Goal: Task Accomplishment & Management: Manage account settings

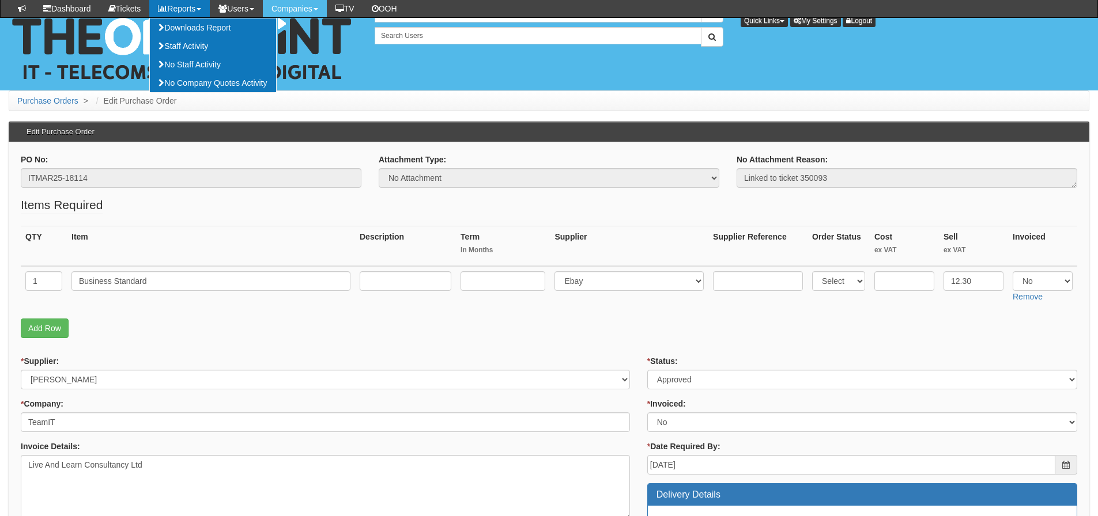
scroll to position [403, 0]
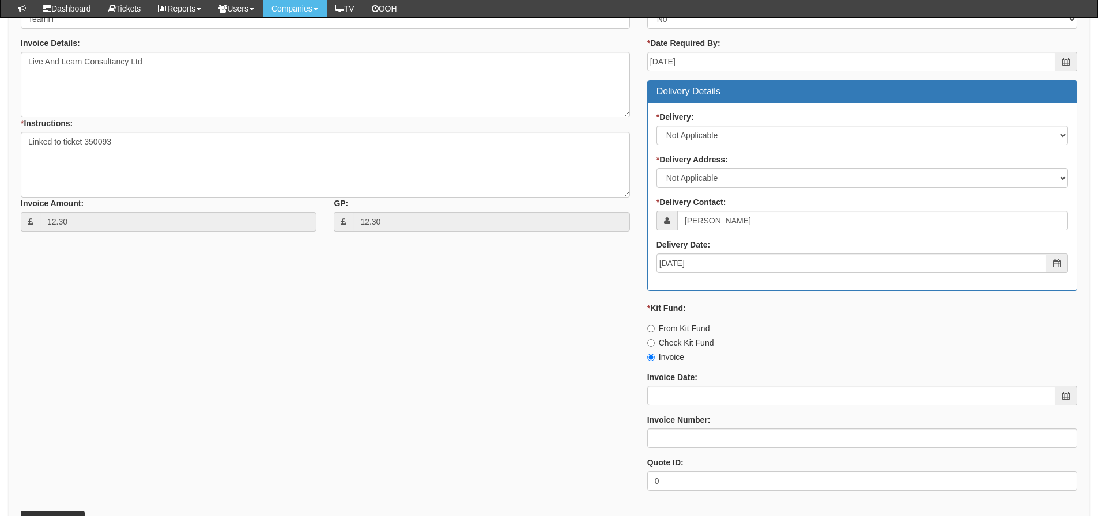
click at [192, 332] on div "* Supplier: Select 123 REG.co.uk 1Password 3 4Gon AA Jones Electric Ltd Abzorb …" at bounding box center [549, 226] width 1074 height 548
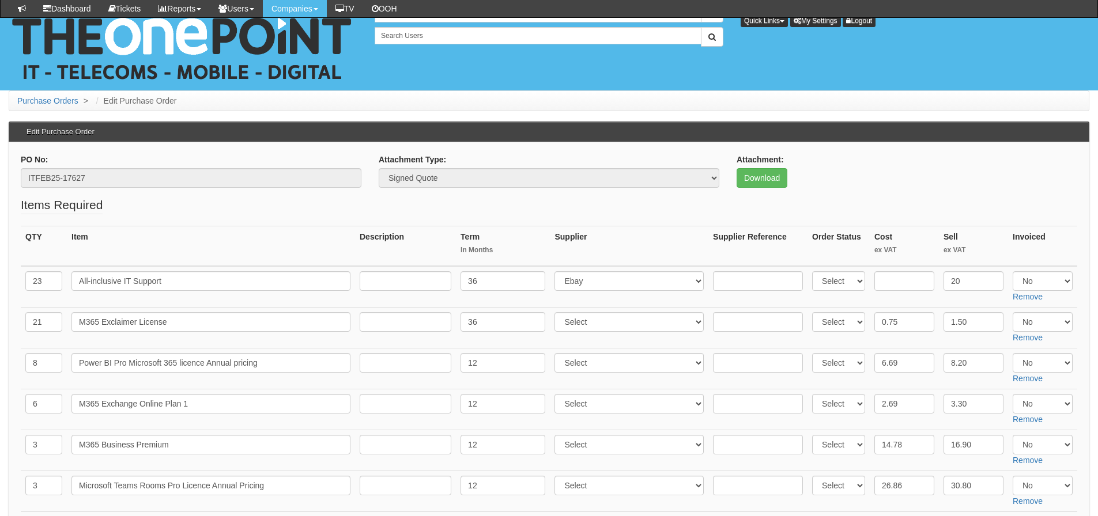
scroll to position [96, 0]
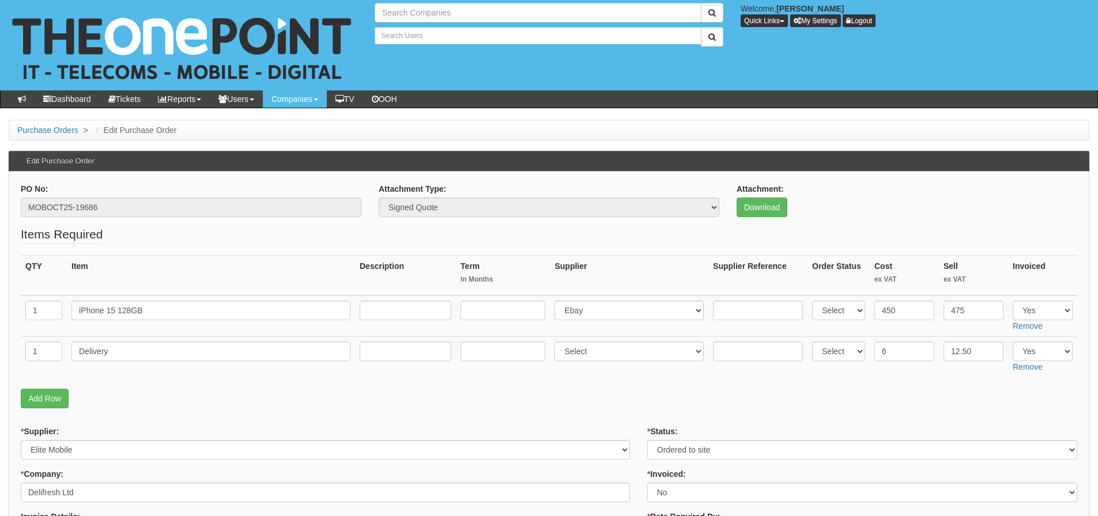
type input "Search Companies"
type input "Search Users"
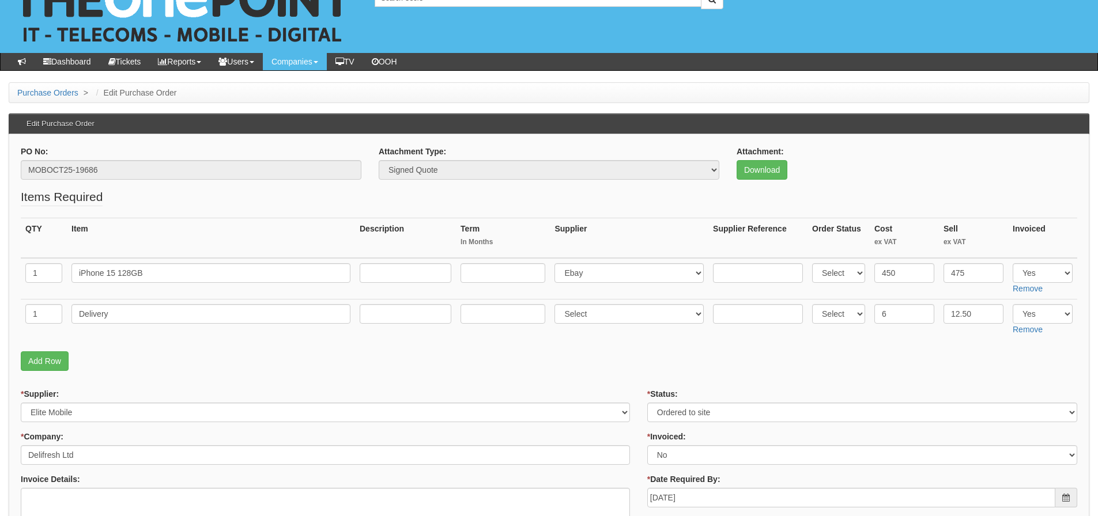
scroll to position [58, 0]
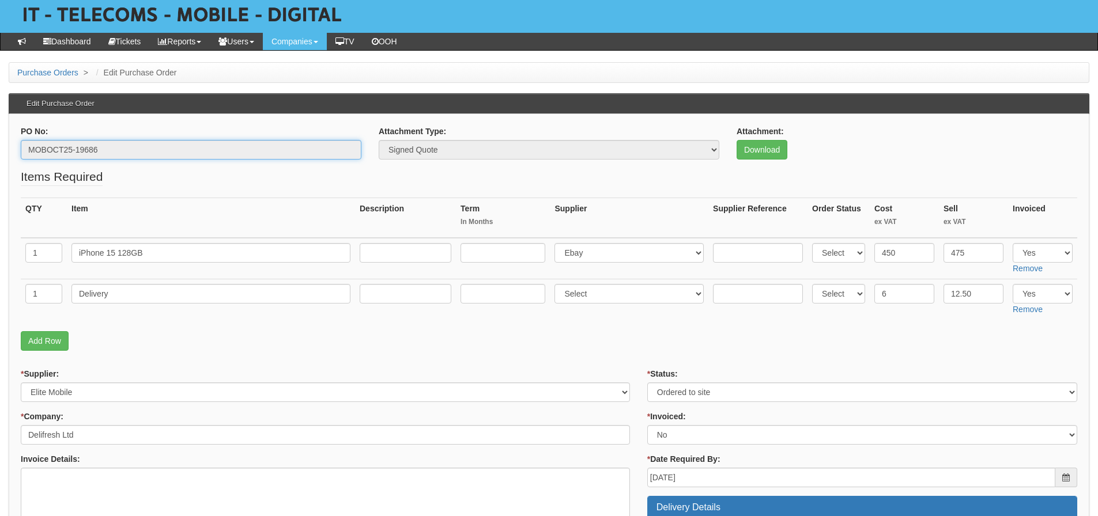
drag, startPoint x: 147, startPoint y: 153, endPoint x: -52, endPoint y: 165, distance: 199.2
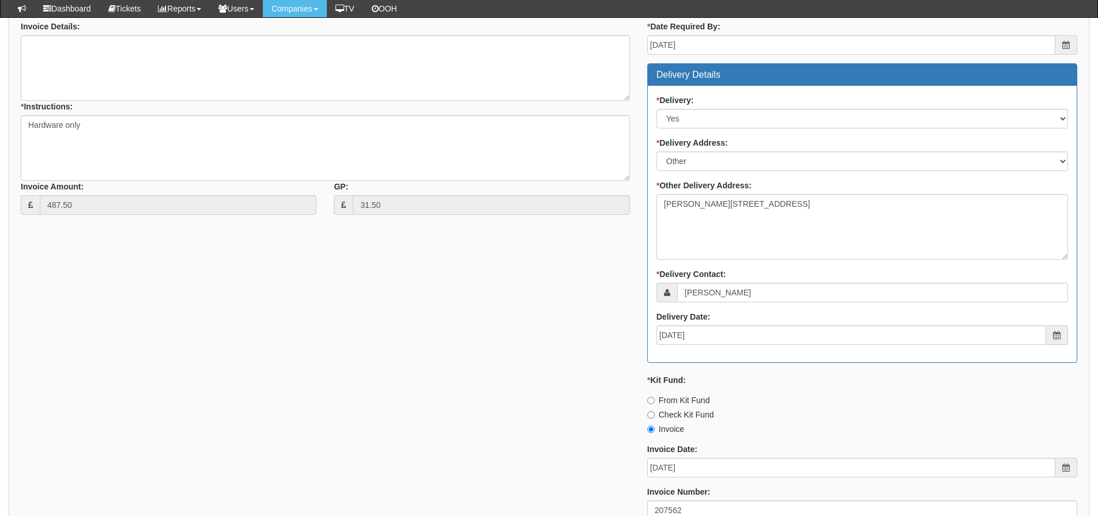
scroll to position [641, 0]
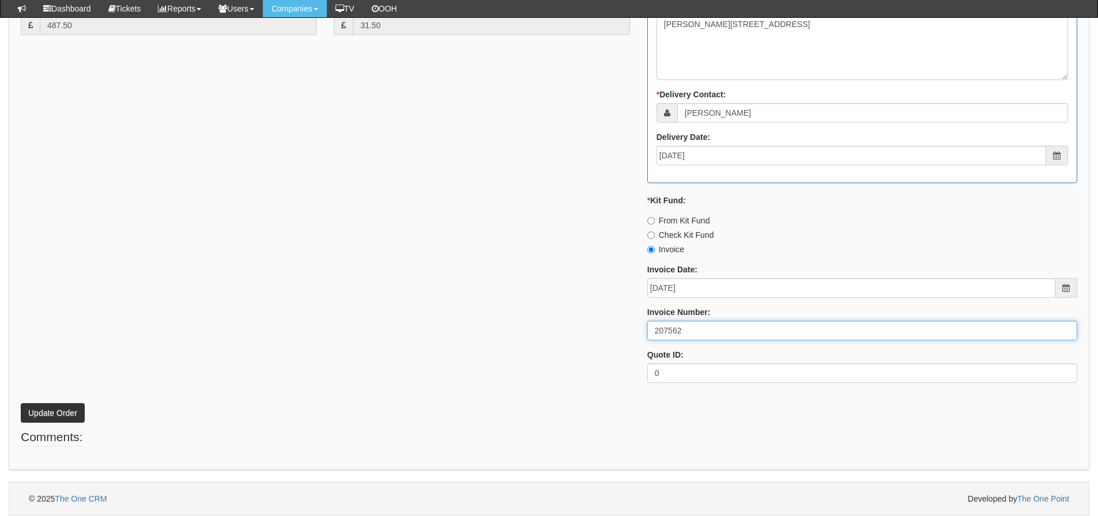
click at [783, 333] on input "207562" at bounding box center [862, 331] width 430 height 20
type input "207562 Kit Fund"
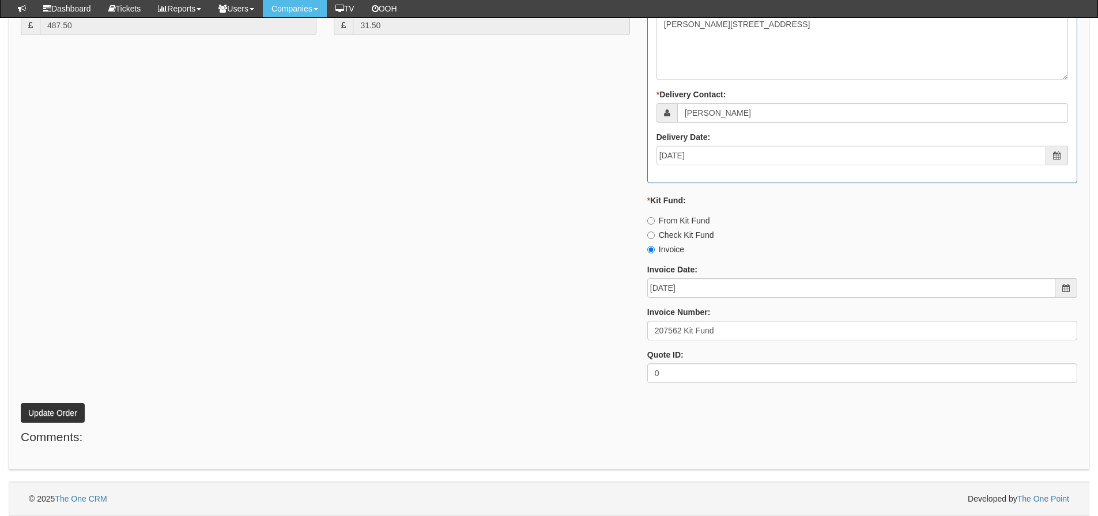
drag, startPoint x: 347, startPoint y: 415, endPoint x: 266, endPoint y: 425, distance: 81.8
click at [342, 413] on p "Update Order" at bounding box center [549, 407] width 1056 height 31
click at [62, 409] on button "Update Order" at bounding box center [53, 413] width 64 height 20
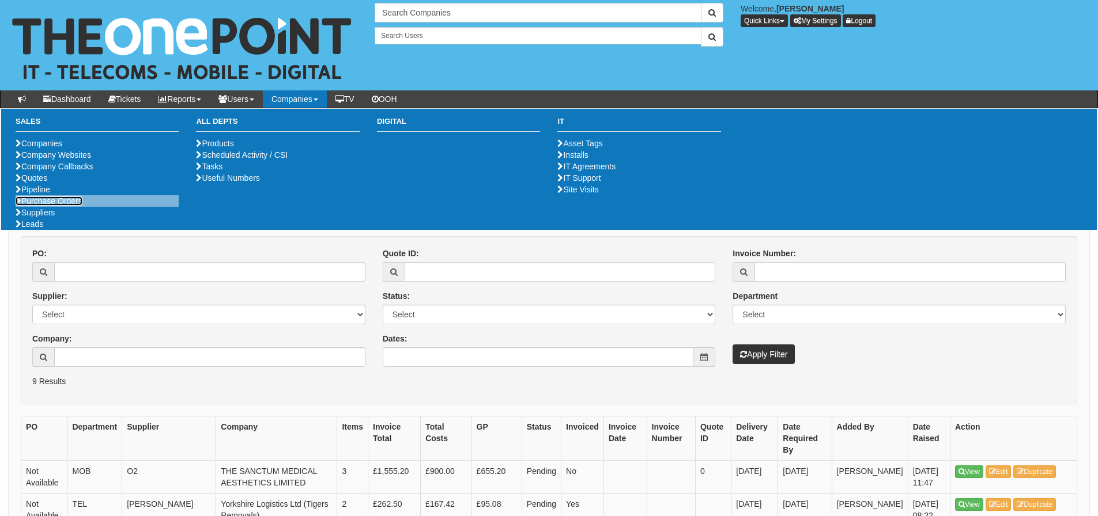
click at [29, 206] on link "Purchase Orders" at bounding box center [49, 201] width 67 height 9
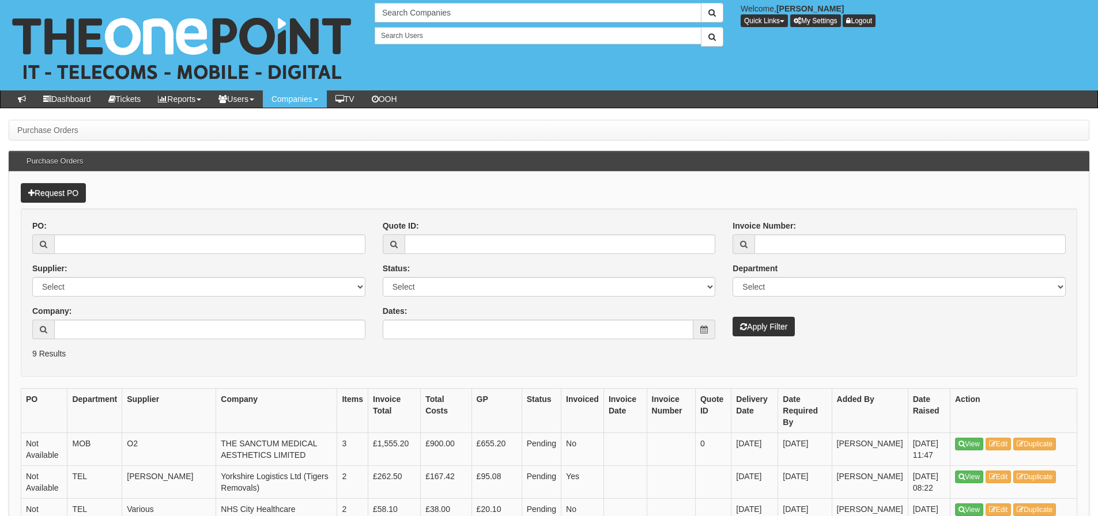
click at [501, 342] on div "PO: Supplier: Select 123 [DOMAIN_NAME] 1Password 3 4Gon [PERSON_NAME] Electric …" at bounding box center [549, 284] width 1051 height 128
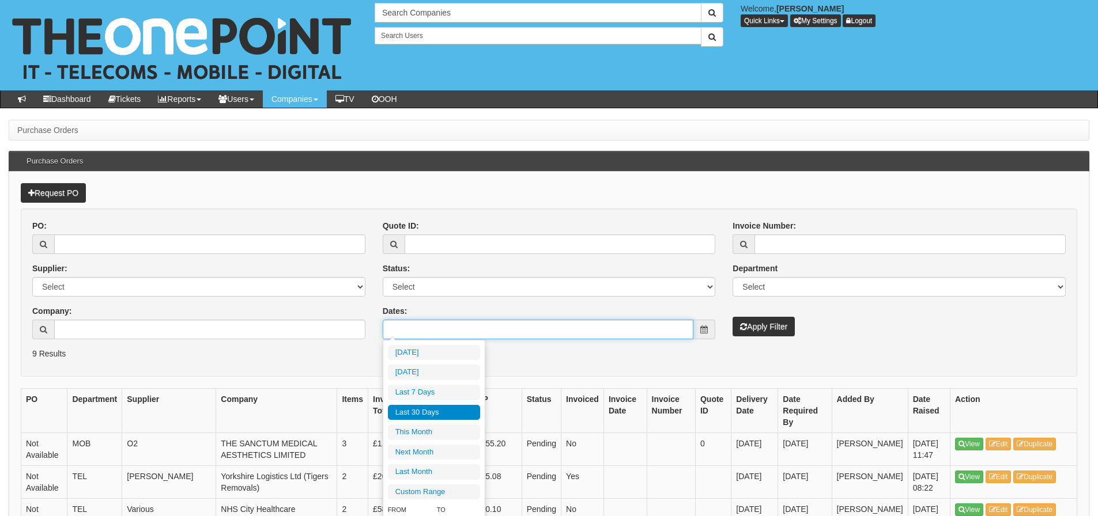
click at [508, 322] on input "Dates:" at bounding box center [538, 330] width 311 height 20
type input "[DATE]"
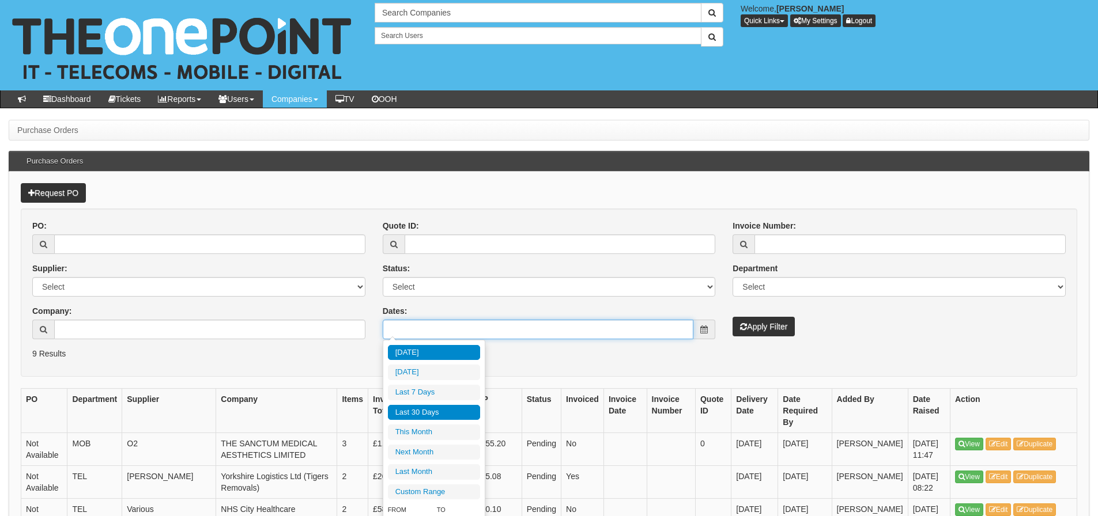
type input "2025-10-08"
type input "[DATE]"
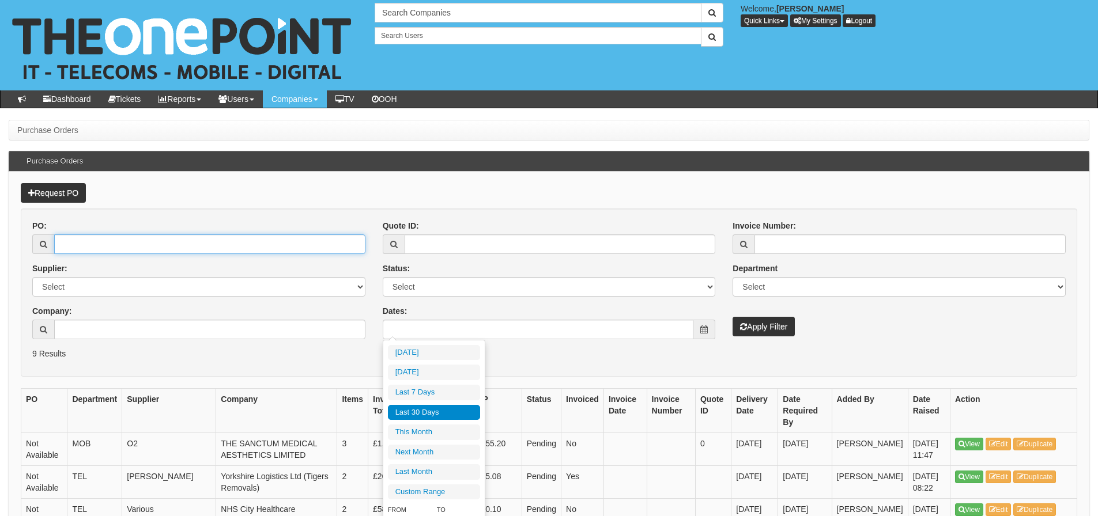
click at [281, 239] on input "PO:" at bounding box center [209, 245] width 311 height 20
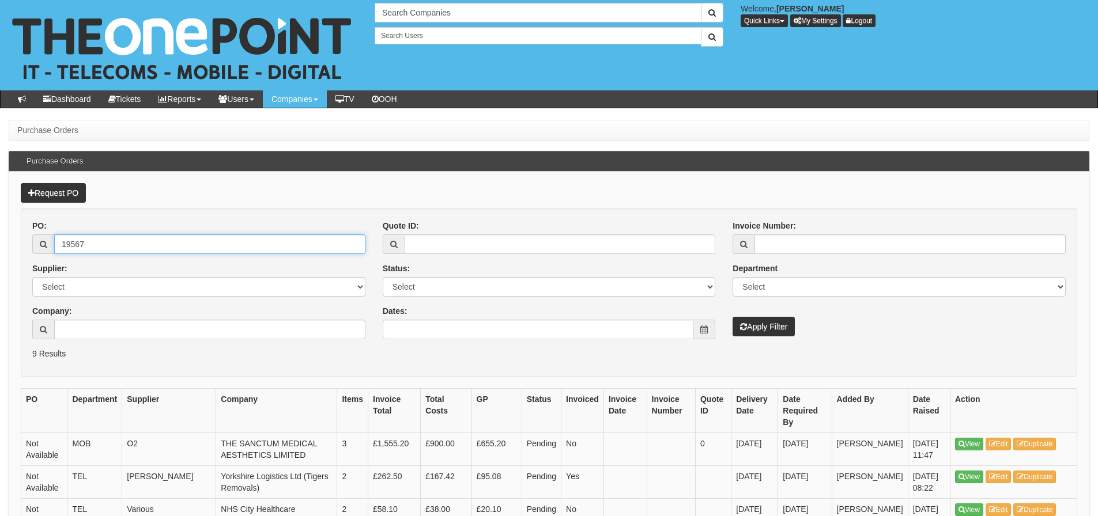
type input "19567"
click at [732, 317] on button "Apply Filter" at bounding box center [763, 327] width 62 height 20
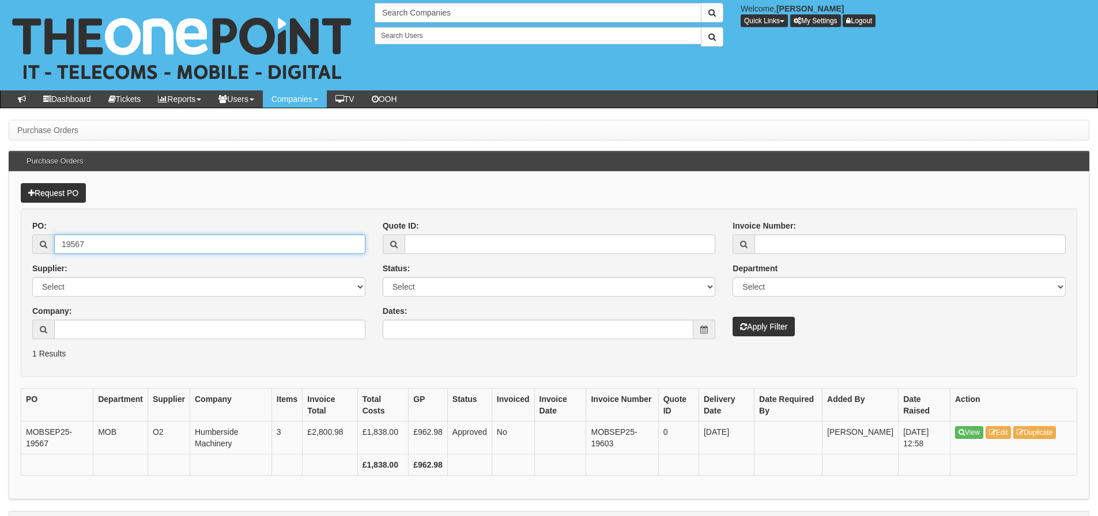
click at [281, 239] on input "19567" at bounding box center [209, 245] width 311 height 20
drag, startPoint x: 0, startPoint y: 0, endPoint x: 281, endPoint y: 239, distance: 368.7
click at [281, 239] on input "19567" at bounding box center [209, 245] width 311 height 20
type input "19603"
click at [732, 317] on button "Apply Filter" at bounding box center [763, 327] width 62 height 20
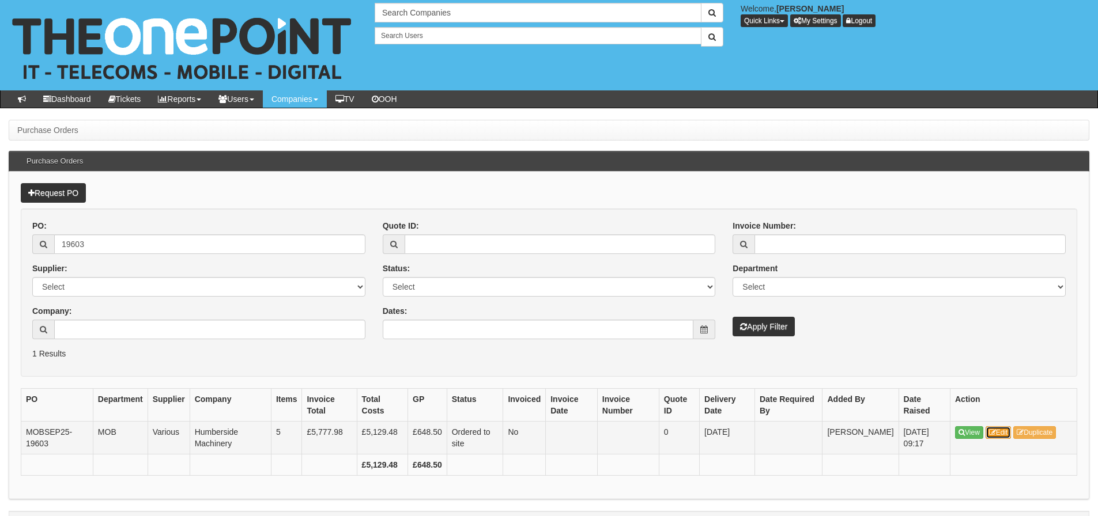
click at [1010, 431] on link "Edit" at bounding box center [998, 432] width 26 height 13
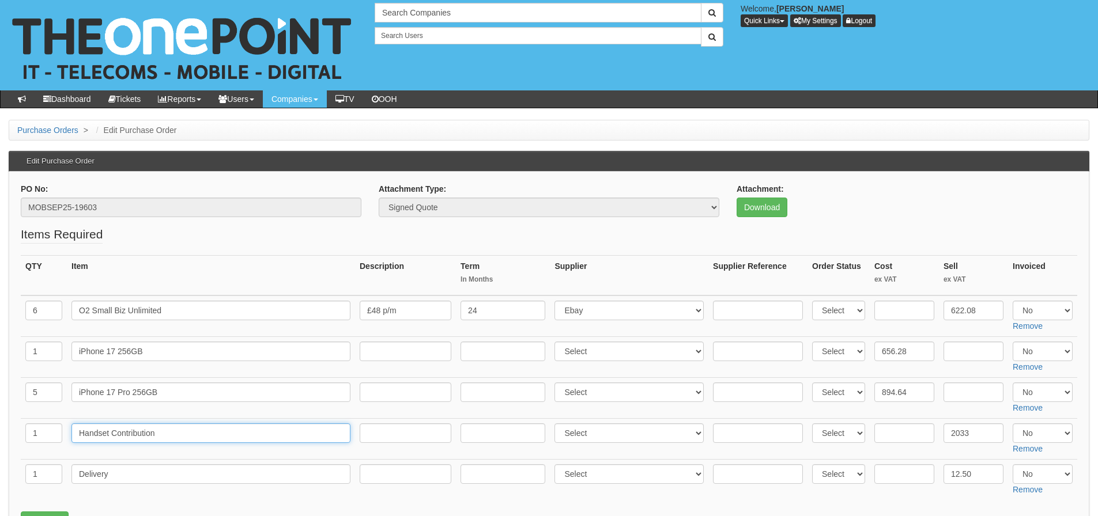
drag, startPoint x: 177, startPoint y: 431, endPoint x: -142, endPoint y: 417, distance: 319.6
drag, startPoint x: 130, startPoint y: 395, endPoint x: 52, endPoint y: 389, distance: 77.4
click at [61, 384] on tr "5 iPhone 17 Pro 256GB Select 123 REG.co.uk 1Password 3 4Gon AA Jones Electric L…" at bounding box center [549, 397] width 1056 height 41
click at [629, 261] on th "Supplier" at bounding box center [629, 275] width 158 height 40
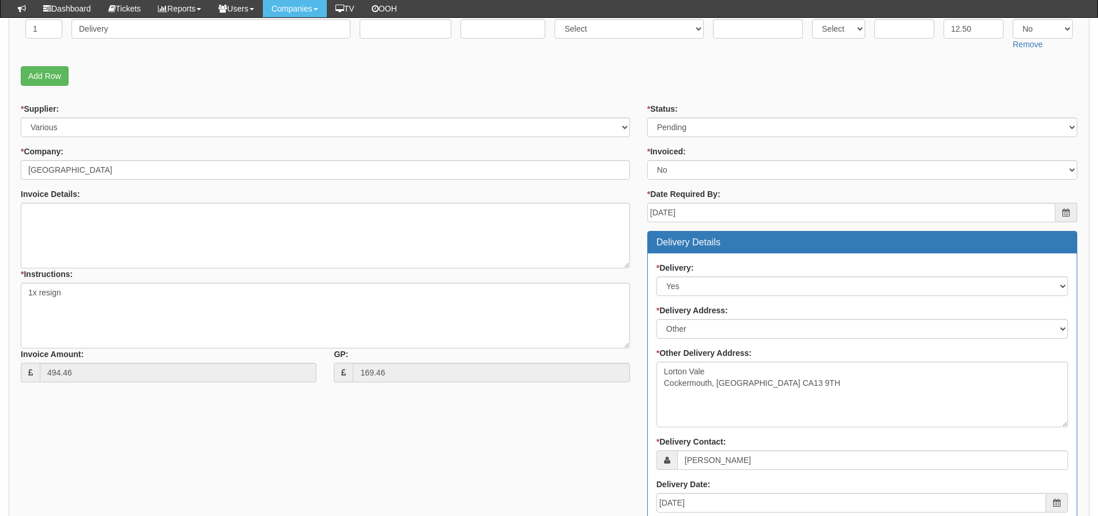
scroll to position [105, 0]
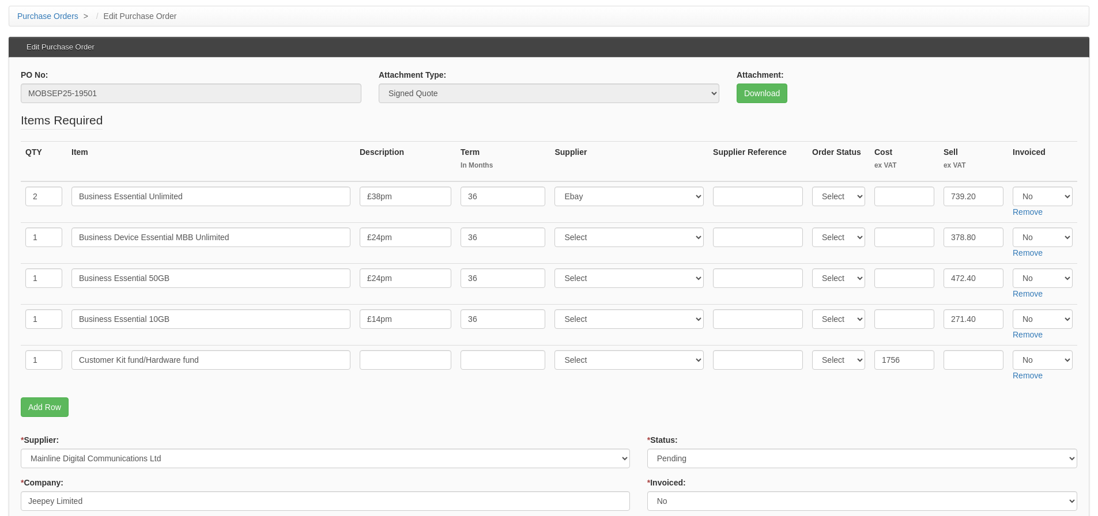
scroll to position [115, 0]
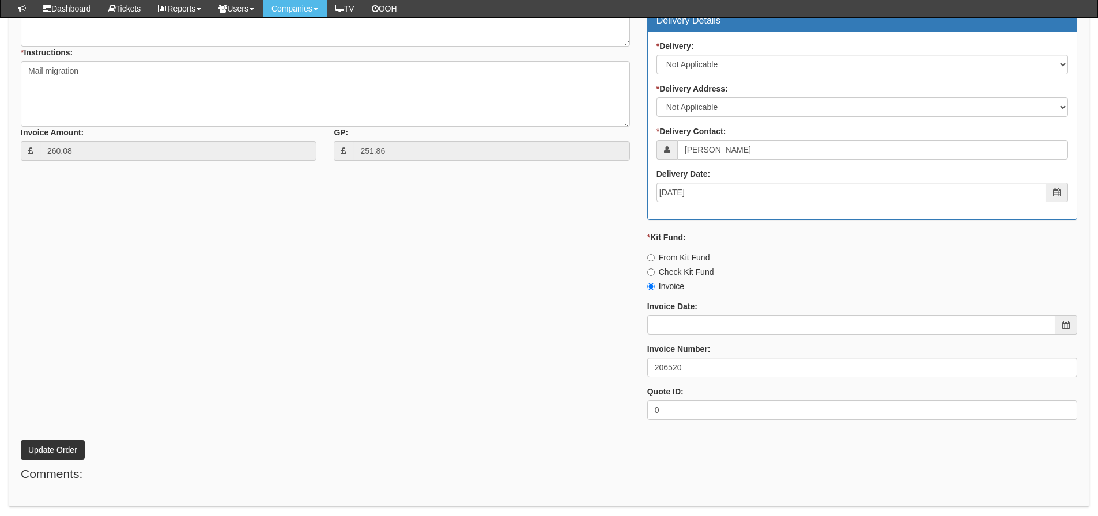
scroll to position [519, 0]
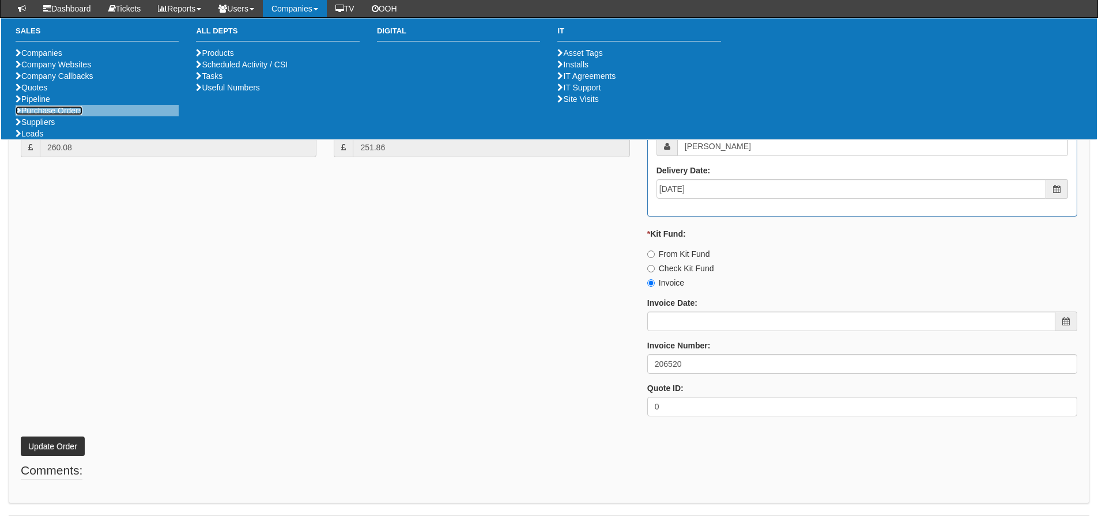
click at [62, 115] on link "Purchase Orders" at bounding box center [49, 110] width 67 height 9
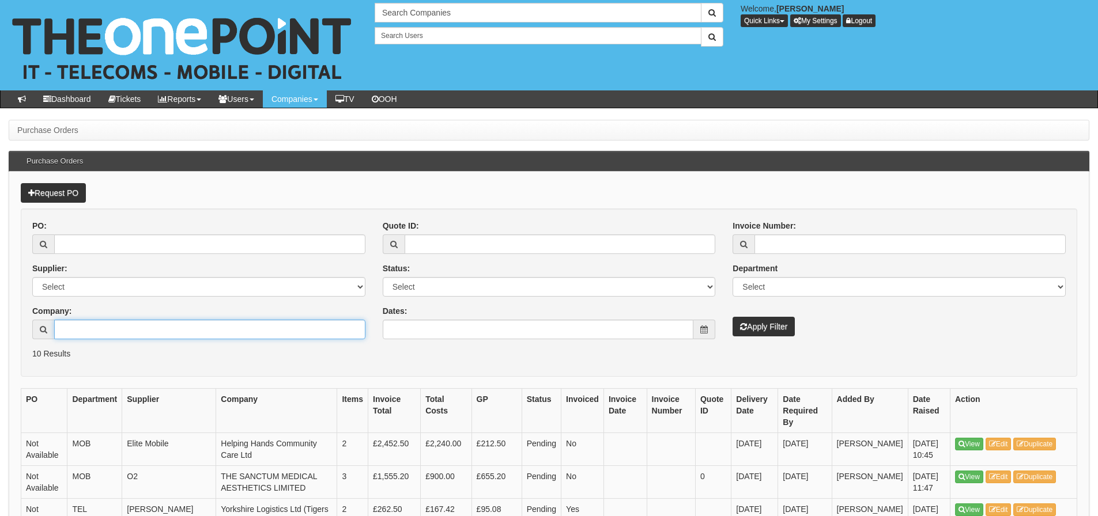
click at [64, 324] on input "Company:" at bounding box center [209, 330] width 311 height 20
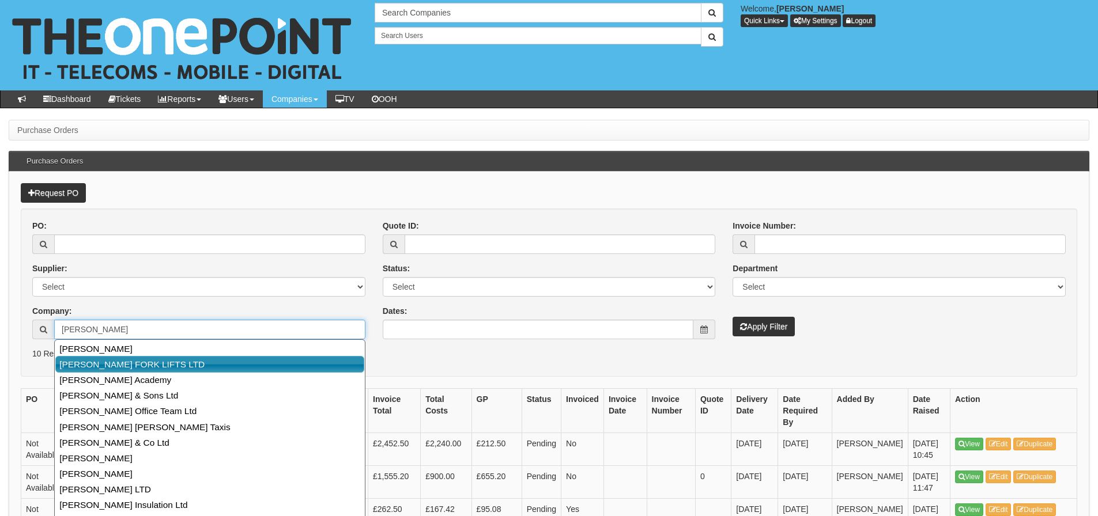
click at [71, 361] on link "MALCOLM WEST FORK LIFTS LTD" at bounding box center [209, 364] width 309 height 17
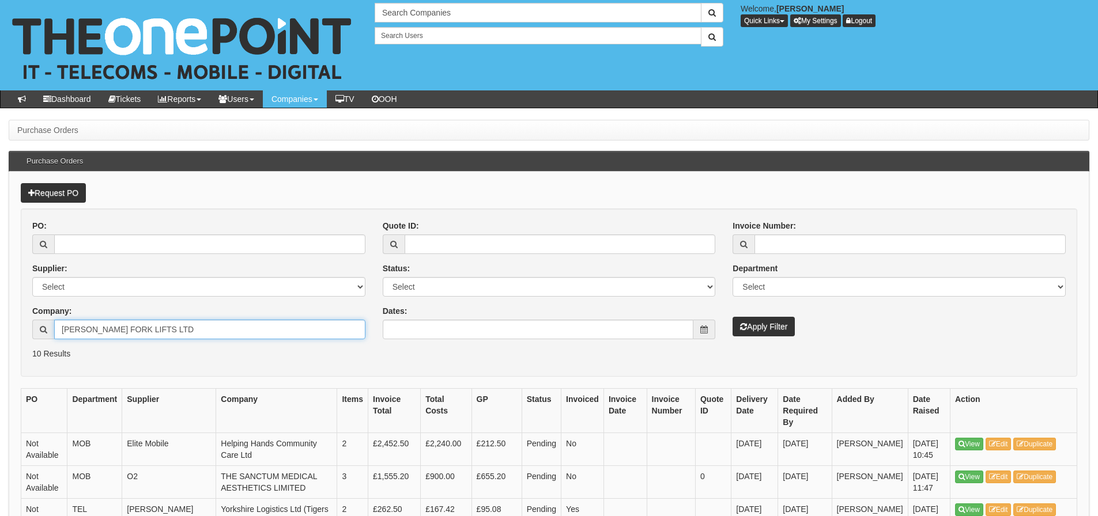
type input "MALCOLM WEST FORK LIFTS LTD"
click at [732, 317] on button "Apply Filter" at bounding box center [763, 327] width 62 height 20
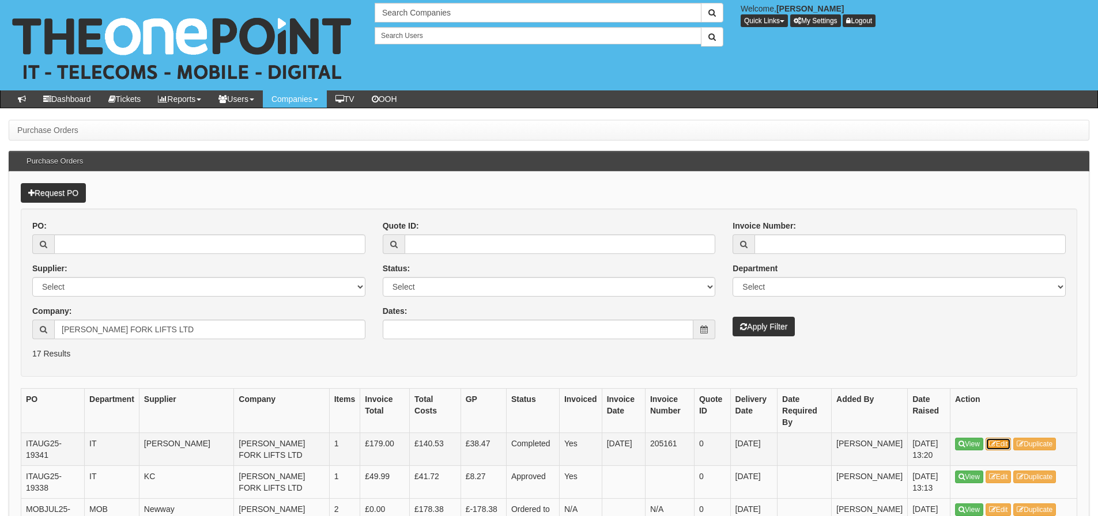
click at [992, 442] on icon at bounding box center [992, 444] width 7 height 7
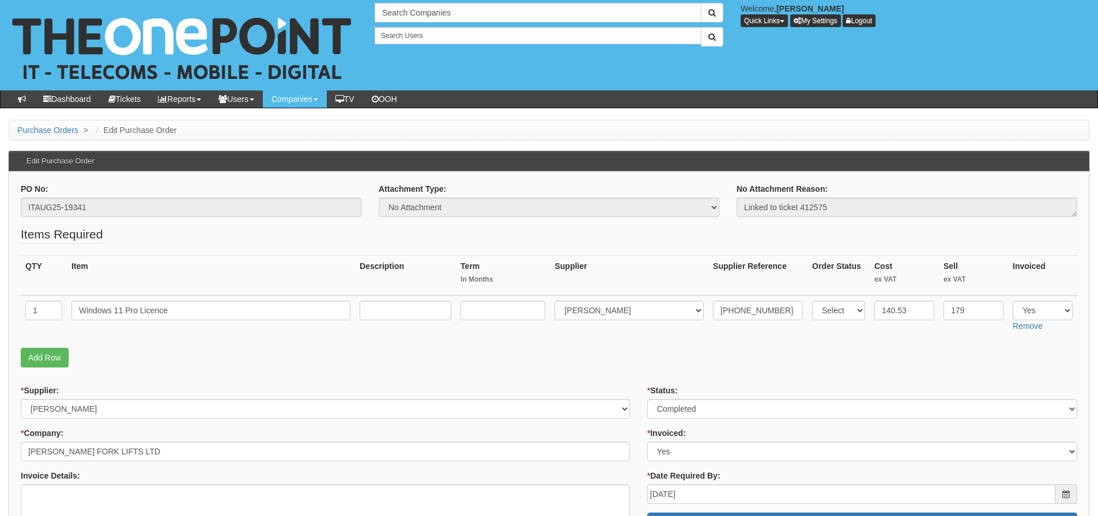
click at [362, 353] on p "Add Row" at bounding box center [549, 358] width 1056 height 20
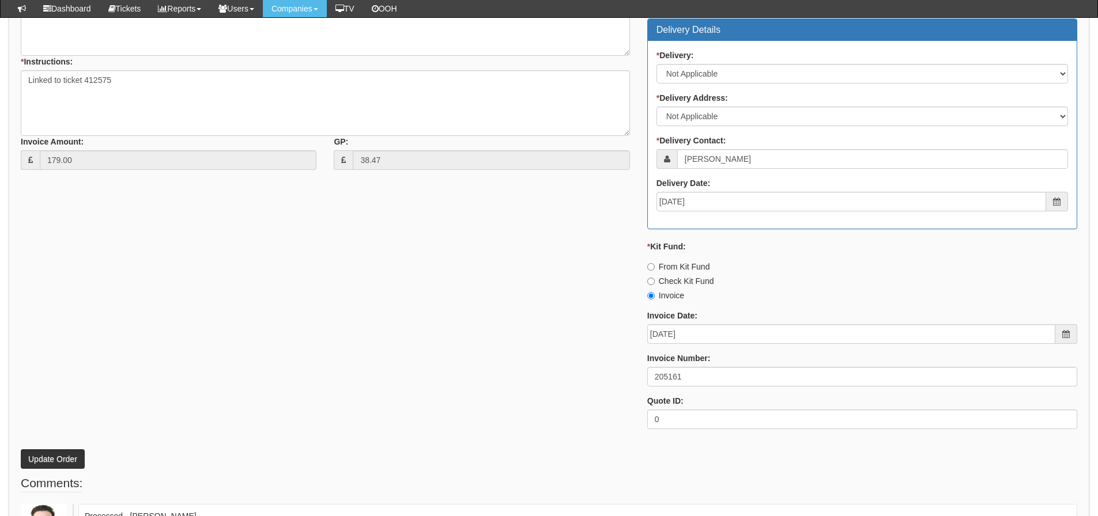
scroll to position [466, 0]
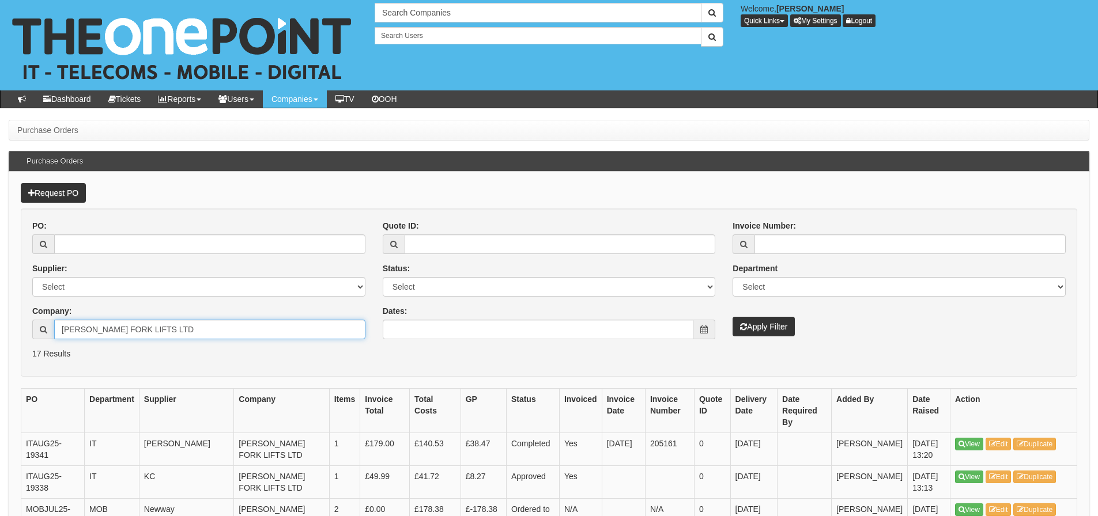
click at [209, 320] on input "[PERSON_NAME] FORK LIFTS LTD" at bounding box center [209, 330] width 311 height 20
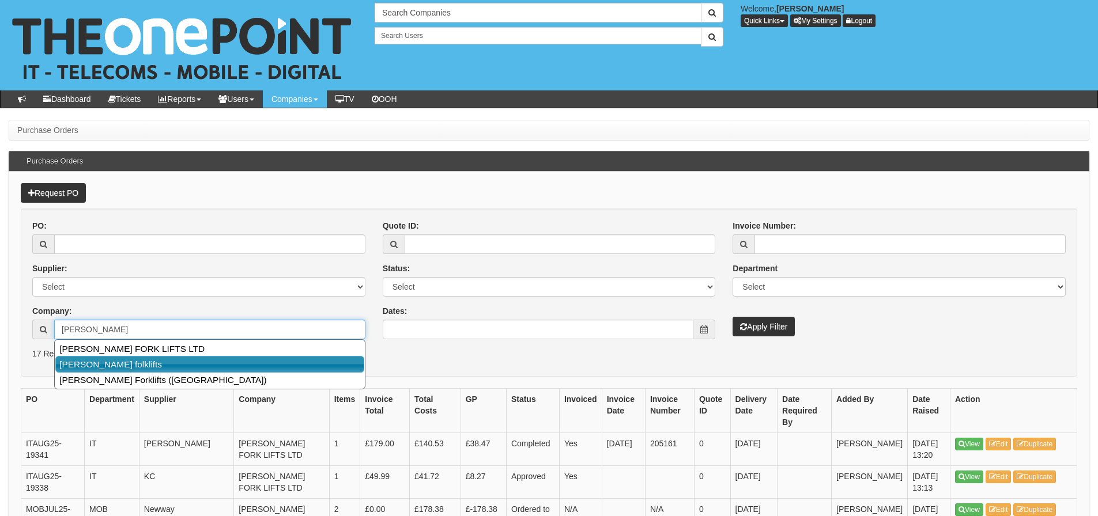
click at [191, 365] on link "Malcolm West folklifts" at bounding box center [209, 364] width 309 height 17
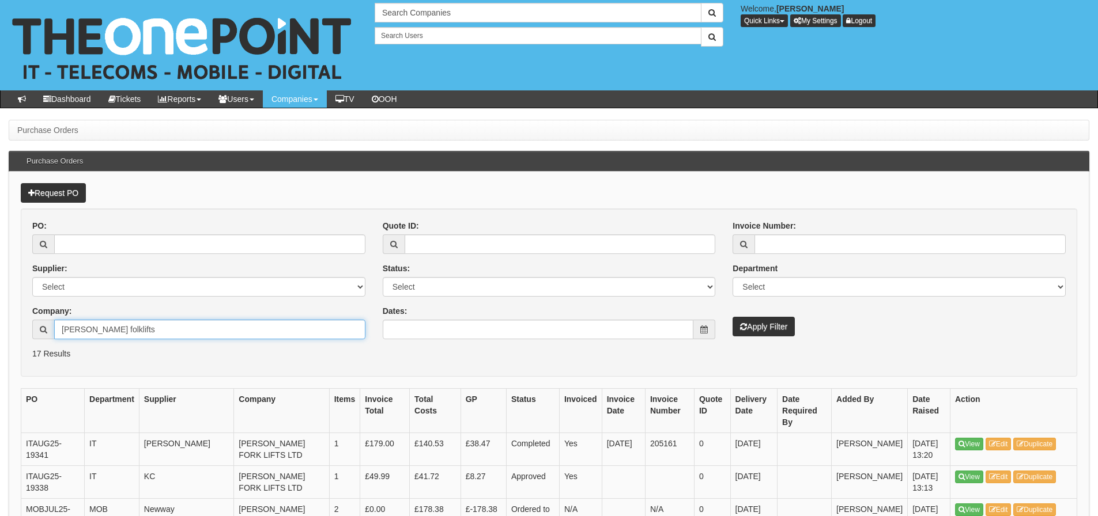
type input "Malcolm West folklifts"
click at [732, 317] on button "Apply Filter" at bounding box center [763, 327] width 62 height 20
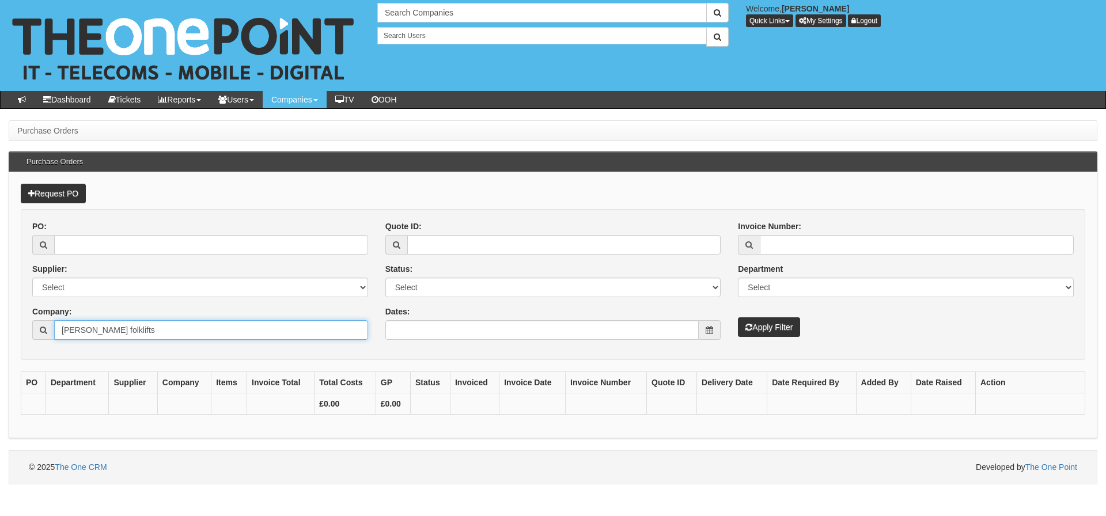
click at [166, 333] on input "Malcolm West folklifts" at bounding box center [211, 330] width 314 height 20
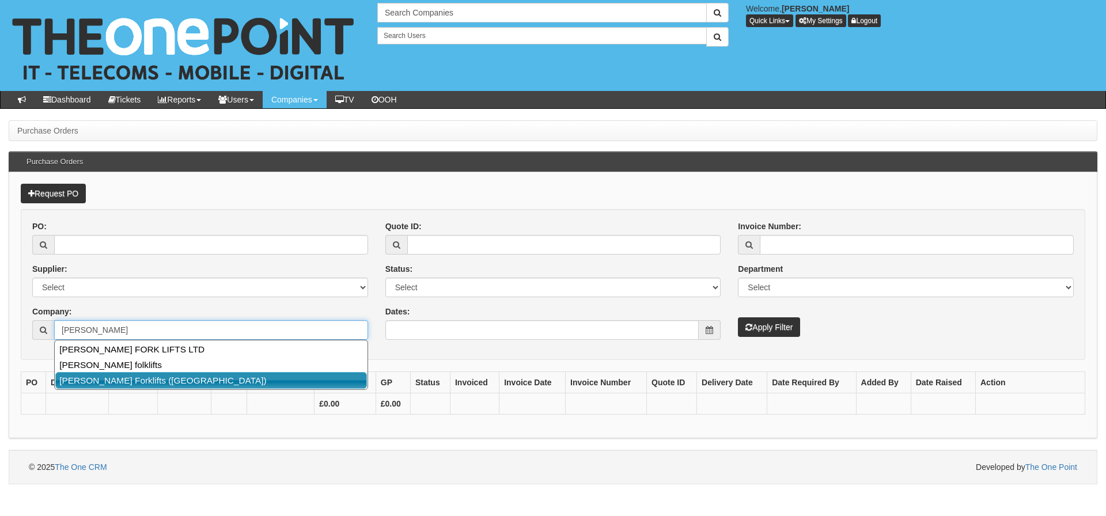
click at [147, 386] on link "[PERSON_NAME] Forklifts ([GEOGRAPHIC_DATA])" at bounding box center [211, 380] width 312 height 17
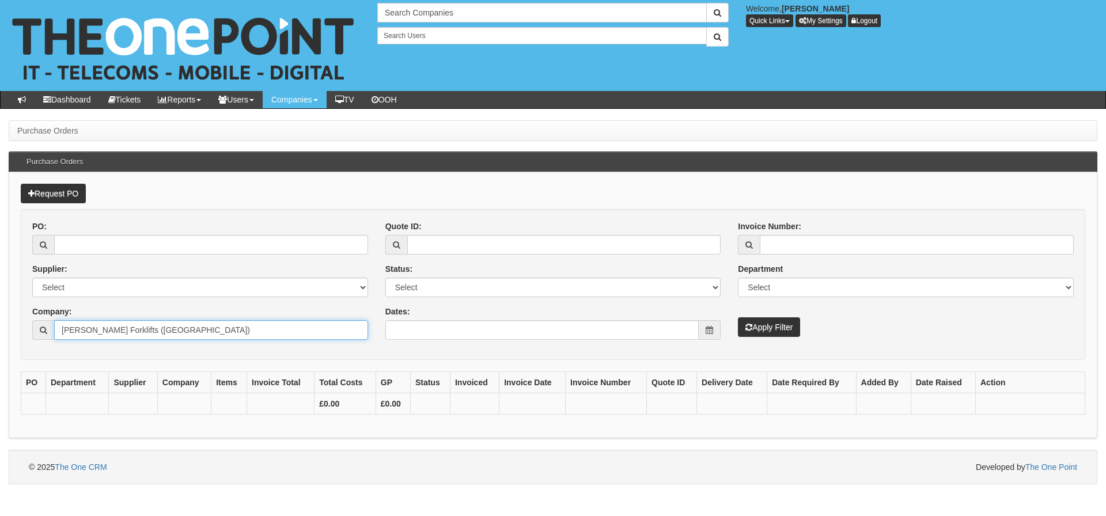
type input "Malcolm West Forklifts (Immingham)"
click at [738, 318] on button "Apply Filter" at bounding box center [769, 328] width 62 height 20
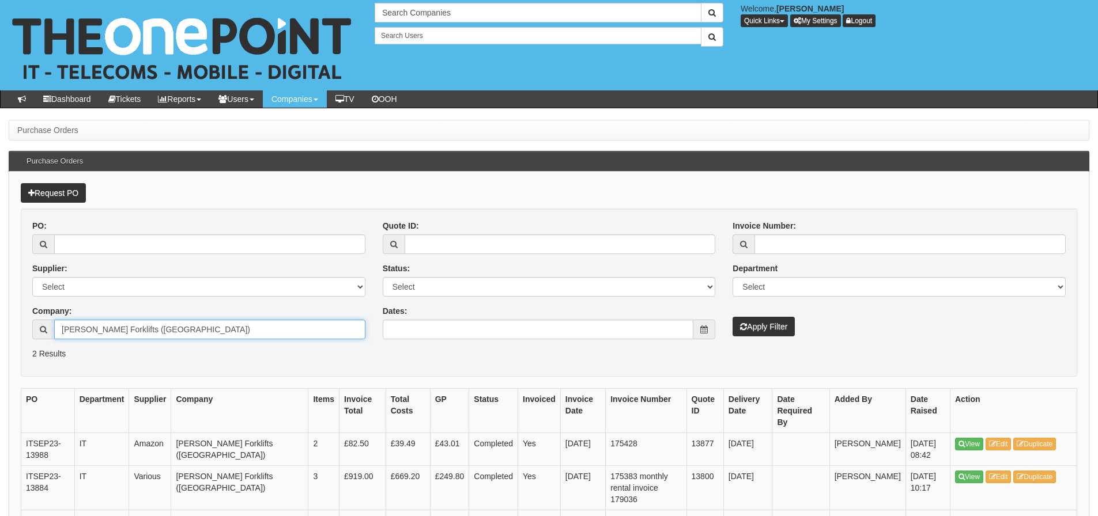
click at [201, 333] on input "[PERSON_NAME] Forklifts ([GEOGRAPHIC_DATA])" at bounding box center [209, 330] width 311 height 20
drag, startPoint x: 201, startPoint y: 333, endPoint x: 73, endPoint y: 341, distance: 128.2
click at [73, 341] on div "PO: Supplier: Select 123 REG.co.uk 1Password 3 4Gon AA Jones Electric Ltd Abzor…" at bounding box center [199, 284] width 350 height 128
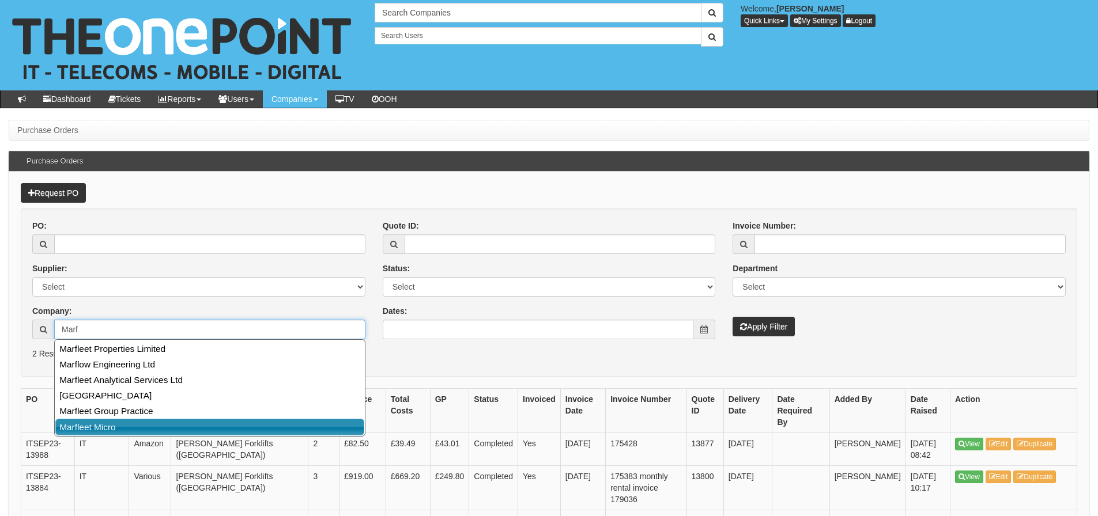
click at [84, 428] on link "Marfleet Micro" at bounding box center [209, 427] width 309 height 17
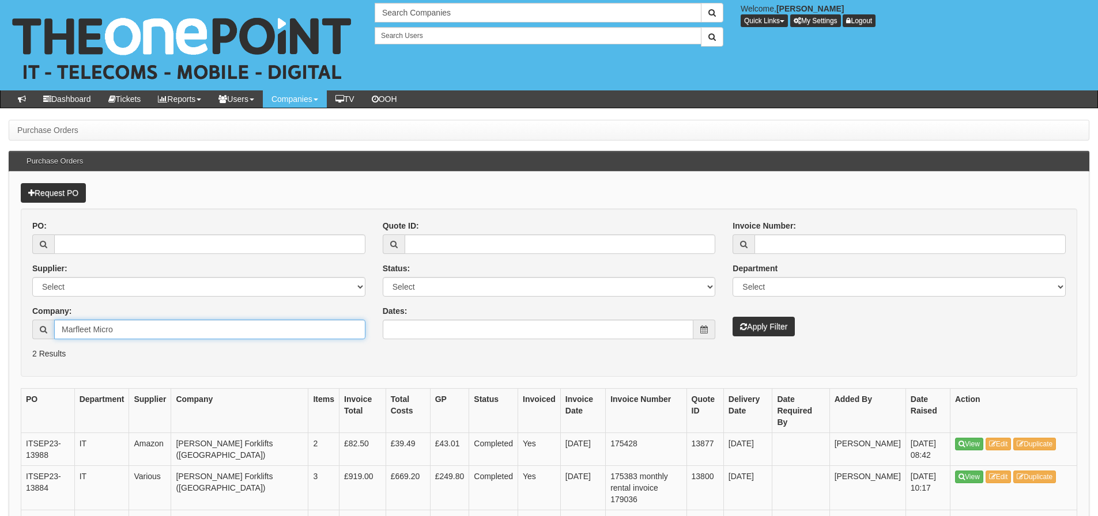
type input "Marfleet Micro"
click at [732, 317] on button "Apply Filter" at bounding box center [763, 327] width 62 height 20
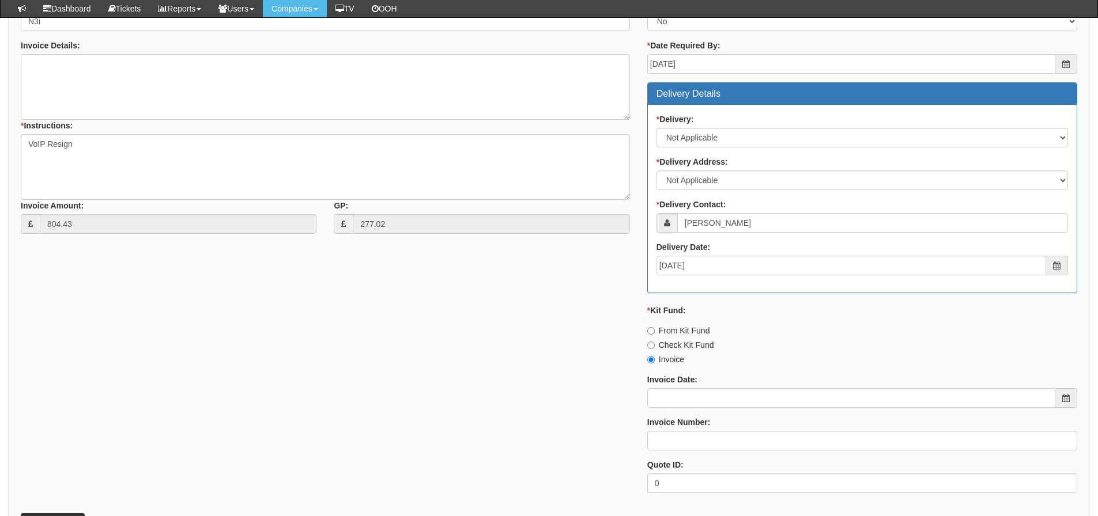
scroll to position [838, 0]
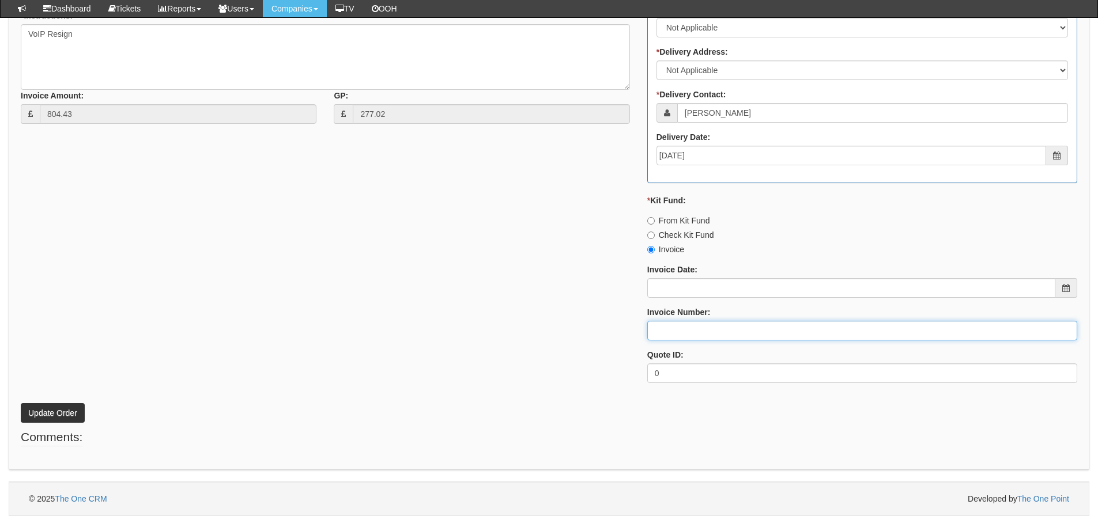
click at [700, 328] on input "Invoice Number:" at bounding box center [862, 331] width 430 height 20
type input "Vanilla"
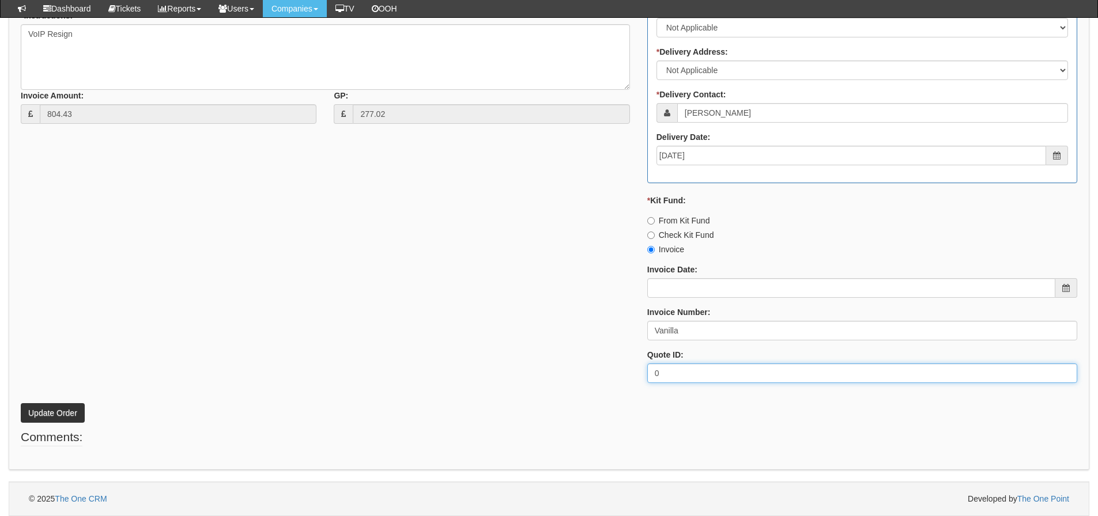
click at [109, 358] on div "* Supplier: Select 123 REG.co.uk 1Password 3 4Gon AA Jones Electric Ltd Abzorb …" at bounding box center [549, 118] width 1074 height 548
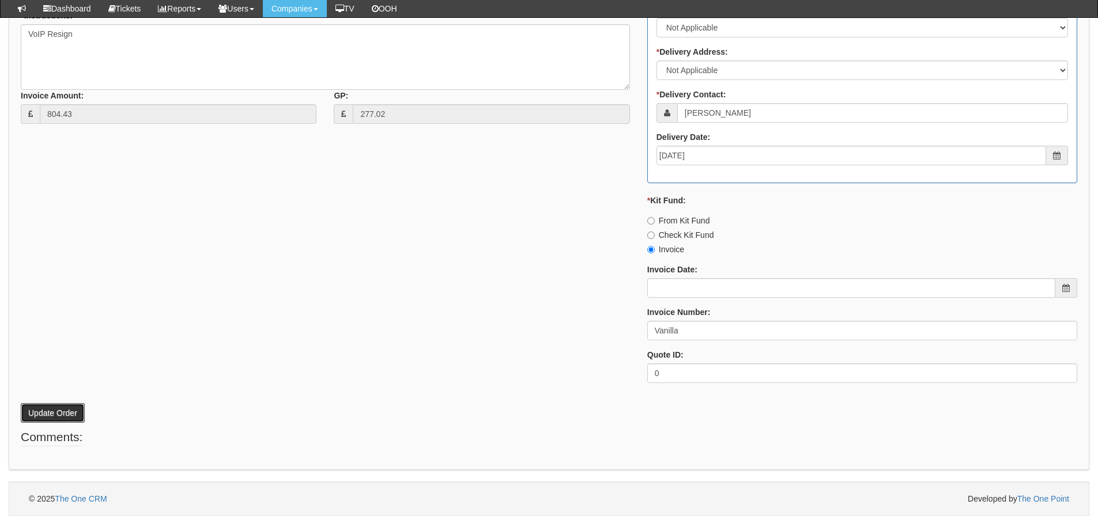
click at [74, 413] on button "Update Order" at bounding box center [53, 413] width 64 height 20
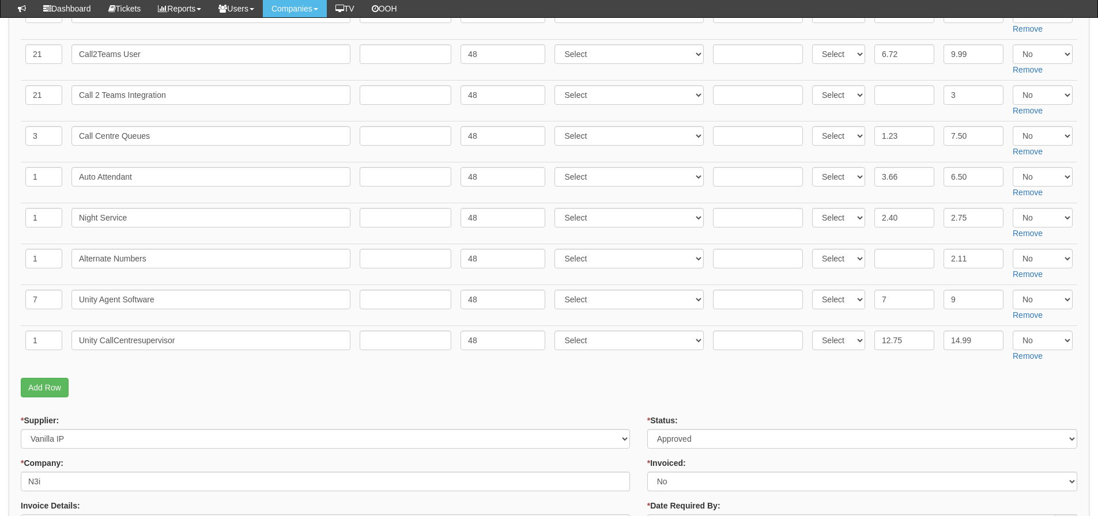
scroll to position [205, 0]
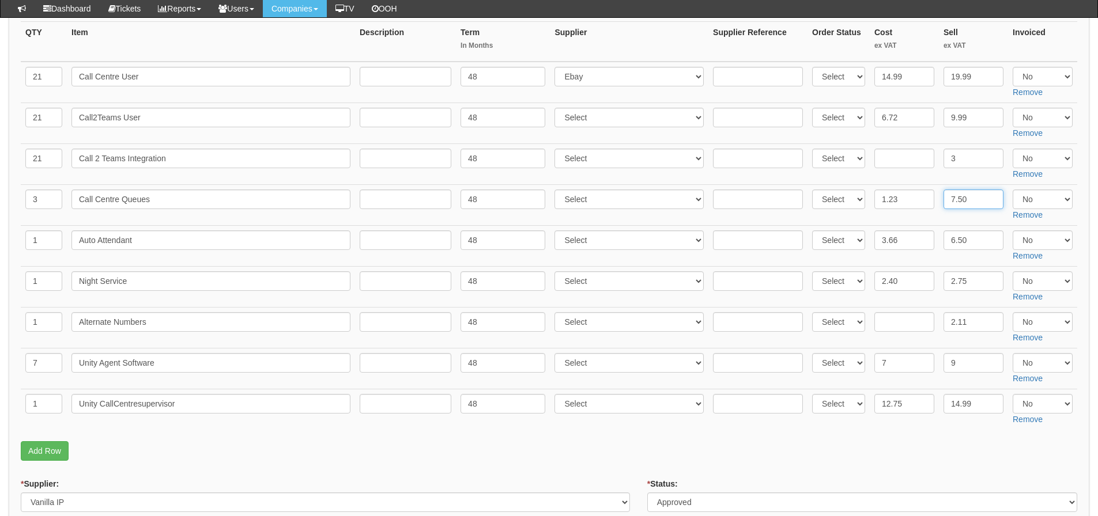
click at [985, 197] on input "7.50" at bounding box center [973, 200] width 60 height 20
drag, startPoint x: 985, startPoint y: 197, endPoint x: 928, endPoint y: 194, distance: 56.5
click at [928, 194] on tr "3 Call Centre Queues 48 Select 123 REG.co.uk 1Password 3 4Gon AA Jones Electric…" at bounding box center [549, 204] width 1056 height 41
type input "2.5"
click at [425, 447] on p "Add Row" at bounding box center [549, 451] width 1056 height 20
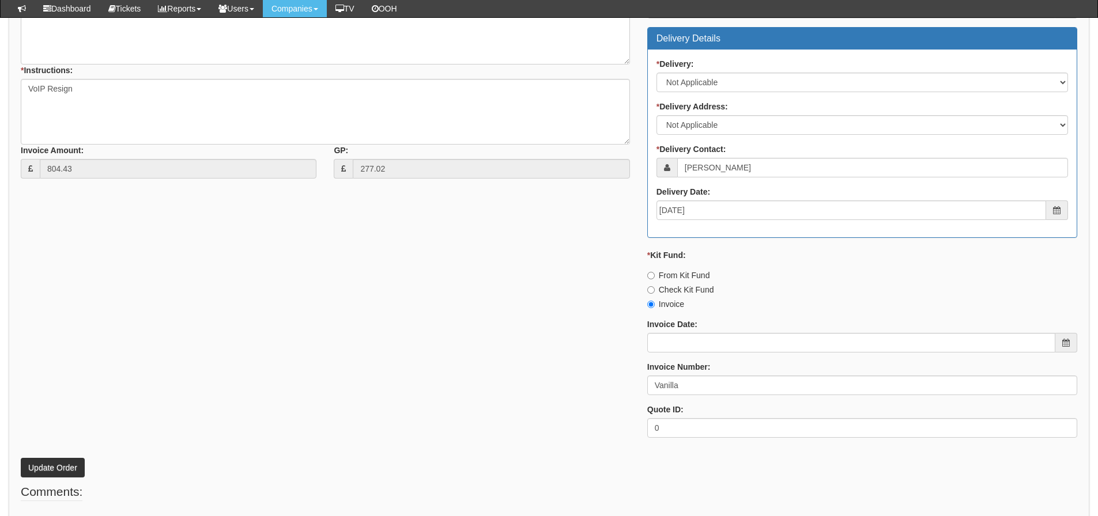
scroll to position [838, 0]
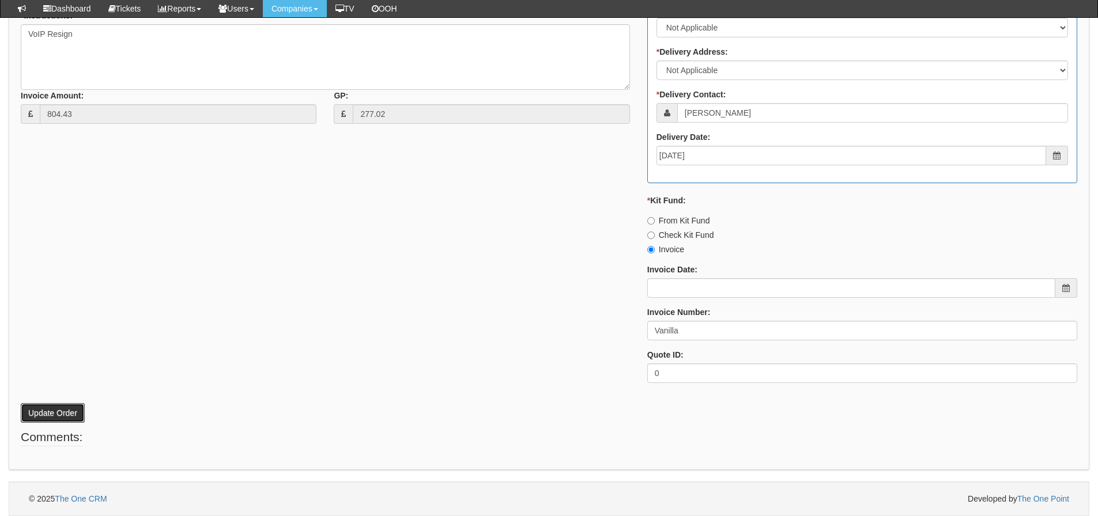
click at [64, 407] on button "Update Order" at bounding box center [53, 413] width 64 height 20
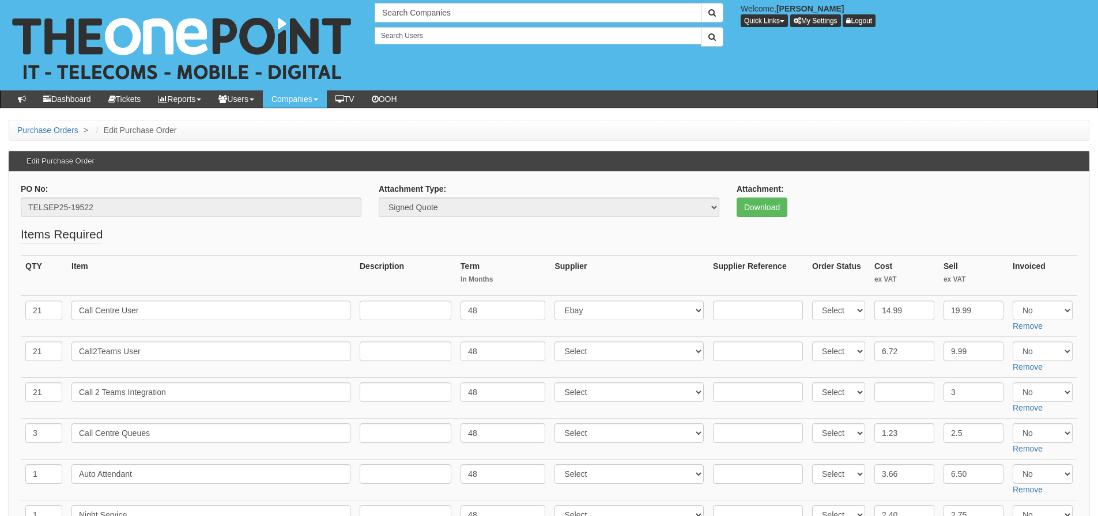
click at [210, 248] on fieldset "Items Required QTY Item Description Term In Months Supplier Supplier Reference …" at bounding box center [549, 463] width 1056 height 475
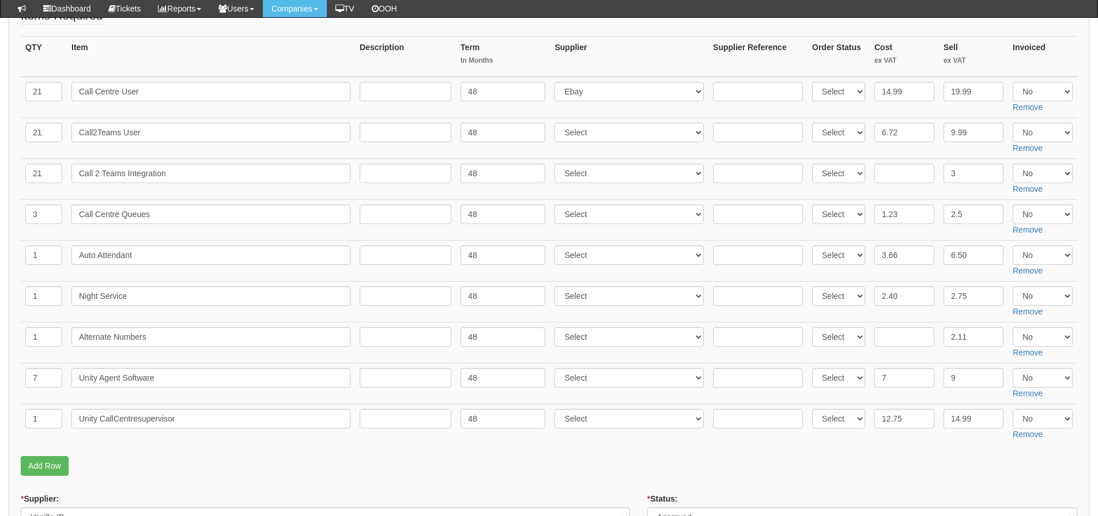
scroll to position [115, 0]
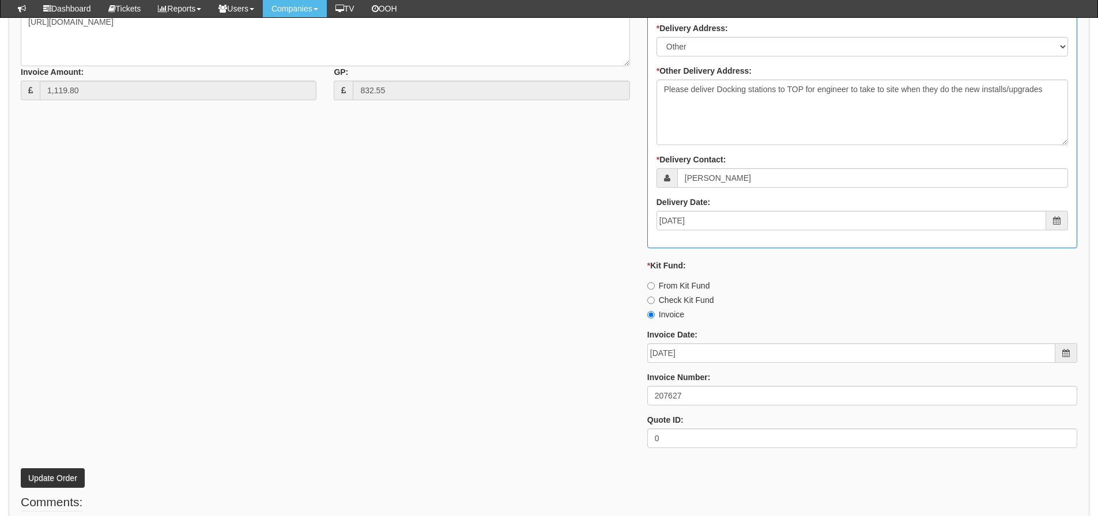
scroll to position [519, 0]
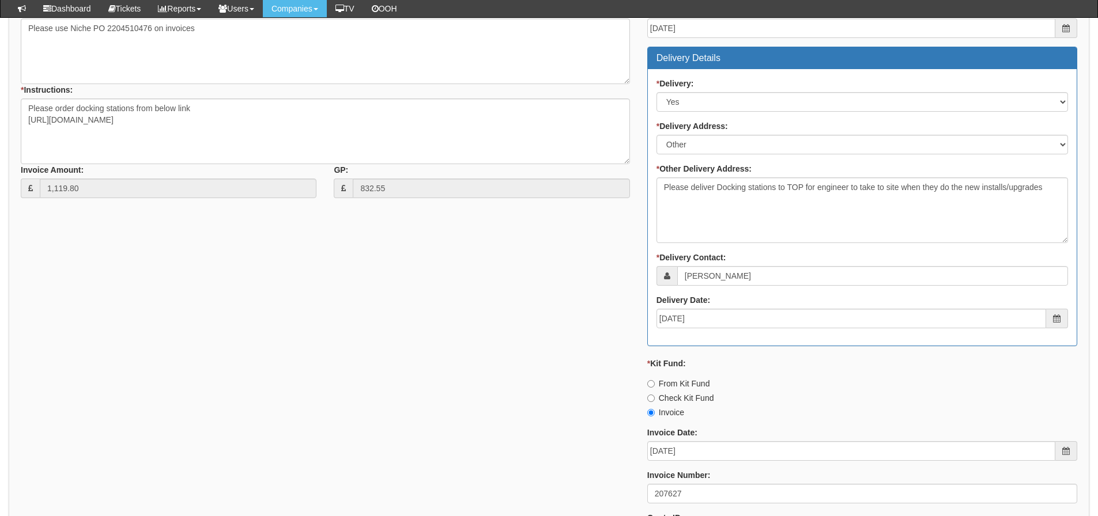
click at [142, 355] on div "* Supplier: Select 123 REG.co.uk 1Password 3 4Gon AA Jones Electric Ltd Abzorb …" at bounding box center [549, 237] width 1074 height 637
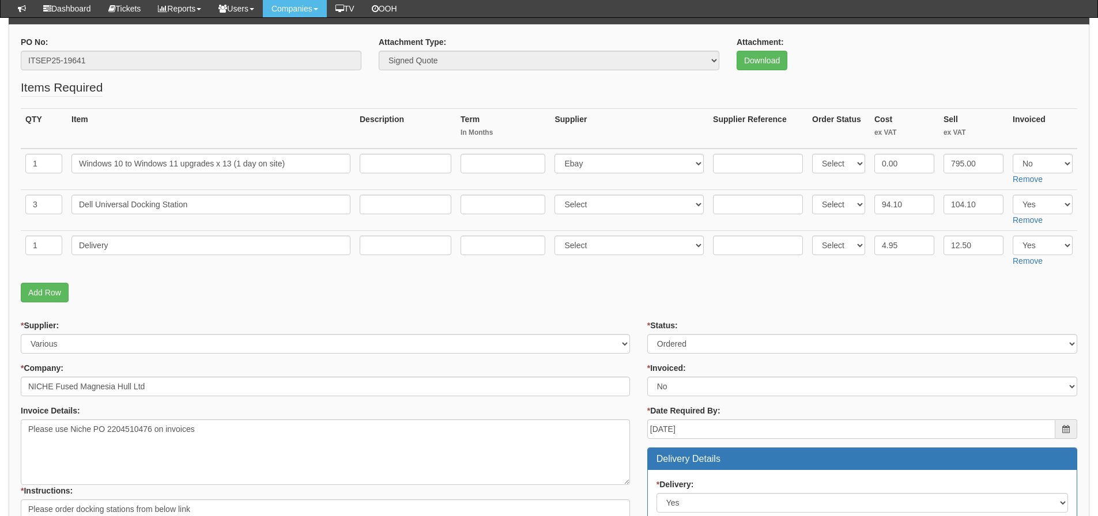
scroll to position [115, 0]
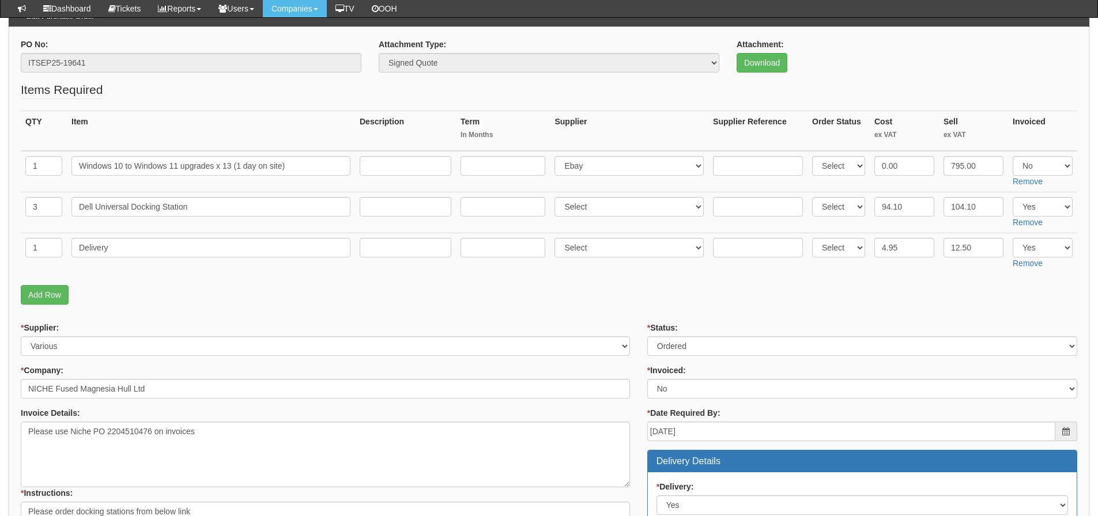
click at [837, 309] on form "PO No: ITSEP25-19641 Attachment Type: Select Signed Quote Auth email if quote u…" at bounding box center [549, 514] width 1056 height 951
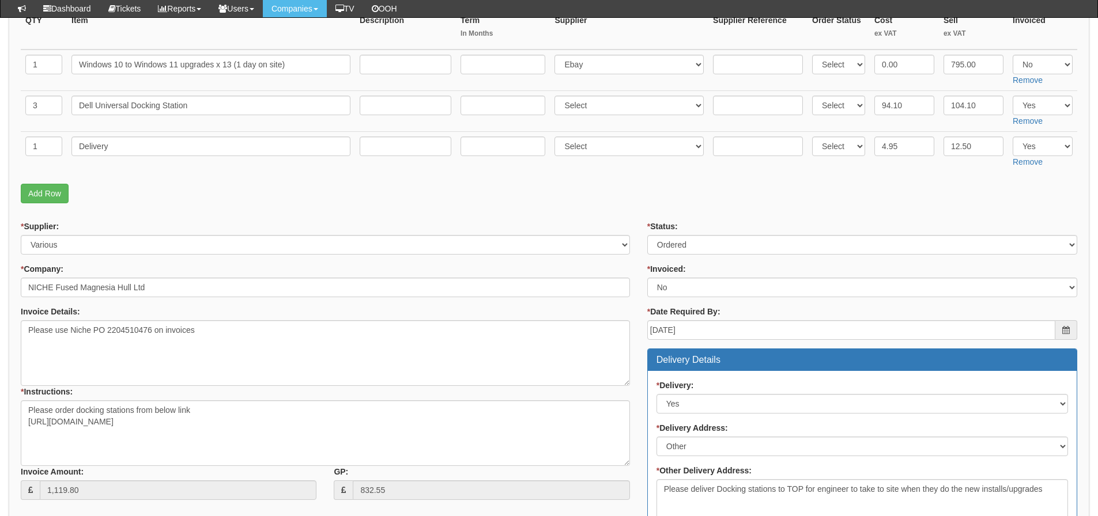
scroll to position [173, 0]
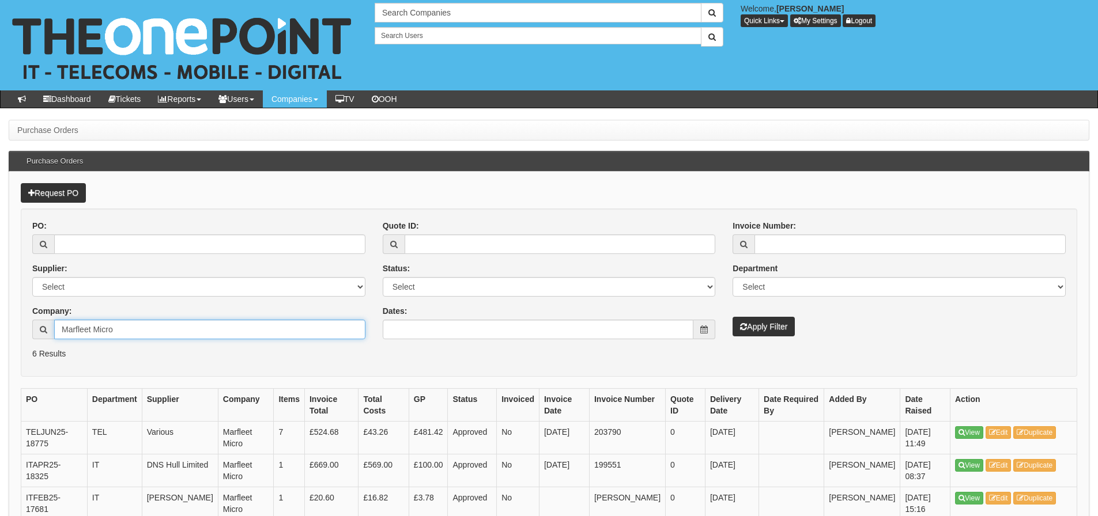
drag, startPoint x: 104, startPoint y: 334, endPoint x: -73, endPoint y: 335, distance: 177.5
click at [0, 335] on html "× Send Email × Add Appointment × Create Ticket × Create Proactive Activity × Ad…" at bounding box center [549, 355] width 1098 height 710
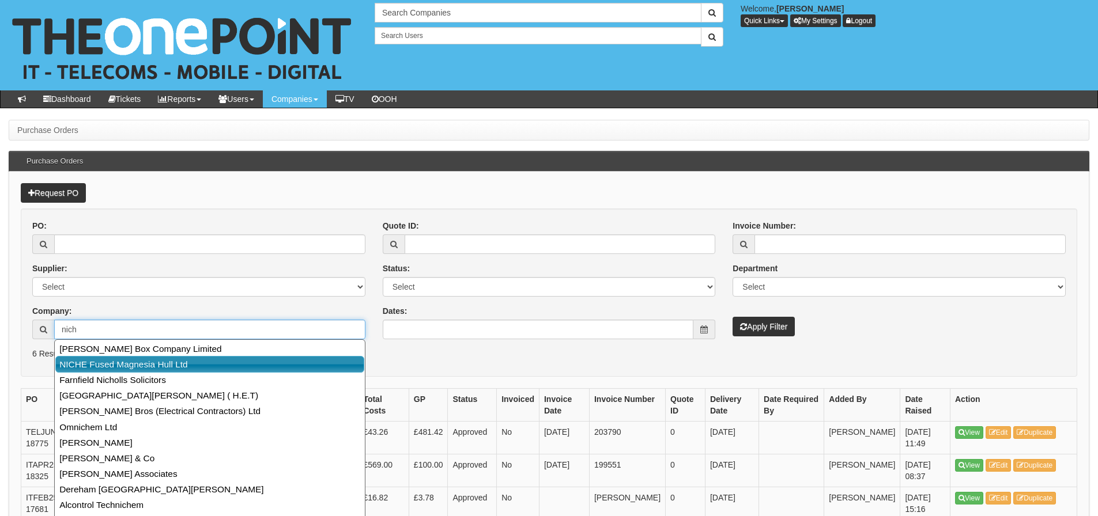
click at [103, 367] on link "NICHE Fused Magnesia Hull Ltd" at bounding box center [209, 364] width 309 height 17
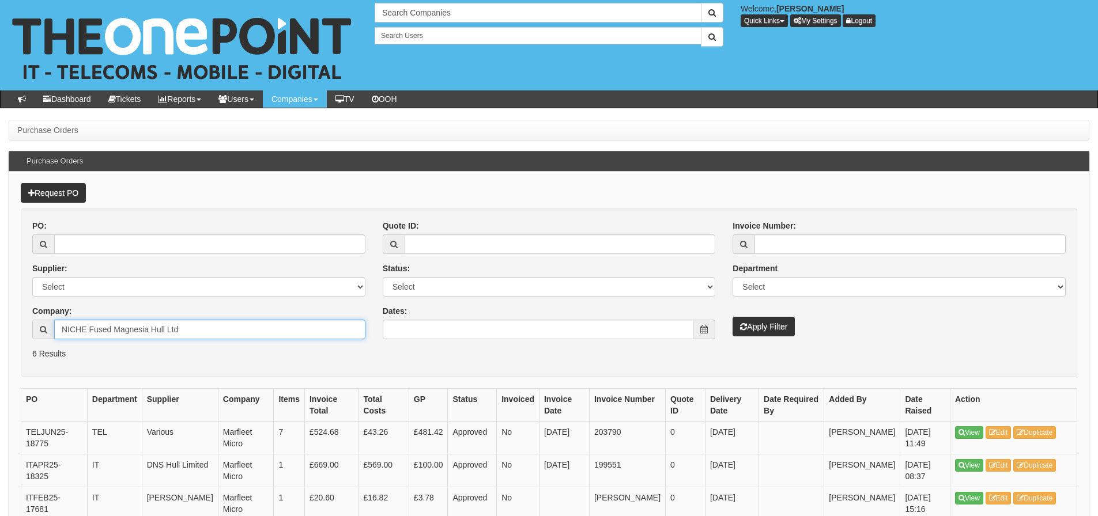
type input "NICHE Fused Magnesia Hull Ltd"
click at [732, 317] on button "Apply Filter" at bounding box center [763, 327] width 62 height 20
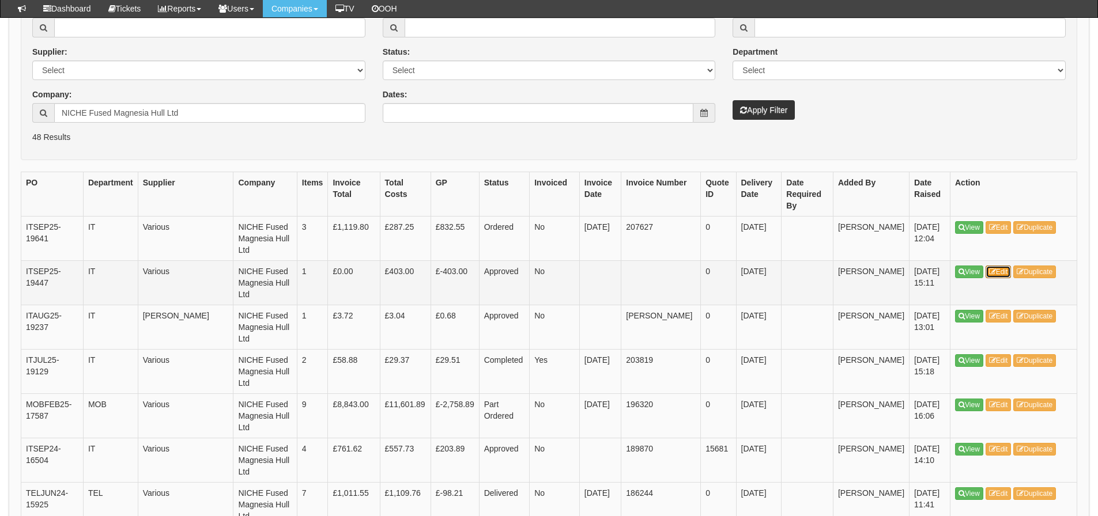
scroll to position [231, 0]
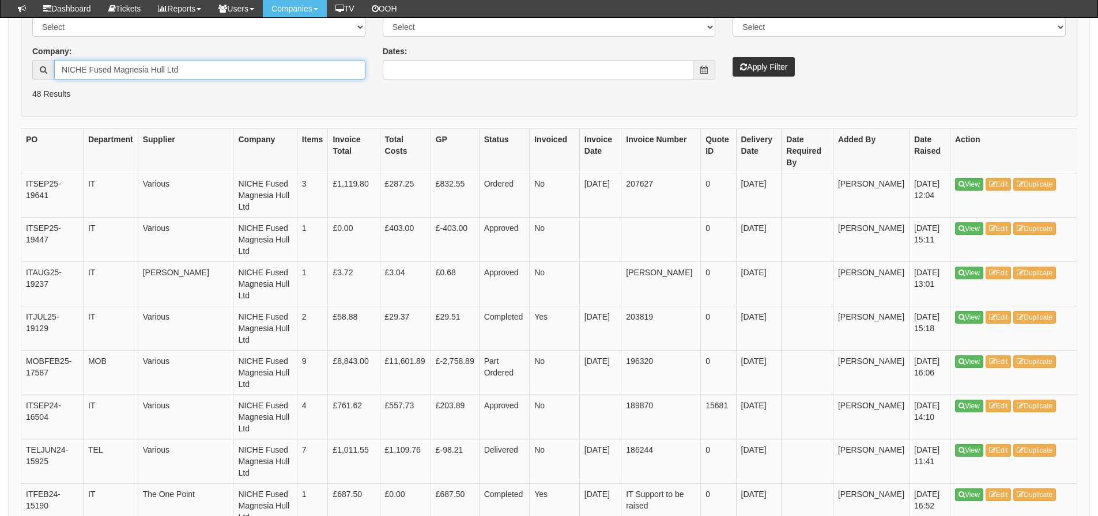
drag, startPoint x: 220, startPoint y: 73, endPoint x: -162, endPoint y: 156, distance: 391.1
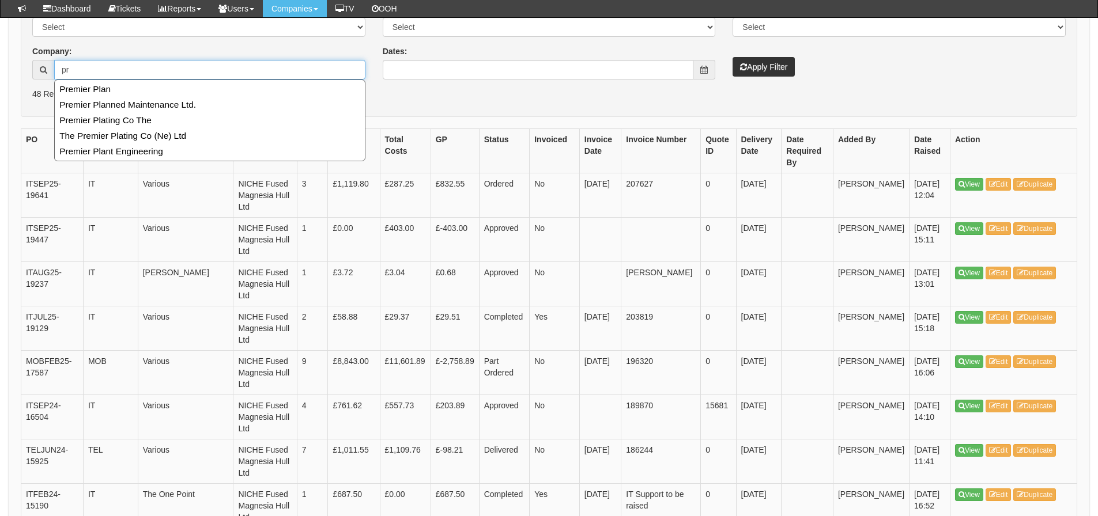
type input "p"
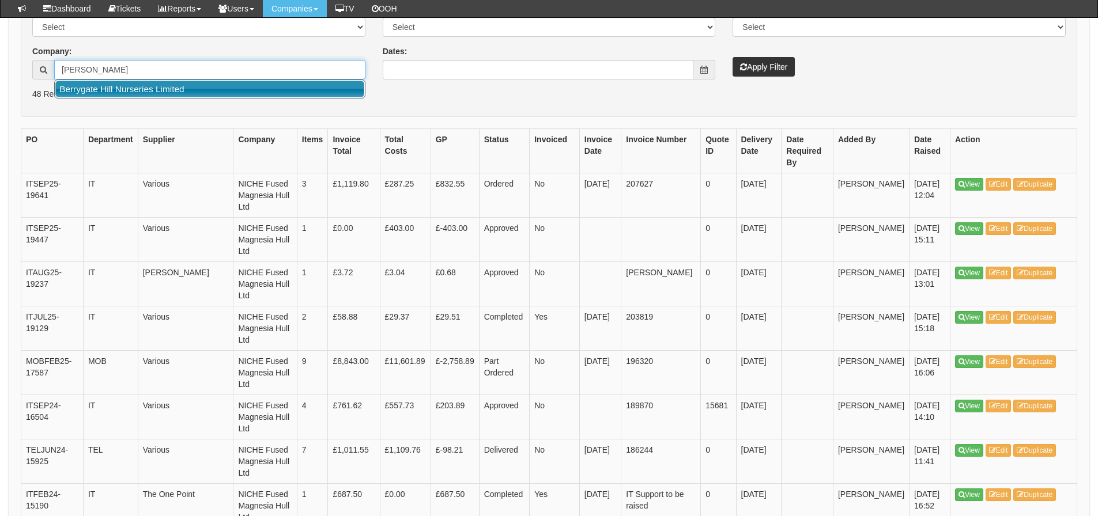
click at [167, 94] on link "Berrygate Hill Nurseries Limited" at bounding box center [209, 89] width 309 height 17
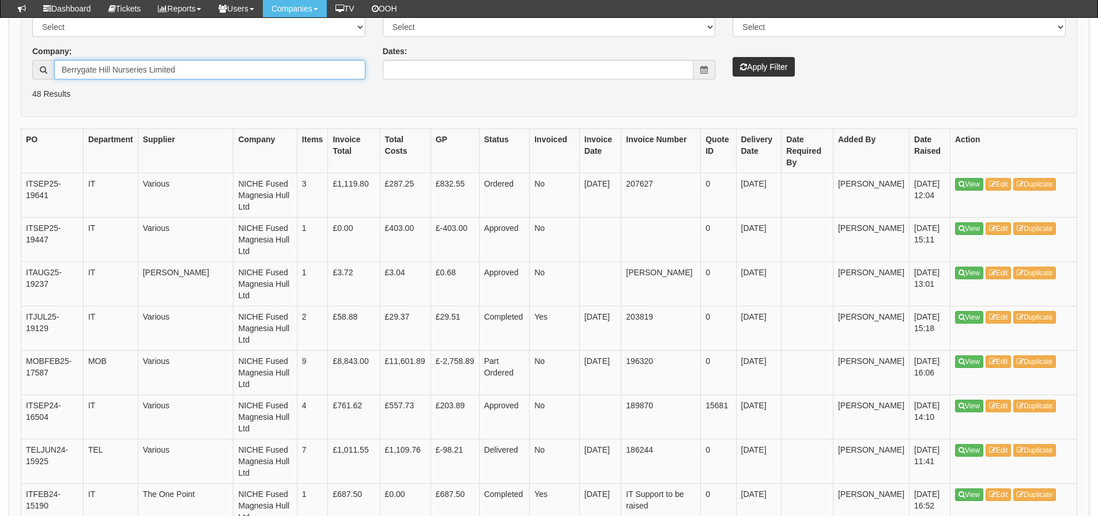
type input "Berrygate Hill Nurseries Limited"
click at [758, 61] on button "Apply Filter" at bounding box center [763, 67] width 62 height 20
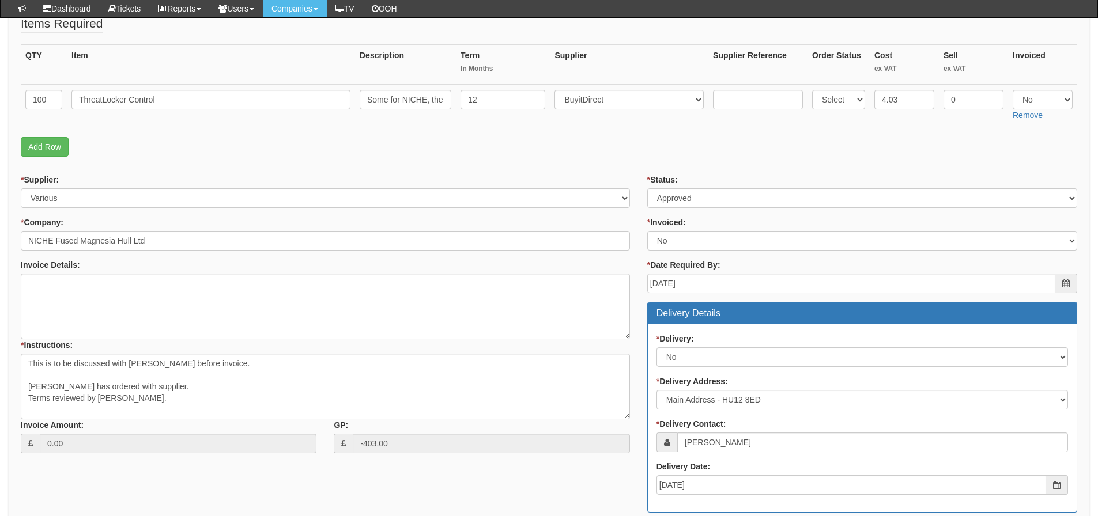
scroll to position [288, 0]
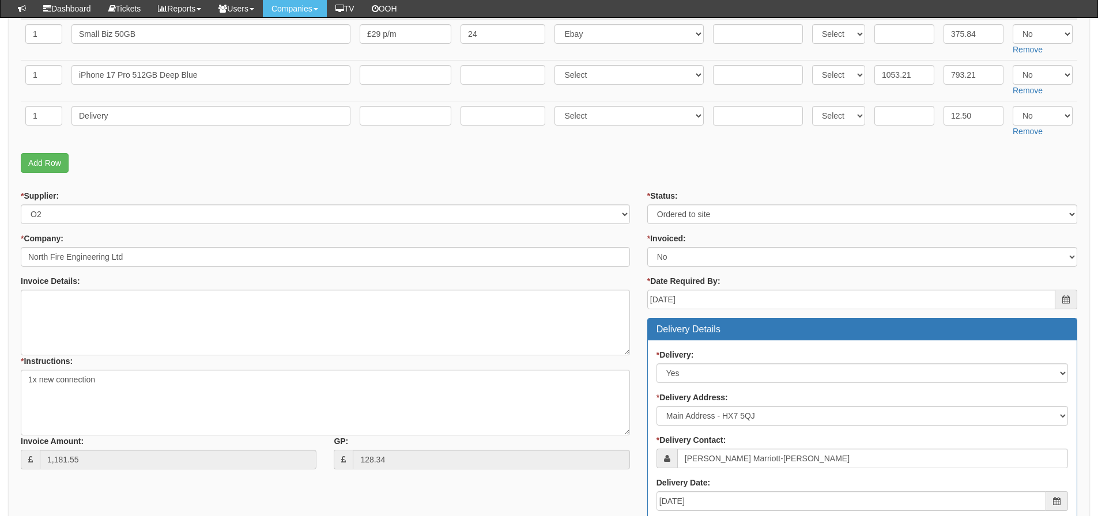
scroll to position [190, 0]
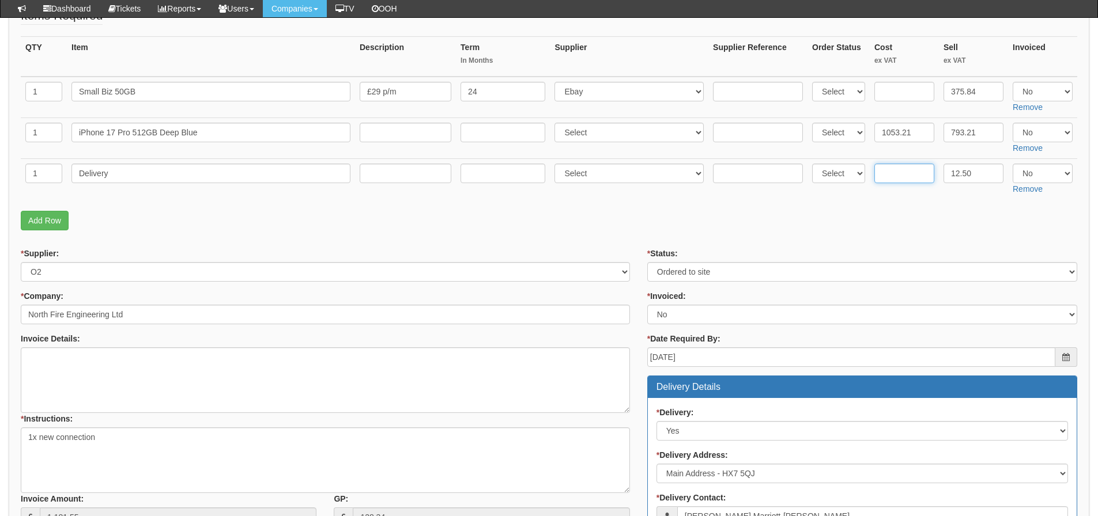
click at [881, 175] on input "text" at bounding box center [904, 174] width 60 height 20
type input "4.50"
click at [845, 203] on fieldset "Items Required QTY Item Description Term In Months Supplier Supplier Reference …" at bounding box center [549, 121] width 1056 height 229
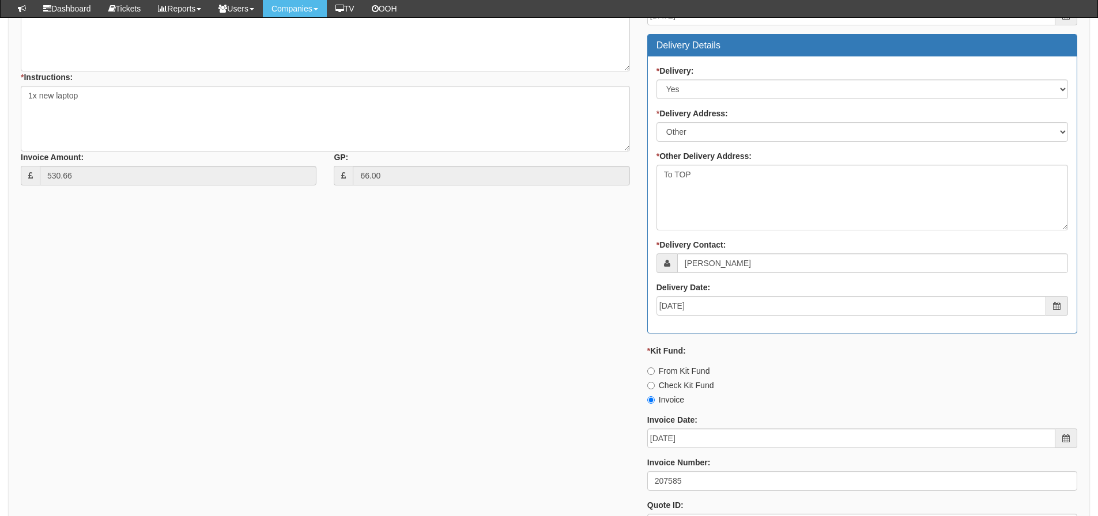
scroll to position [634, 0]
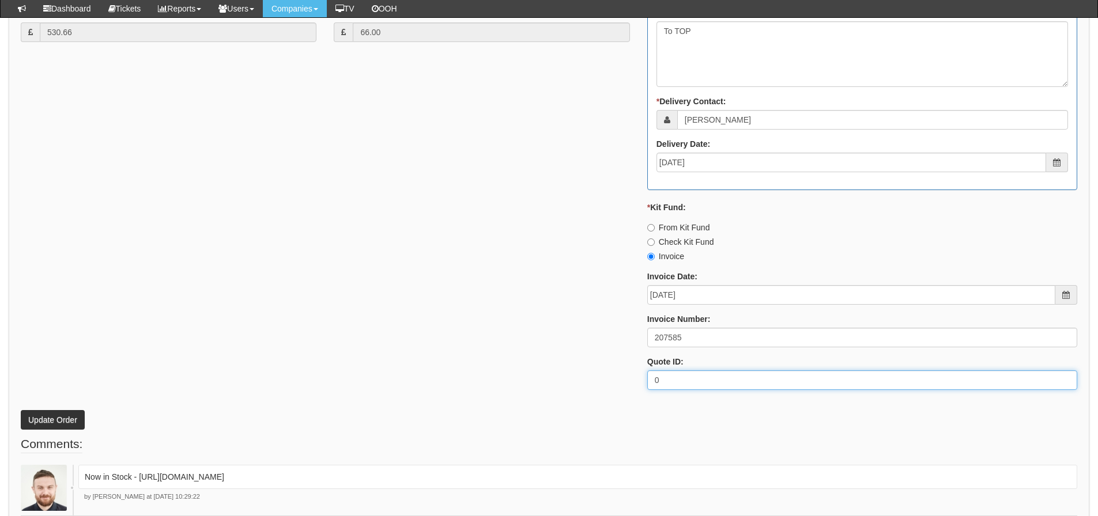
click at [182, 312] on div "* Supplier: Select 123 REG.co.uk 1Password 3 4Gon AA Jones Electric Ltd Abzorb …" at bounding box center [549, 81] width 1074 height 637
click at [412, 332] on div "* Supplier: Select 123 REG.co.uk 1Password 3 4Gon AA Jones Electric Ltd Abzorb …" at bounding box center [549, 81] width 1074 height 637
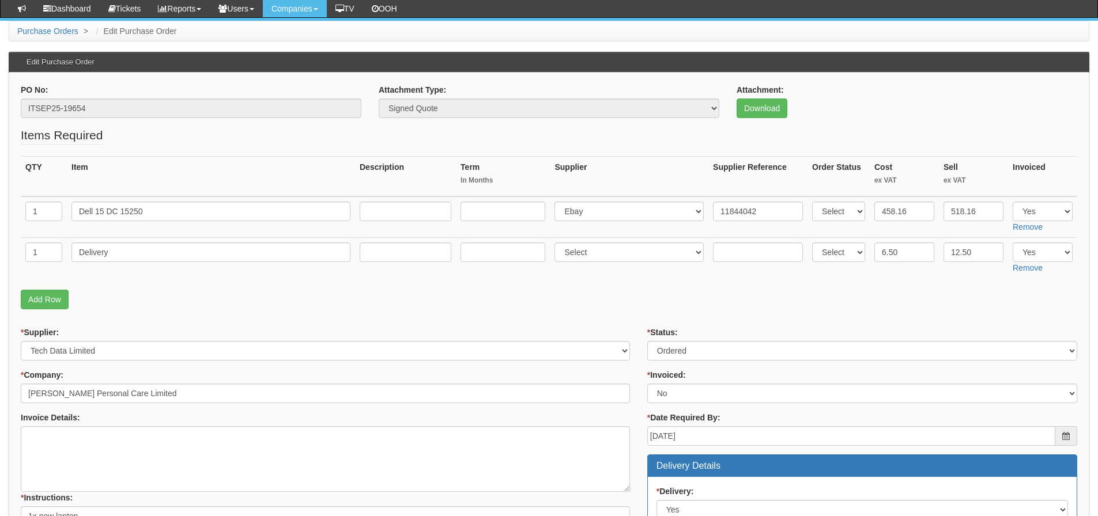
scroll to position [0, 0]
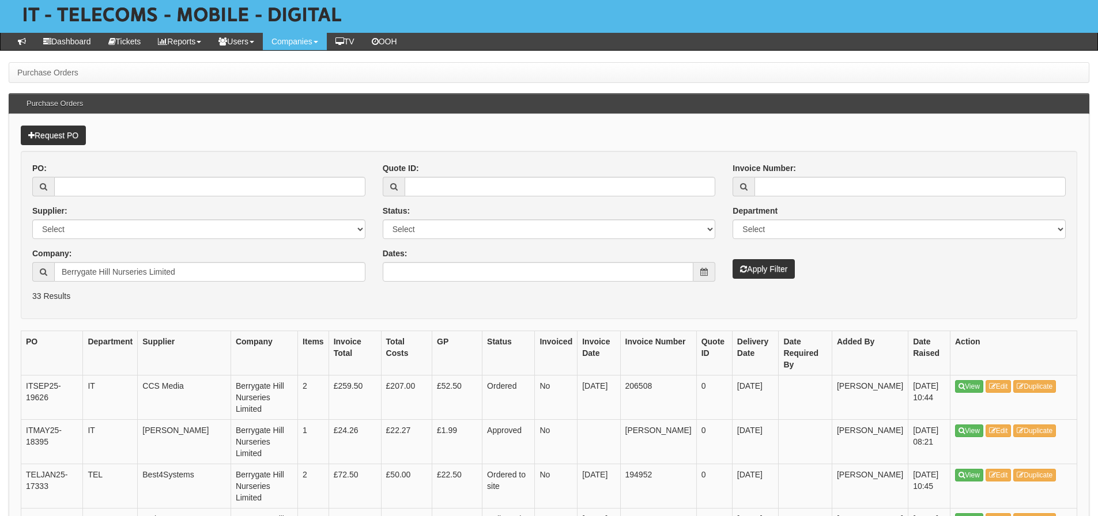
scroll to position [115, 0]
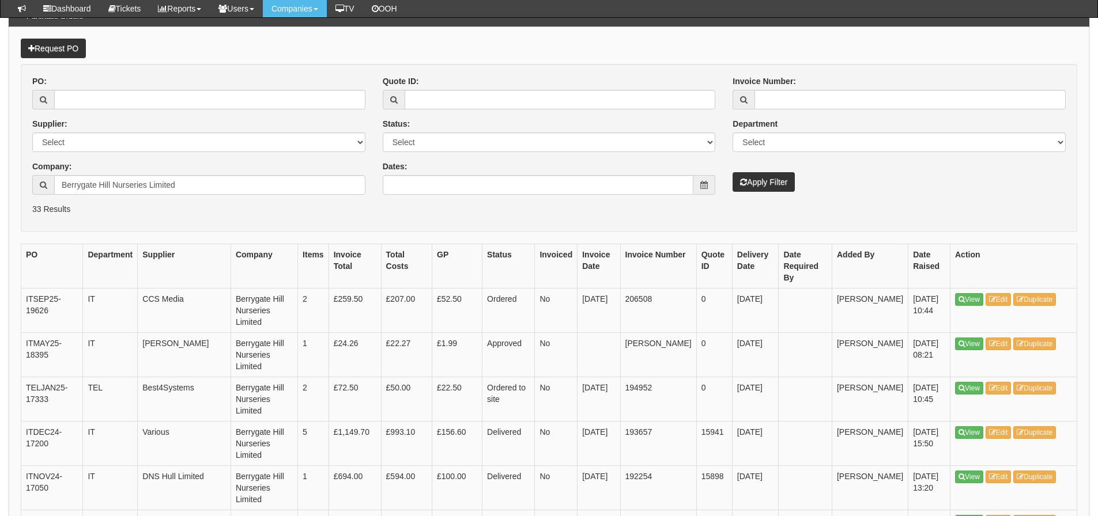
click at [183, 175] on div "Company: Berrygate Hill Nurseries Limited" at bounding box center [198, 178] width 333 height 34
drag, startPoint x: 183, startPoint y: 181, endPoint x: -36, endPoint y: 233, distance: 225.2
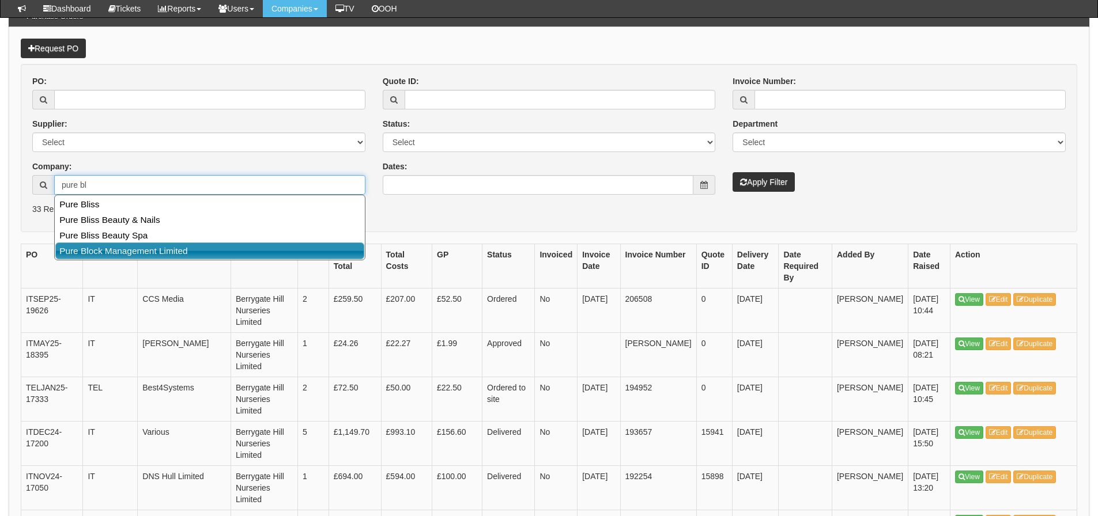
click at [108, 247] on link "Pure Block Management Limited" at bounding box center [209, 251] width 309 height 17
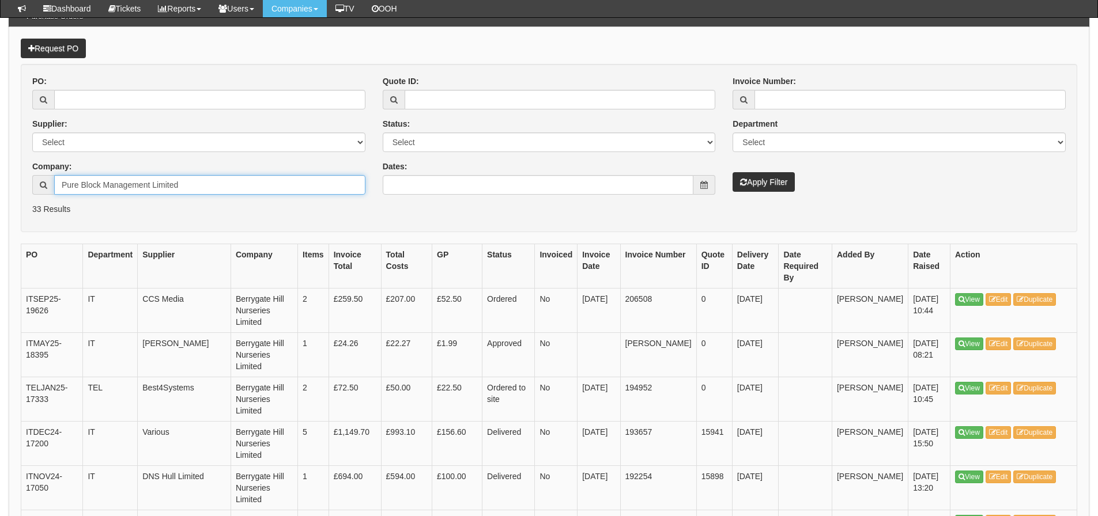
type input "Pure Block Management Limited"
click at [732, 172] on button "Apply Filter" at bounding box center [763, 182] width 62 height 20
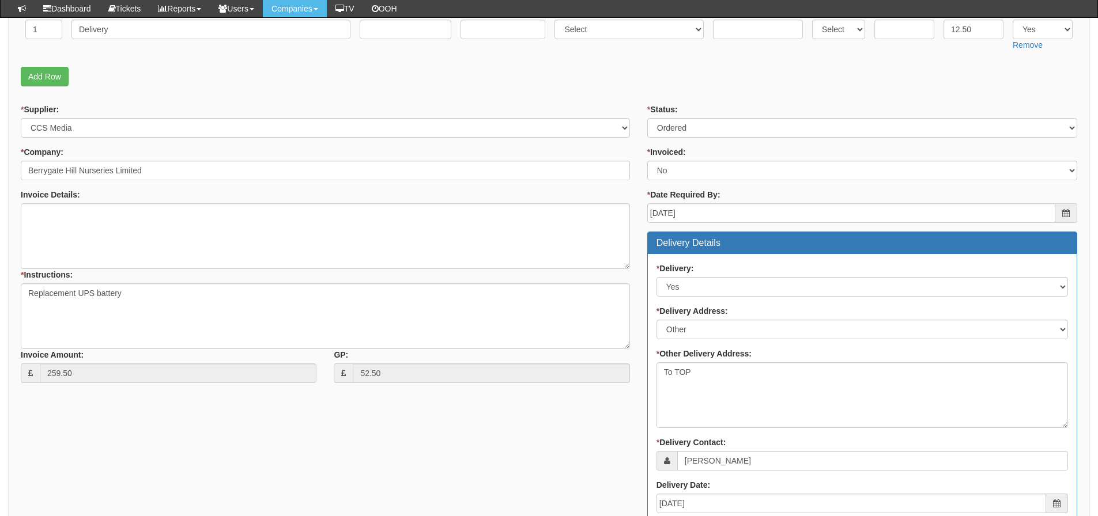
scroll to position [288, 0]
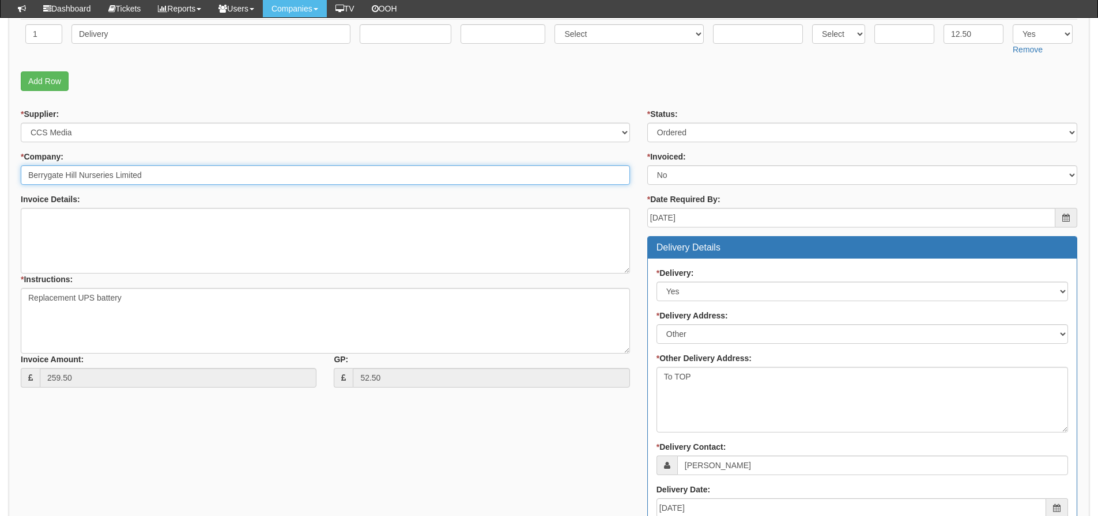
drag, startPoint x: 171, startPoint y: 175, endPoint x: 20, endPoint y: 177, distance: 151.0
click at [20, 177] on div "* Supplier: Select 123 REG.co.uk 1Password 3 4Gon AA Jones Electric Ltd Abzorb …" at bounding box center [325, 252] width 626 height 288
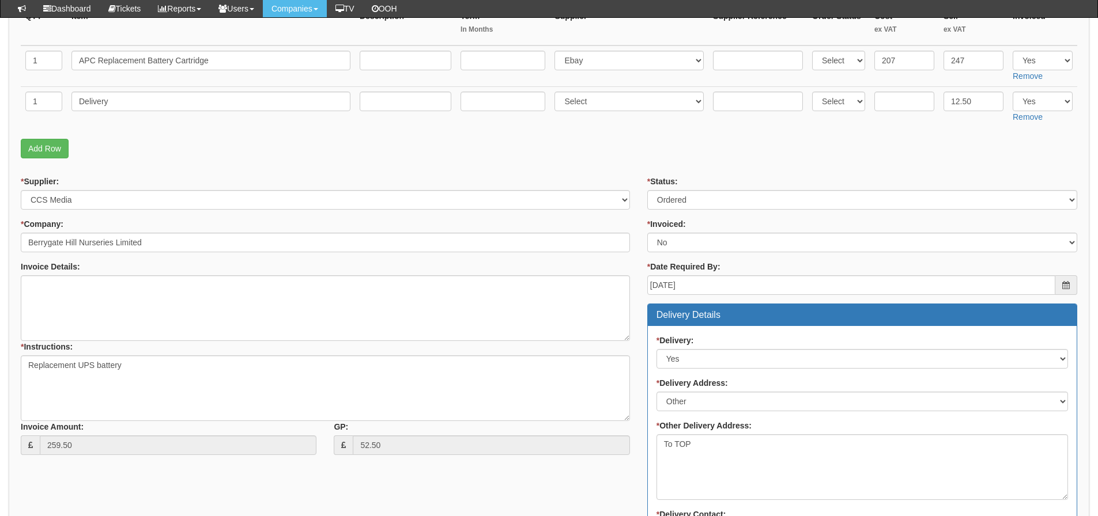
scroll to position [231, 0]
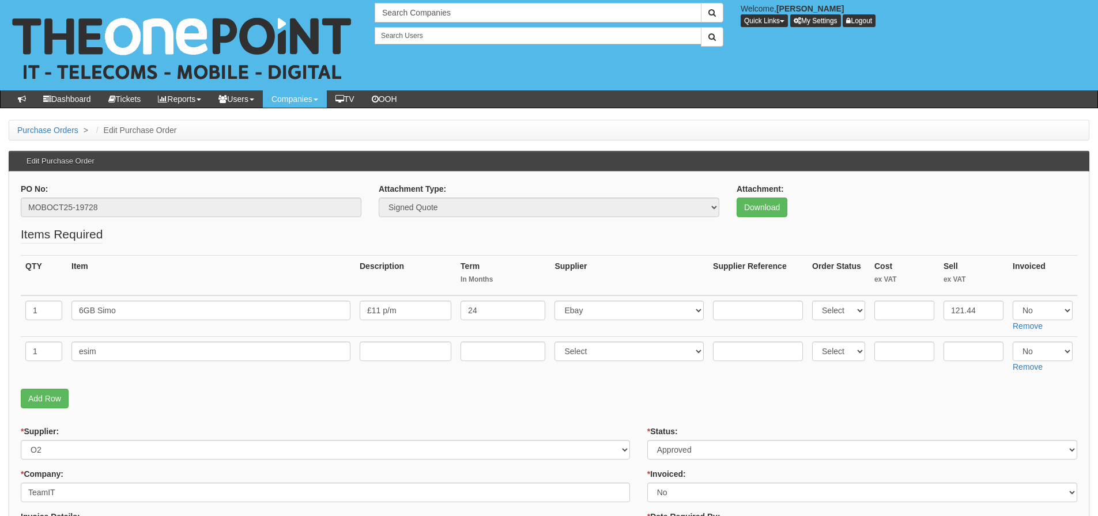
scroll to position [58, 0]
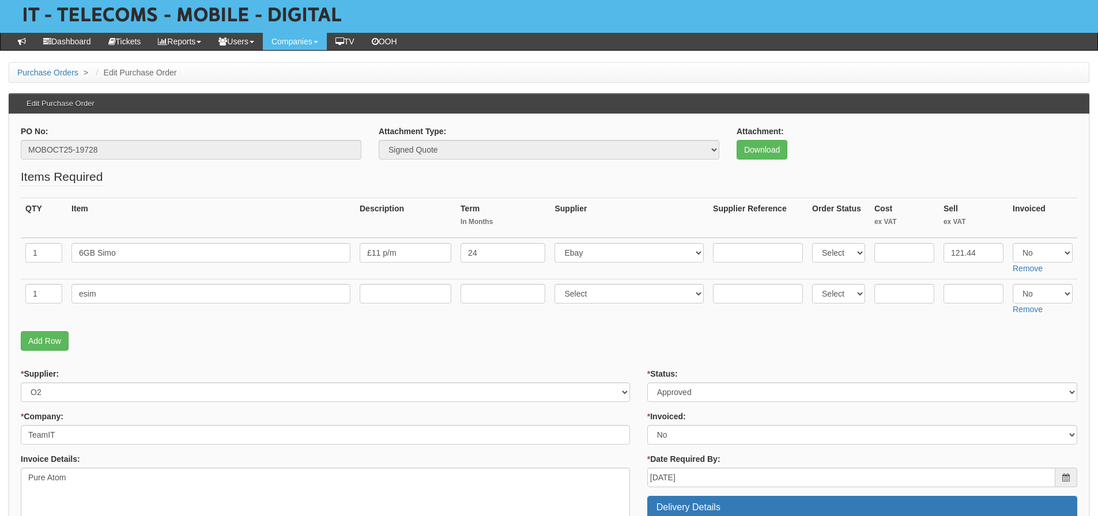
click at [279, 318] on td "esim" at bounding box center [211, 299] width 288 height 41
click at [216, 199] on th "Item" at bounding box center [211, 218] width 288 height 40
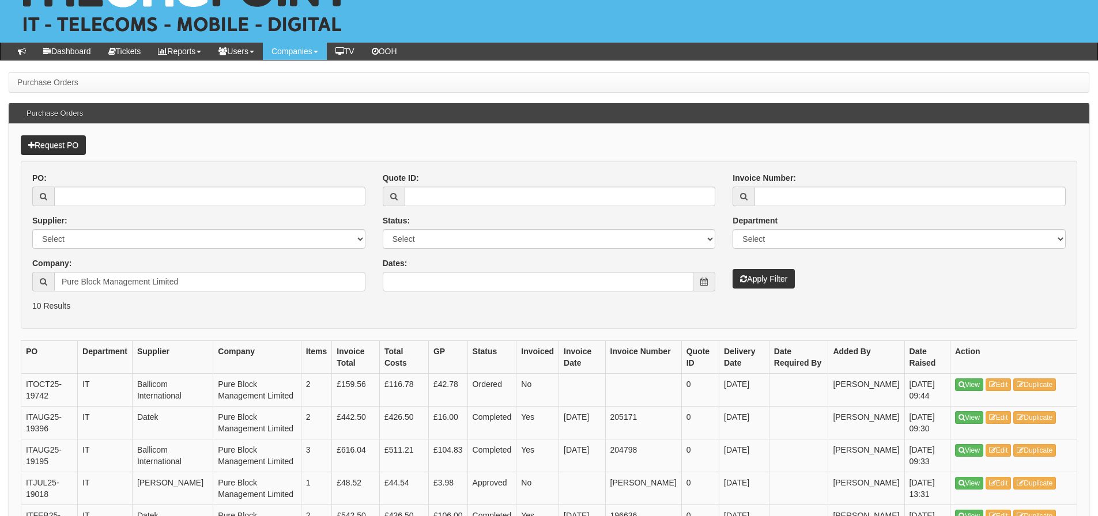
scroll to position [52, 0]
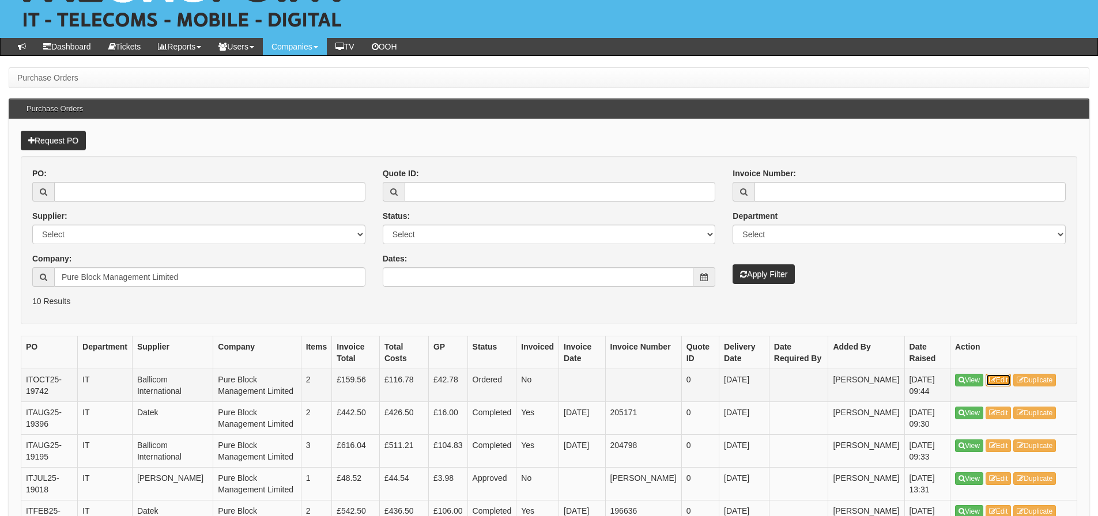
click at [998, 378] on link "Edit" at bounding box center [998, 380] width 26 height 13
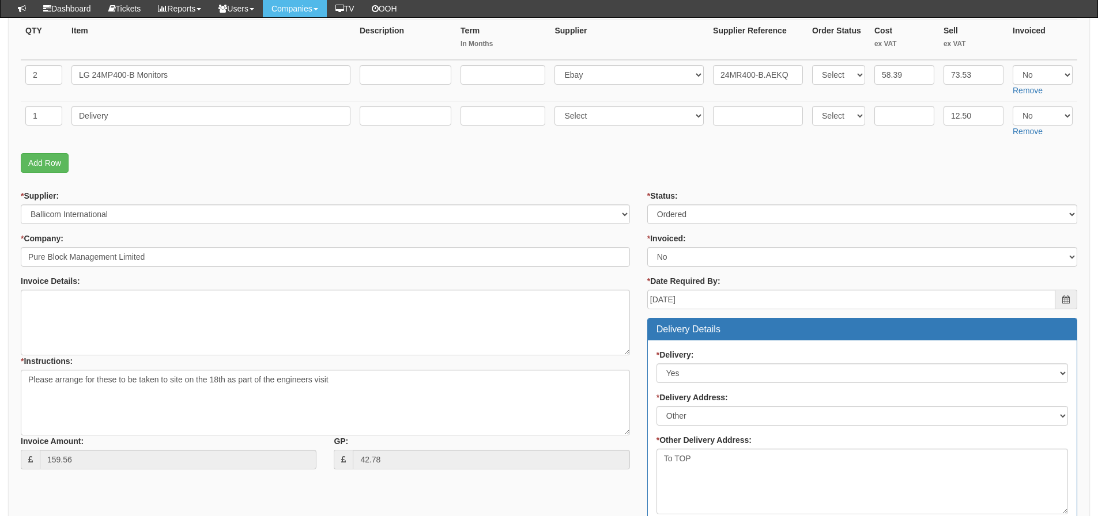
scroll to position [207, 0]
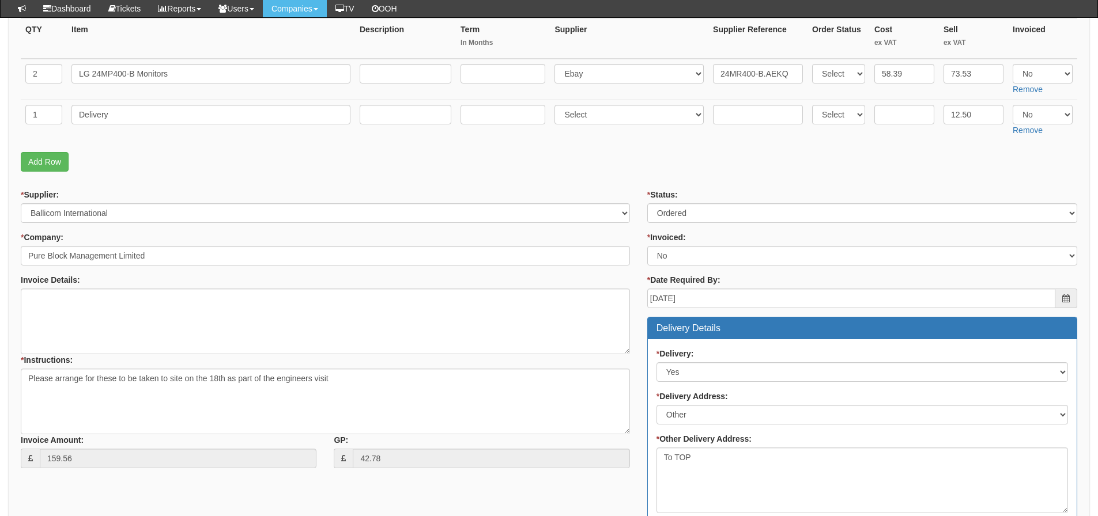
click at [340, 139] on td "Delivery" at bounding box center [211, 120] width 288 height 41
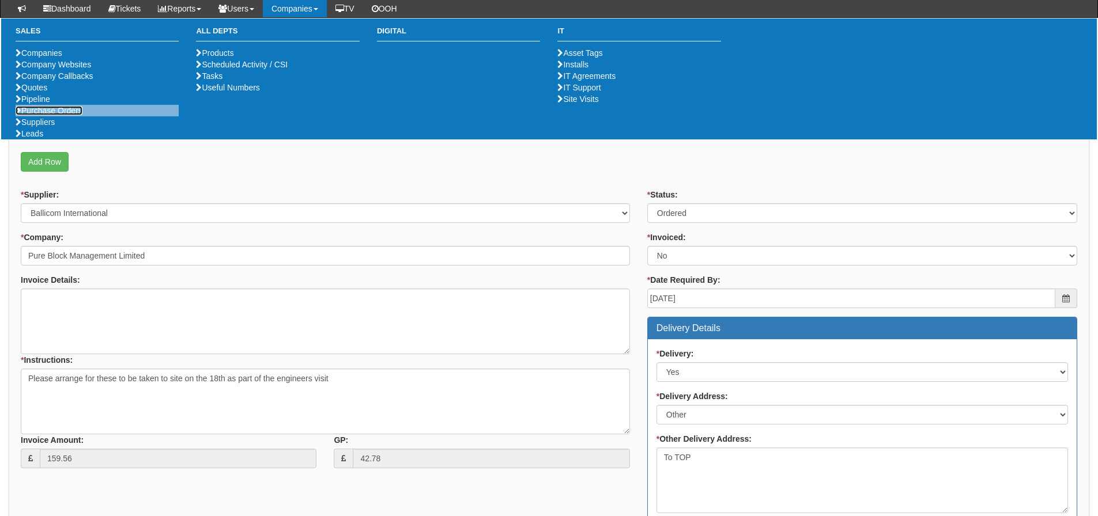
click at [66, 115] on link "Purchase Orders" at bounding box center [49, 110] width 67 height 9
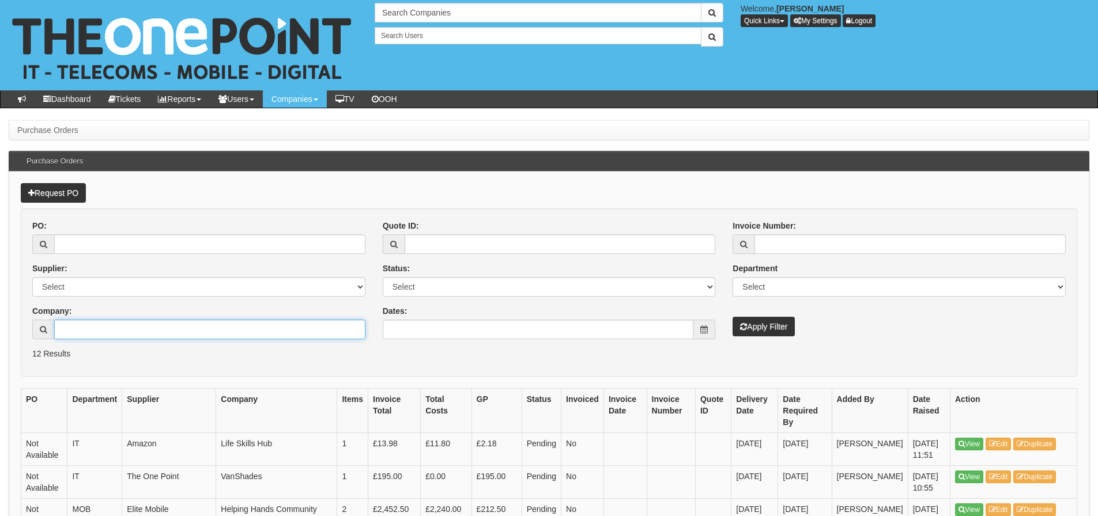
click at [108, 324] on input "Company:" at bounding box center [209, 330] width 311 height 20
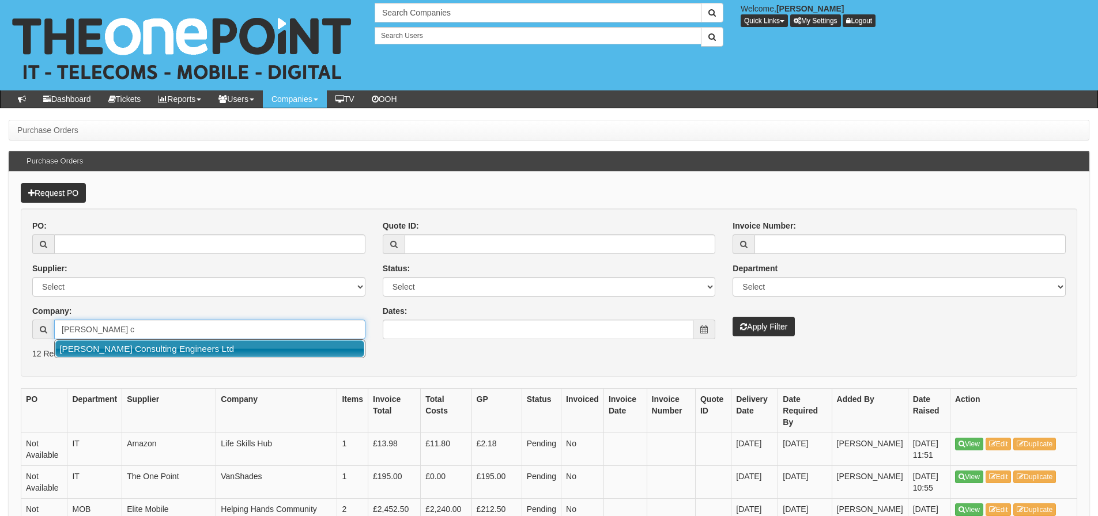
click at [108, 348] on link "Ridings Consulting Engineers Ltd" at bounding box center [209, 349] width 309 height 17
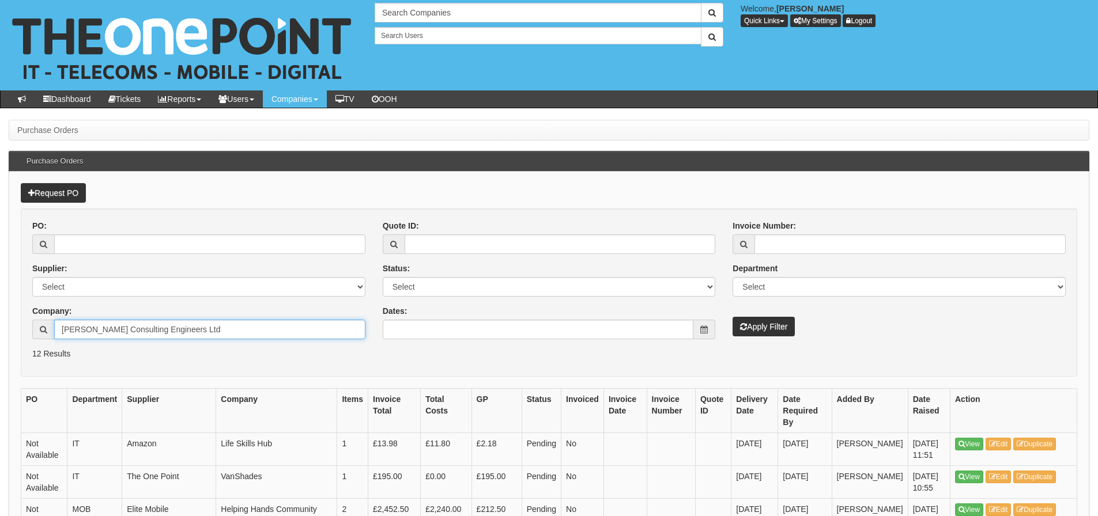
type input "Ridings Consulting Engineers Ltd"
click at [784, 324] on button "Apply Filter" at bounding box center [763, 327] width 62 height 20
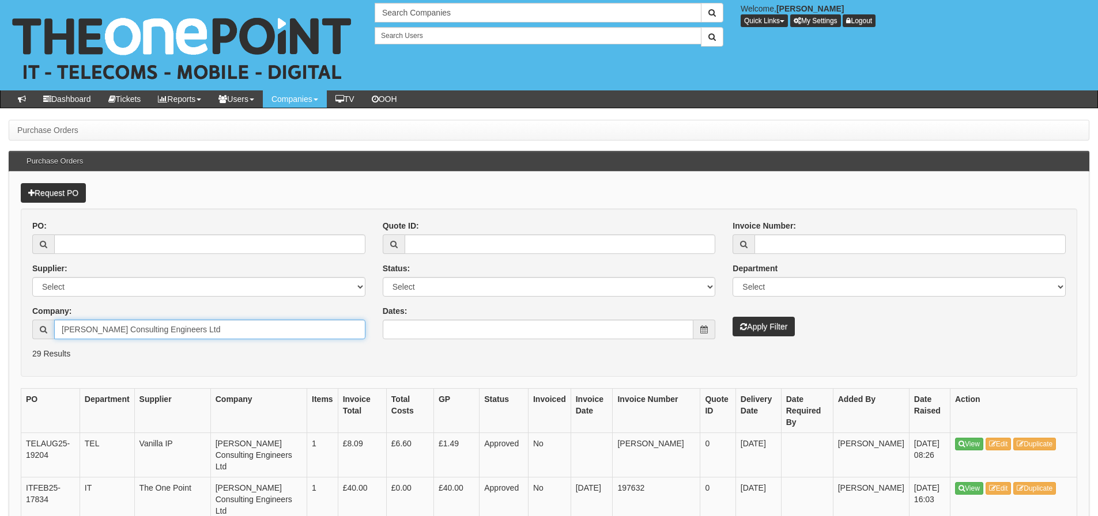
drag, startPoint x: 202, startPoint y: 335, endPoint x: 10, endPoint y: 335, distance: 191.9
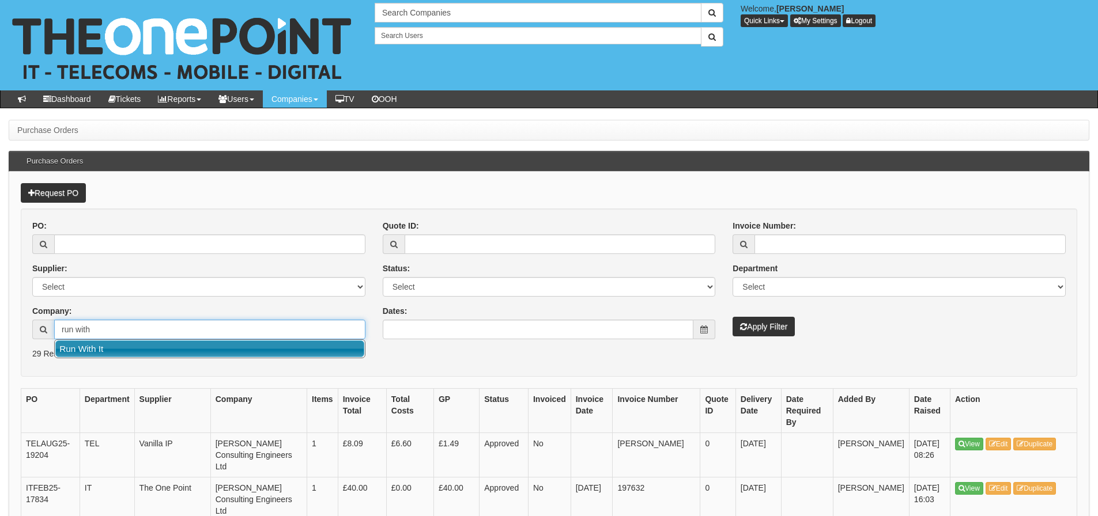
click at [100, 350] on link "Run With It" at bounding box center [209, 349] width 309 height 17
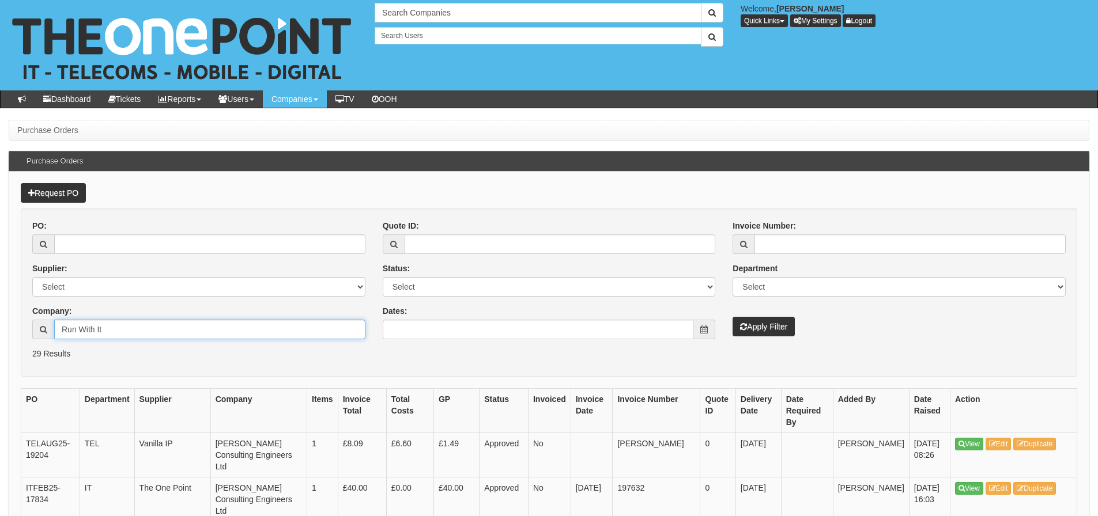
type input "Run With It"
click at [732, 317] on button "Apply Filter" at bounding box center [763, 327] width 62 height 20
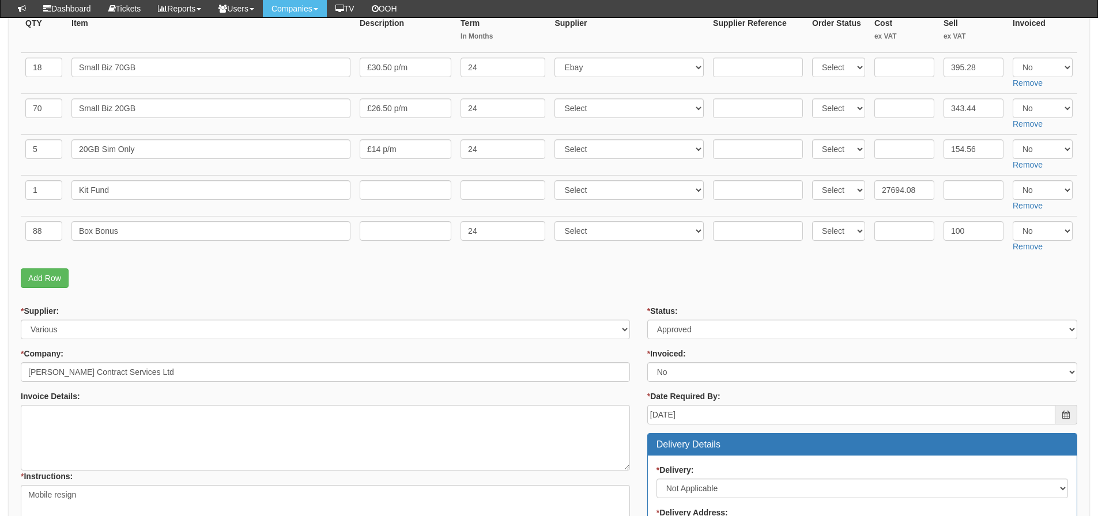
scroll to position [156, 0]
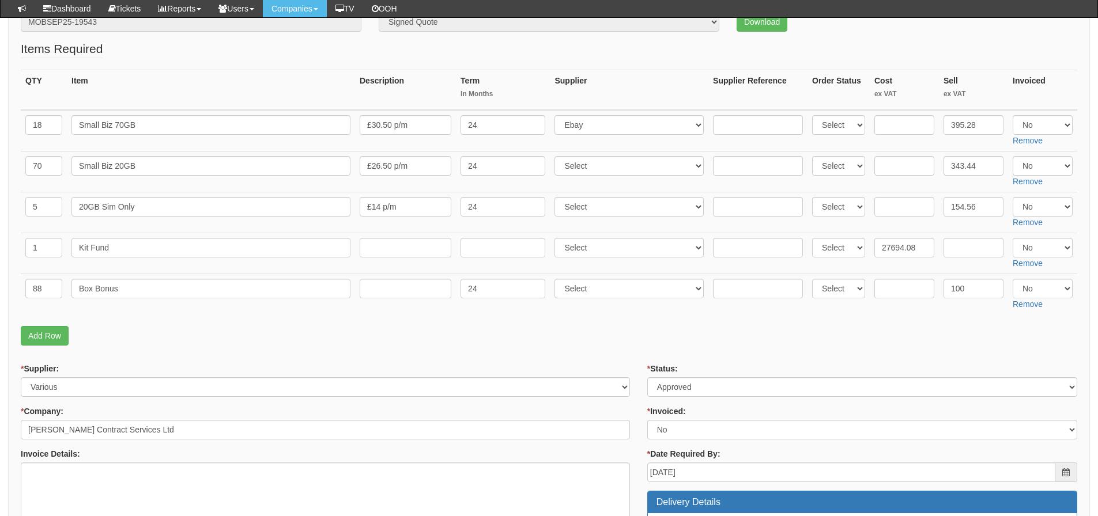
click at [150, 328] on p "Add Row" at bounding box center [549, 336] width 1056 height 20
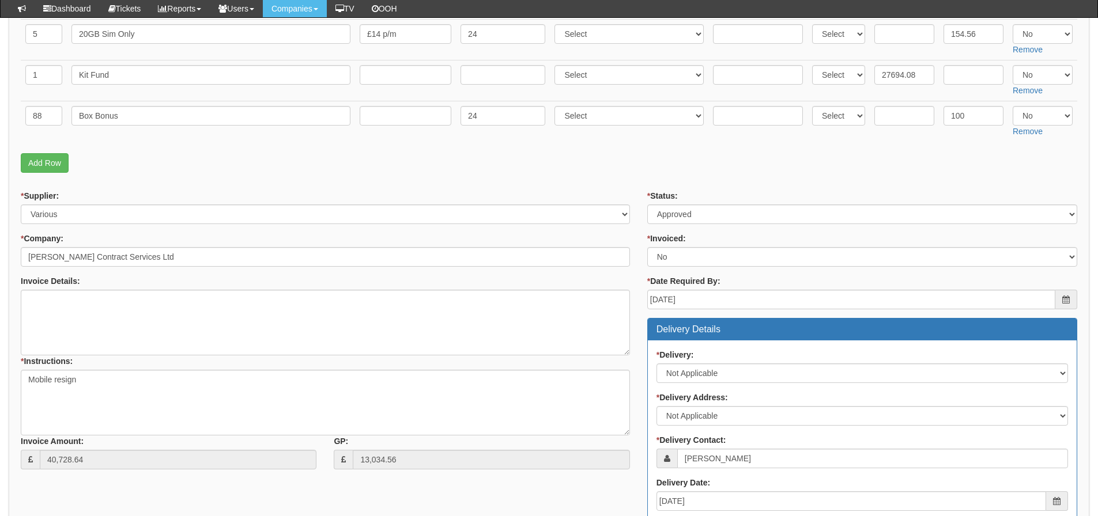
scroll to position [99, 0]
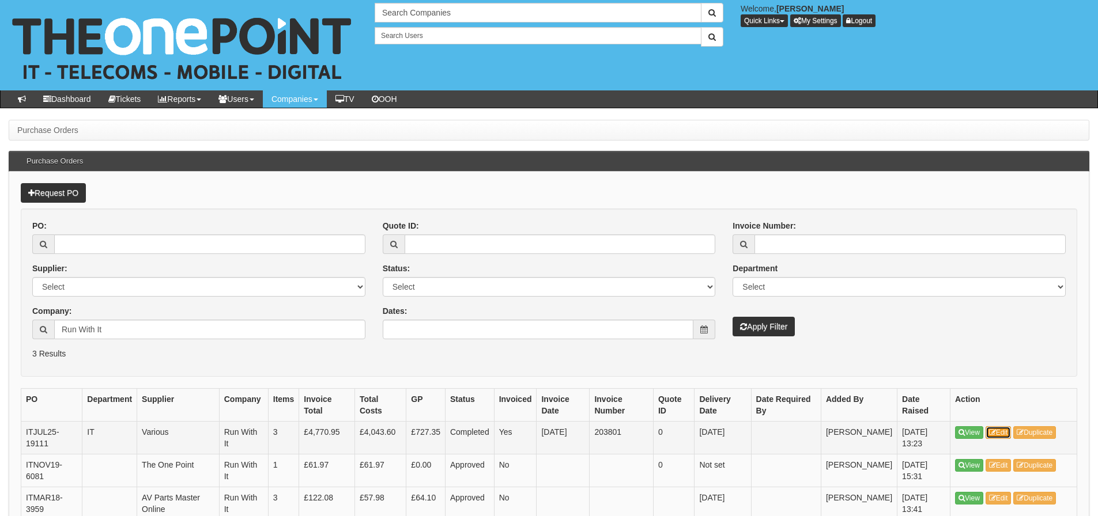
click at [995, 430] on icon at bounding box center [992, 432] width 7 height 7
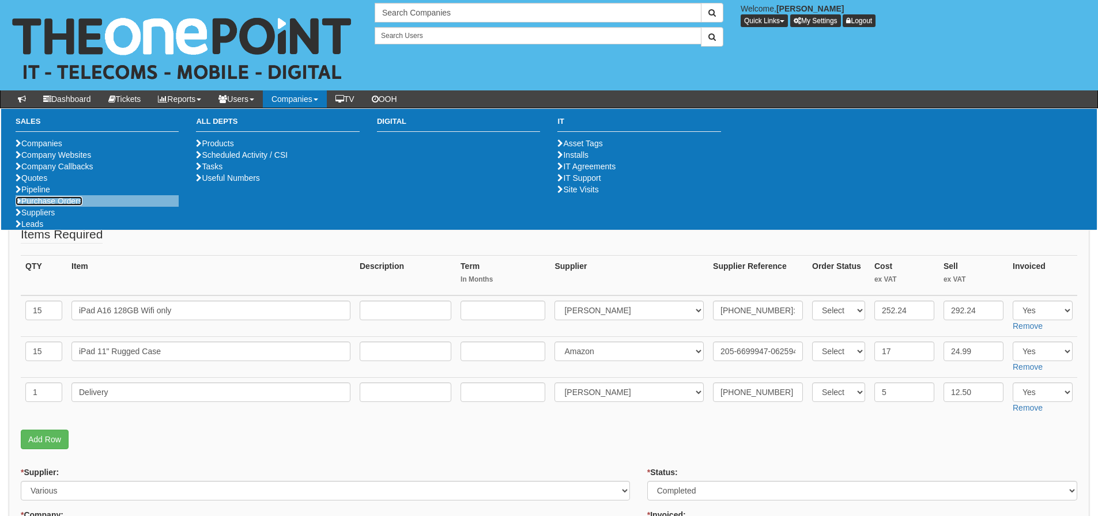
click at [77, 206] on link "Purchase Orders" at bounding box center [49, 201] width 67 height 9
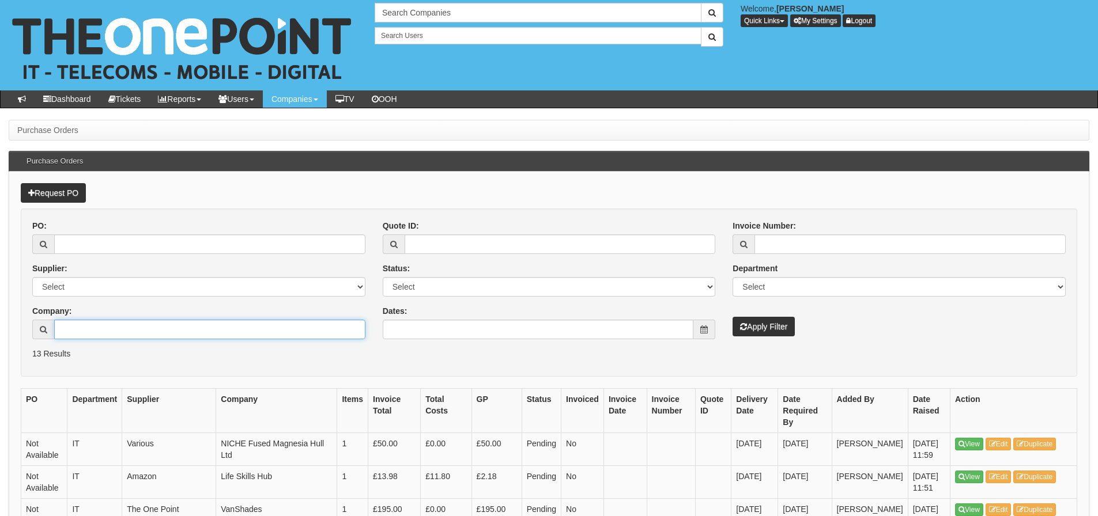
click at [69, 325] on input "Company:" at bounding box center [209, 330] width 311 height 20
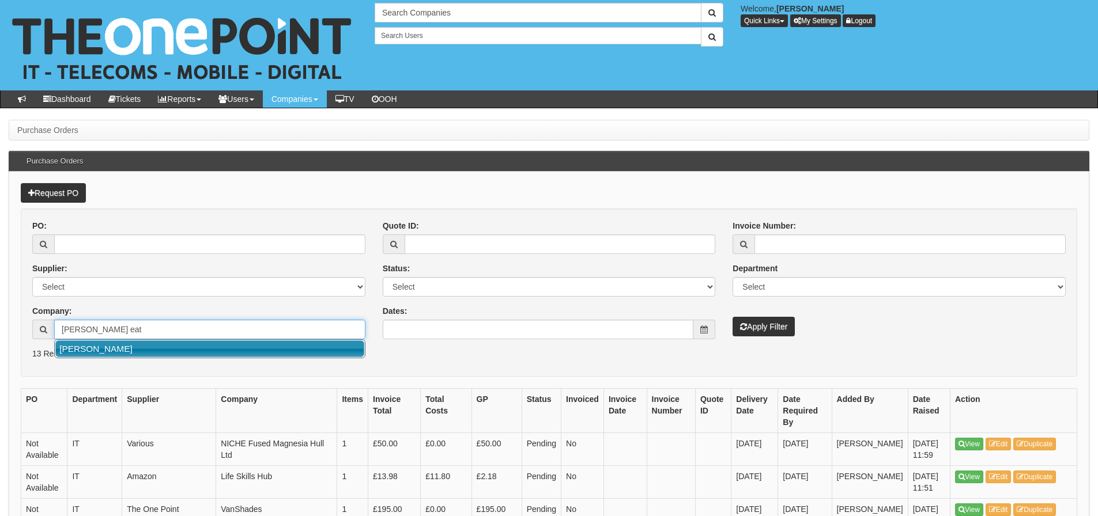
click at [80, 353] on link "[PERSON_NAME]" at bounding box center [209, 349] width 309 height 17
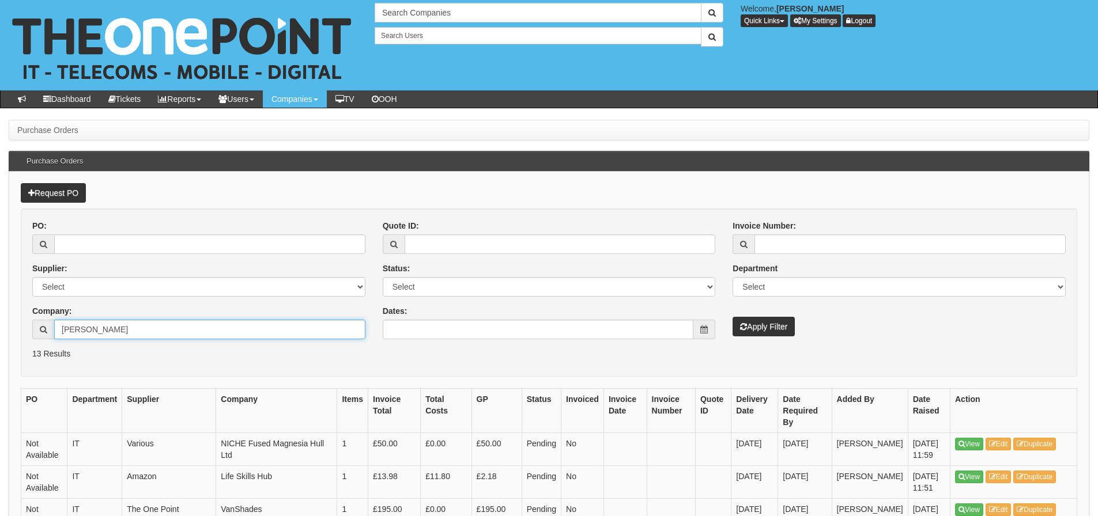
type input "[PERSON_NAME]"
click at [732, 317] on button "Apply Filter" at bounding box center [763, 327] width 62 height 20
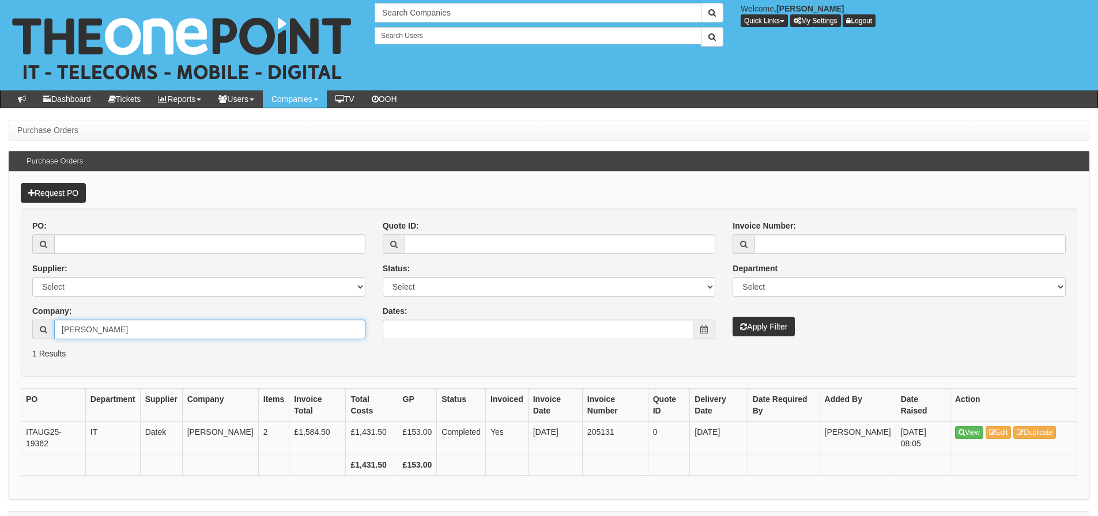
drag, startPoint x: 141, startPoint y: 322, endPoint x: 126, endPoint y: 327, distance: 15.9
click at [126, 327] on input "Russell Eaton" at bounding box center [209, 330] width 311 height 20
drag, startPoint x: 126, startPoint y: 328, endPoint x: -21, endPoint y: 340, distance: 147.4
click at [0, 340] on html "× Send Email × Add Appointment × Create Ticket × Create Proactive Activity × Ad…" at bounding box center [549, 273] width 1098 height 546
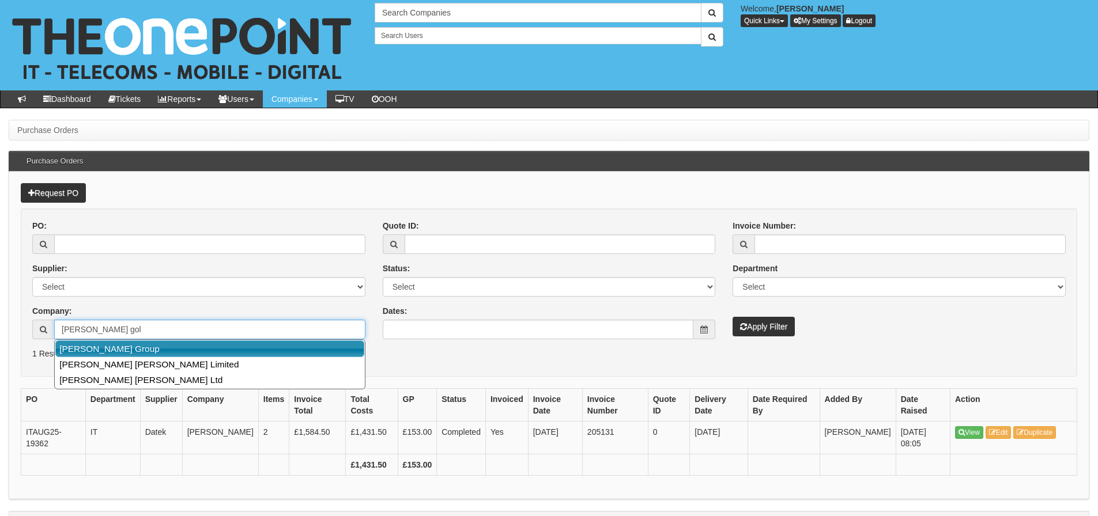
click at [72, 347] on link "Smailes Goldie Group" at bounding box center [209, 349] width 309 height 17
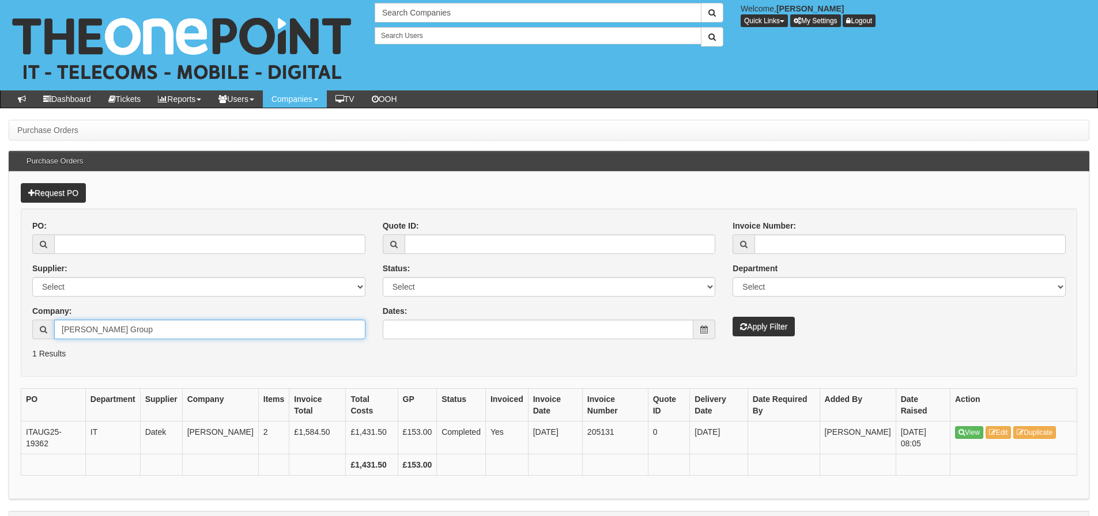
type input "Smailes Goldie Group"
click at [732, 317] on button "Apply Filter" at bounding box center [763, 327] width 62 height 20
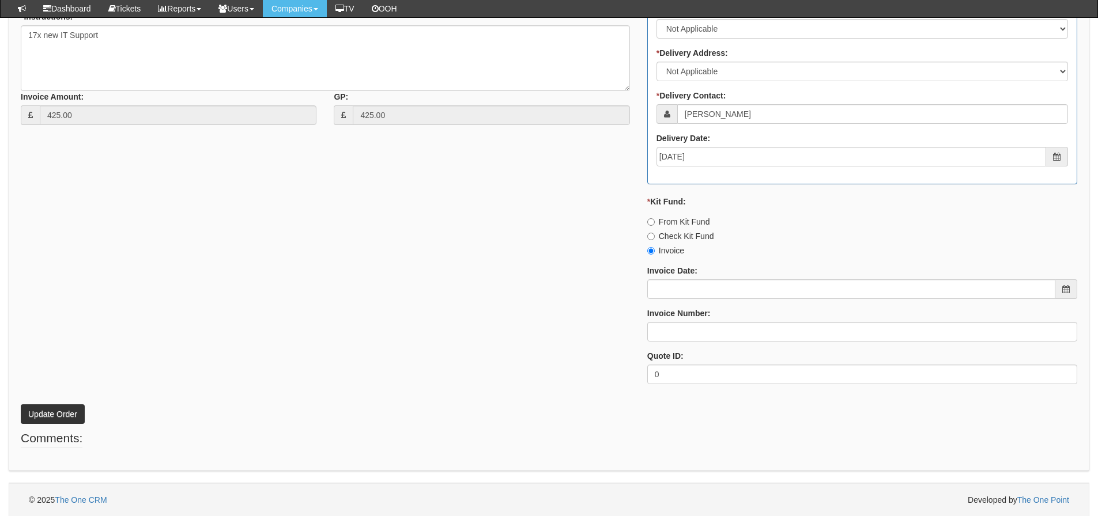
scroll to position [511, 0]
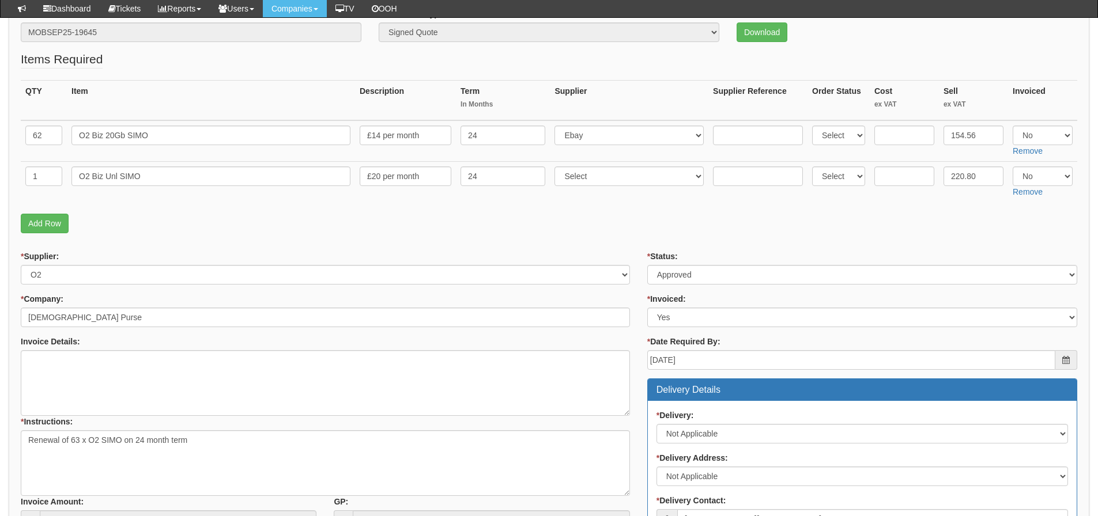
scroll to position [91, 0]
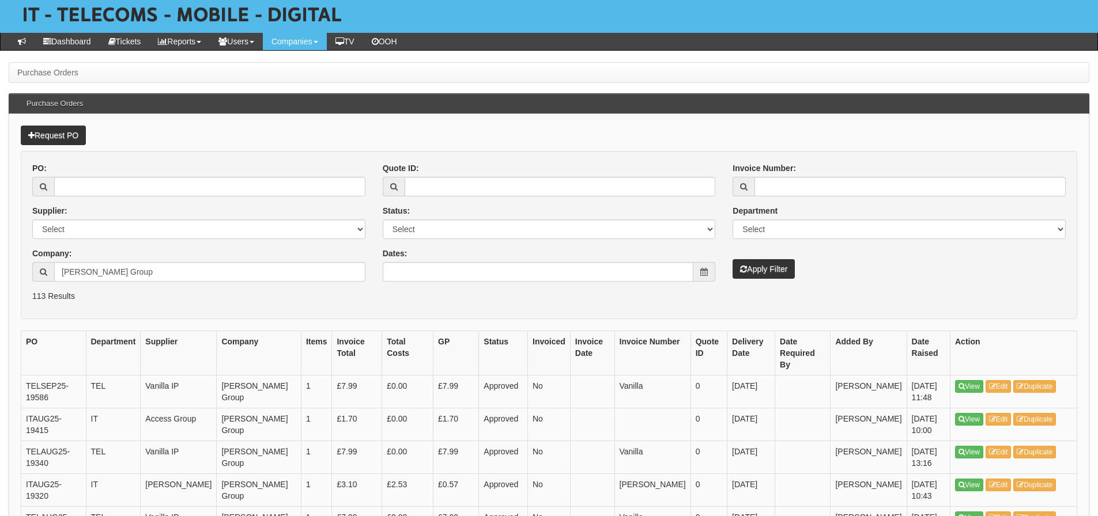
scroll to position [173, 0]
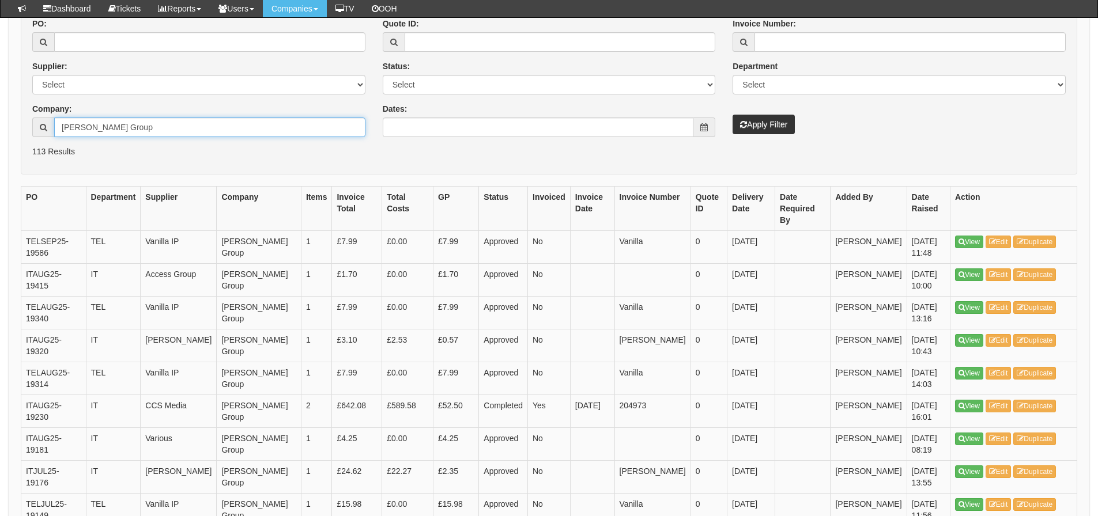
click at [179, 130] on input "Smailes Goldie Group" at bounding box center [209, 128] width 311 height 20
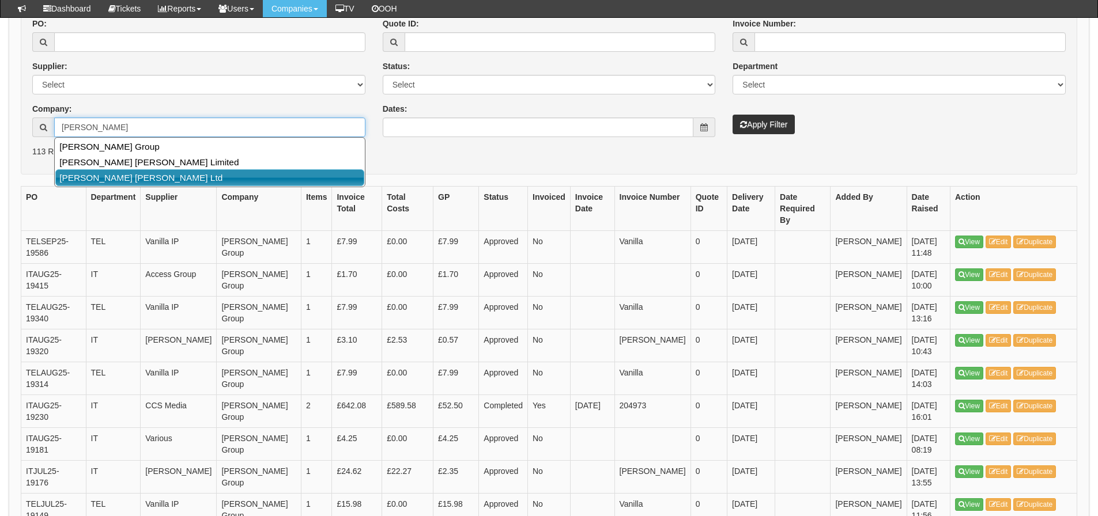
click at [158, 176] on link "[PERSON_NAME] [PERSON_NAME] Ltd" at bounding box center [209, 177] width 309 height 17
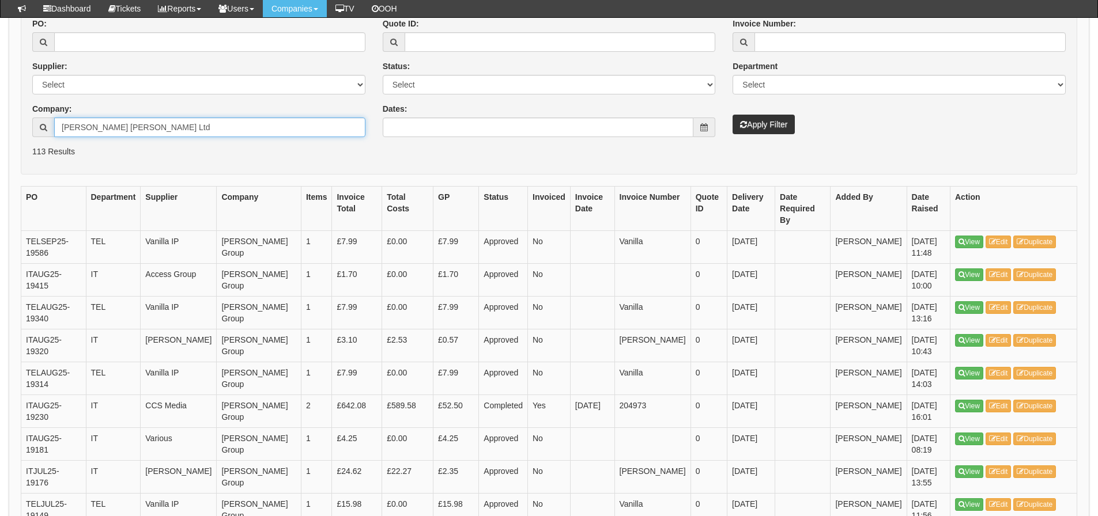
type input "[PERSON_NAME] [PERSON_NAME] Ltd"
click at [732, 115] on button "Apply Filter" at bounding box center [763, 125] width 62 height 20
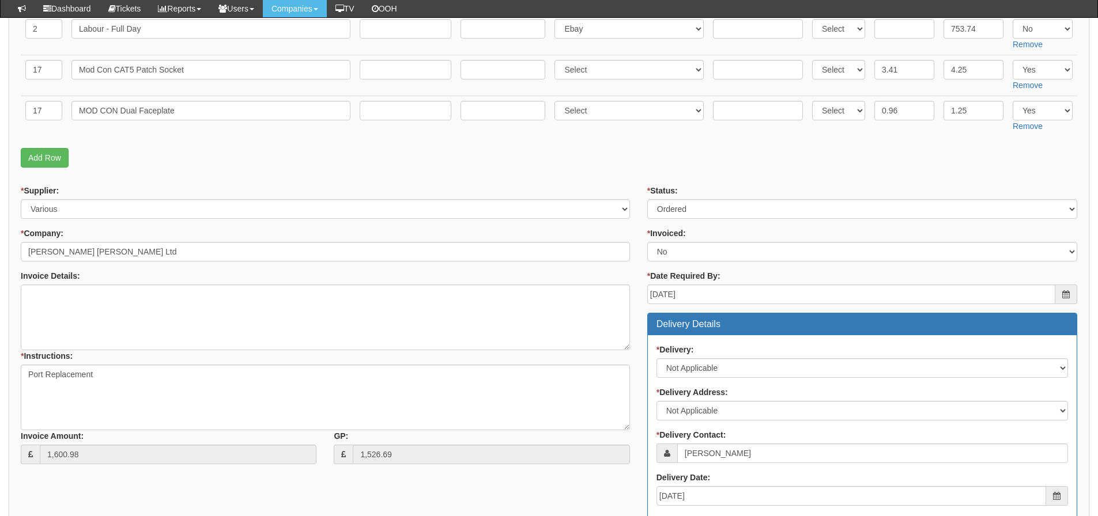
scroll to position [231, 0]
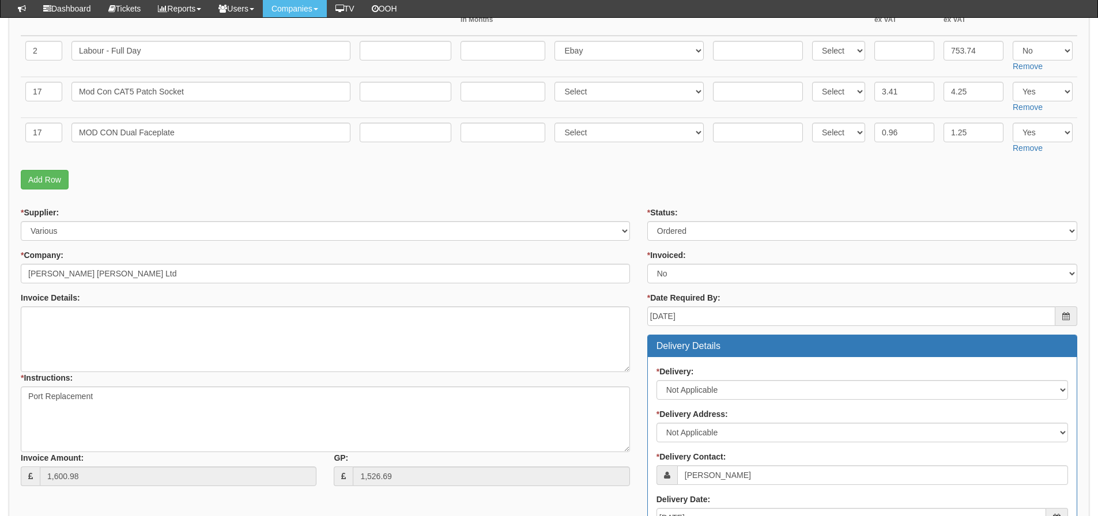
click at [614, 186] on p "Add Row" at bounding box center [549, 180] width 1056 height 20
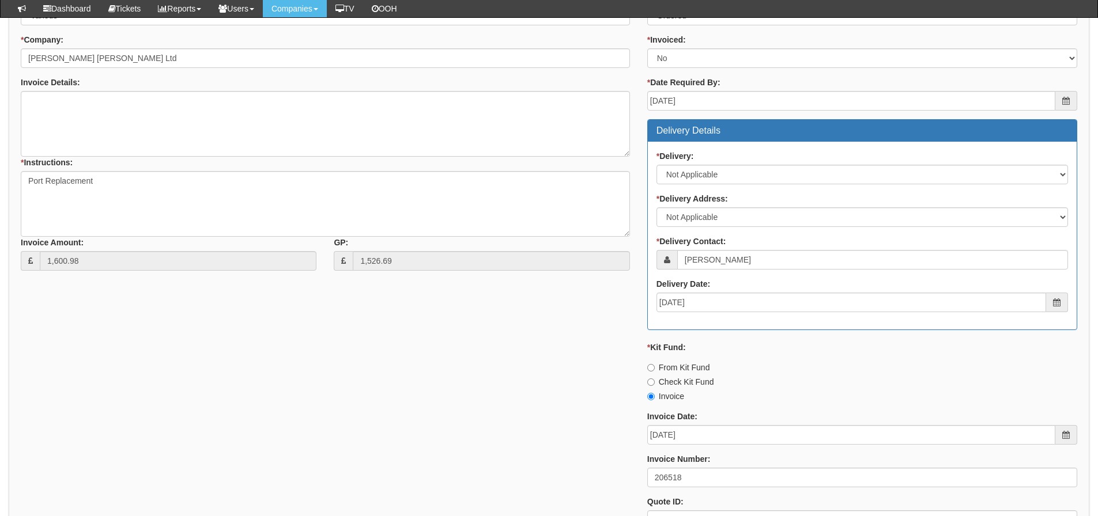
scroll to position [461, 0]
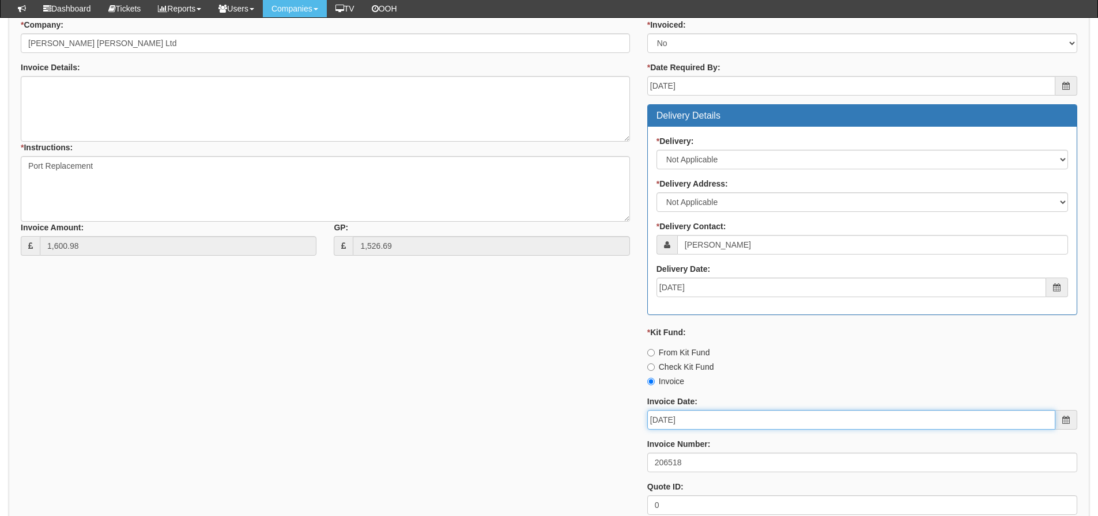
click at [724, 427] on input "[DATE]" at bounding box center [851, 420] width 408 height 20
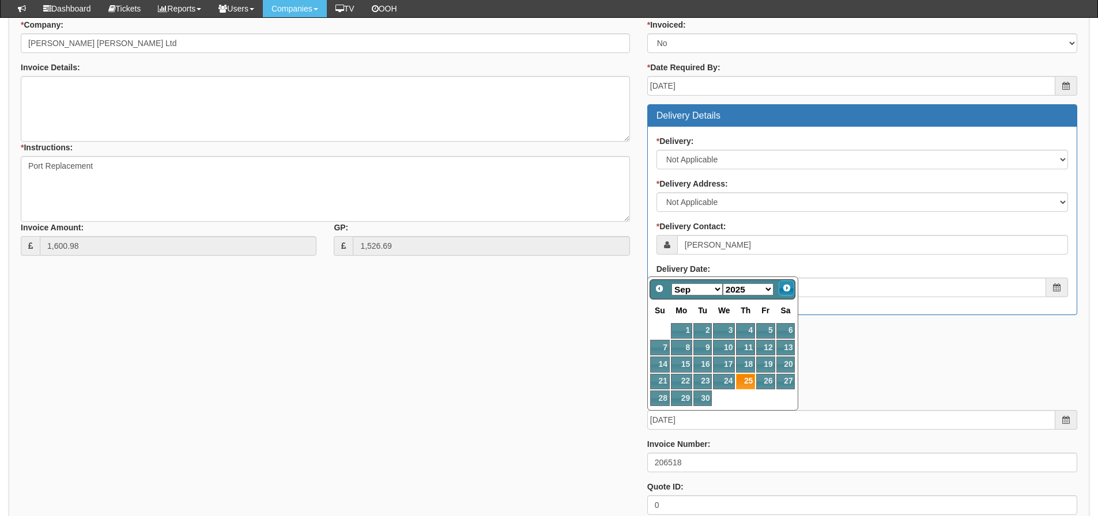
click at [779, 292] on link "Next" at bounding box center [787, 289] width 16 height 16
click at [746, 350] on link "9" at bounding box center [745, 348] width 19 height 16
type input "2025-10-09"
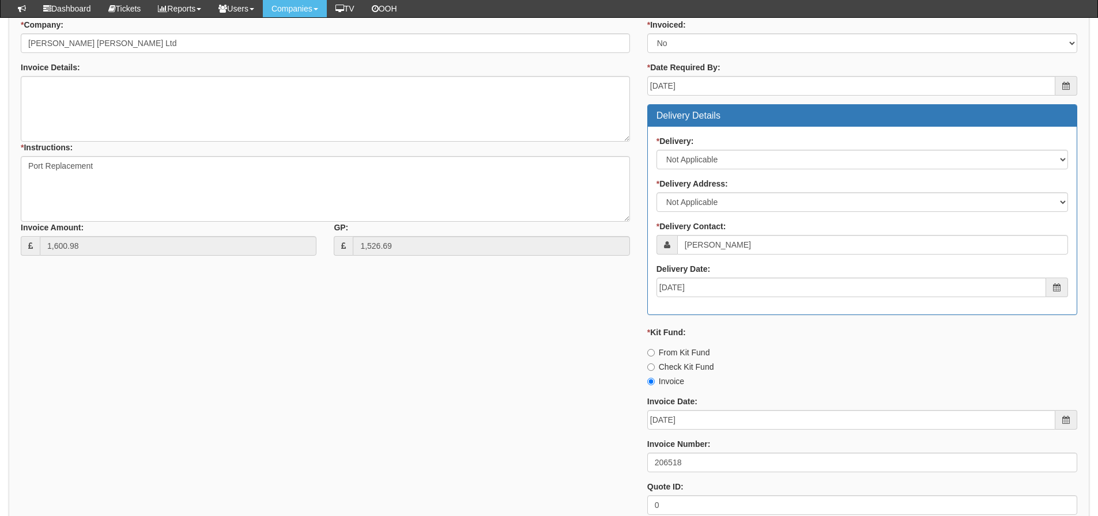
click at [489, 345] on div "* Supplier: Select 123 REG.co.uk 1Password 3 4Gon AA Jones Electric Ltd Abzorb …" at bounding box center [549, 250] width 1074 height 548
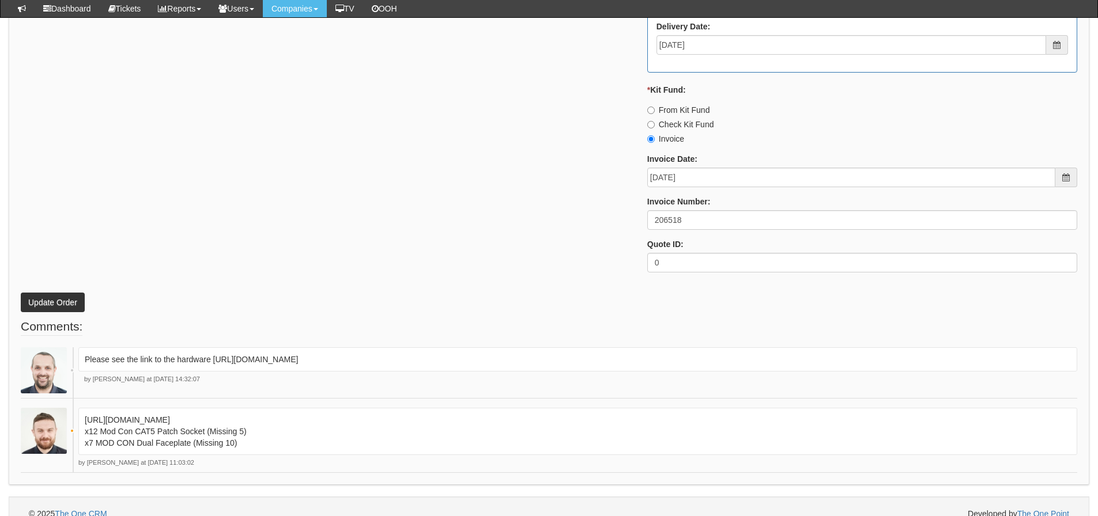
scroll to position [719, 0]
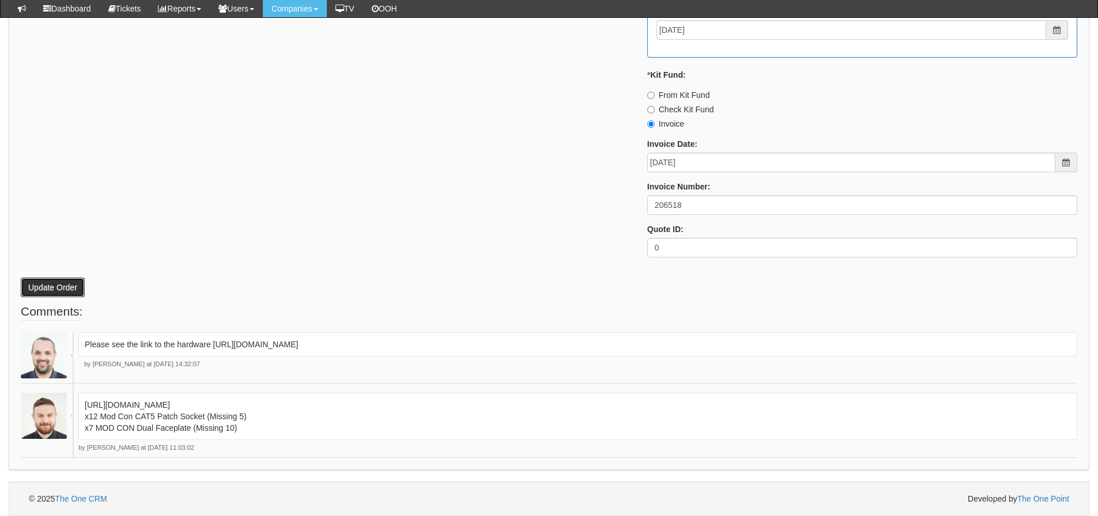
click at [55, 296] on button "Update Order" at bounding box center [53, 288] width 64 height 20
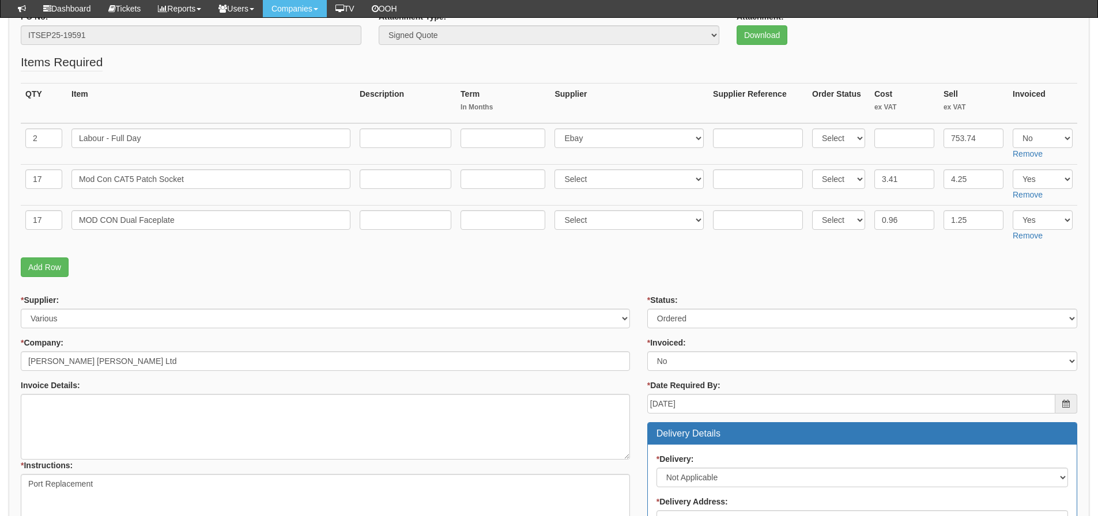
scroll to position [201, 0]
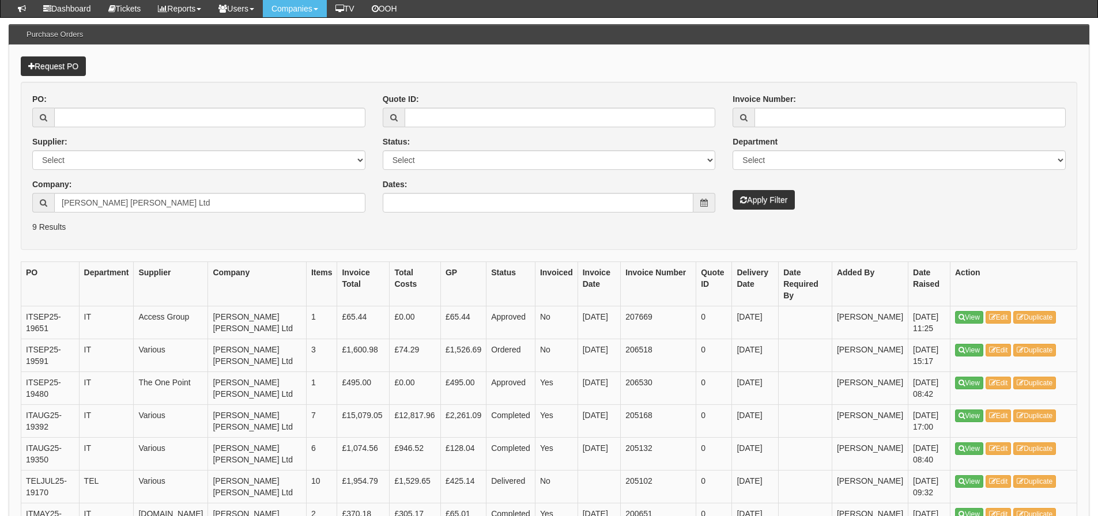
scroll to position [115, 0]
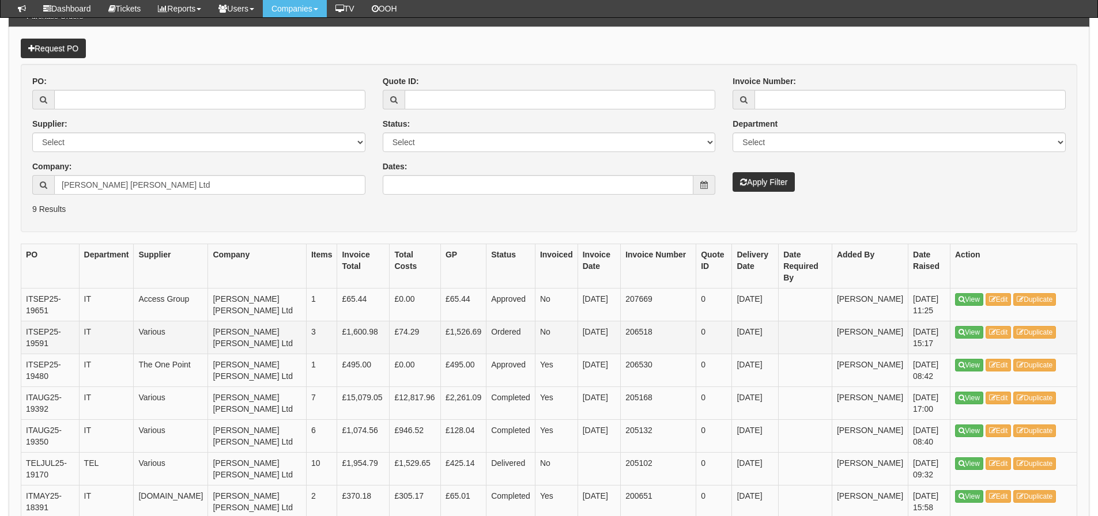
click at [402, 326] on td "£74.29" at bounding box center [415, 337] width 51 height 33
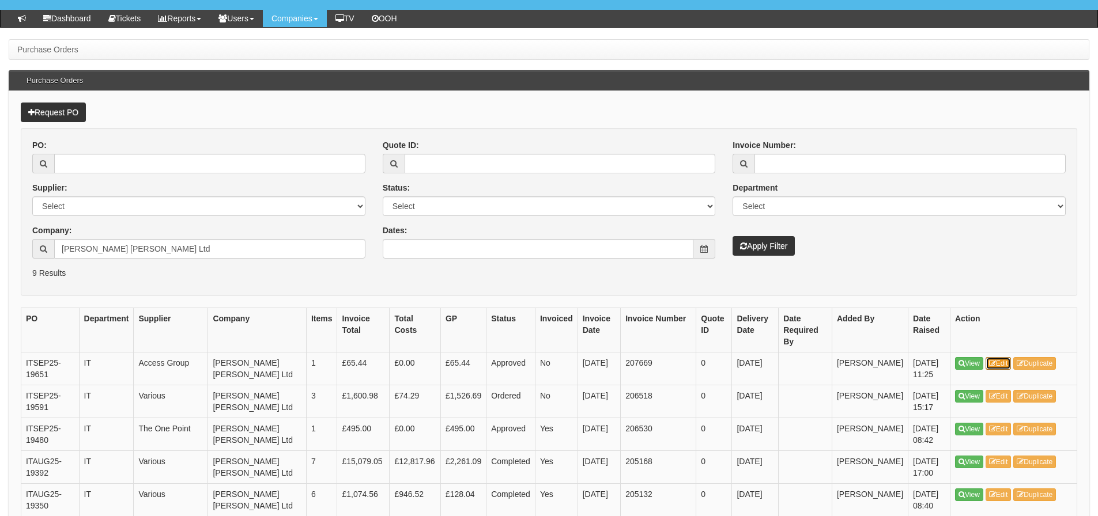
scroll to position [53, 0]
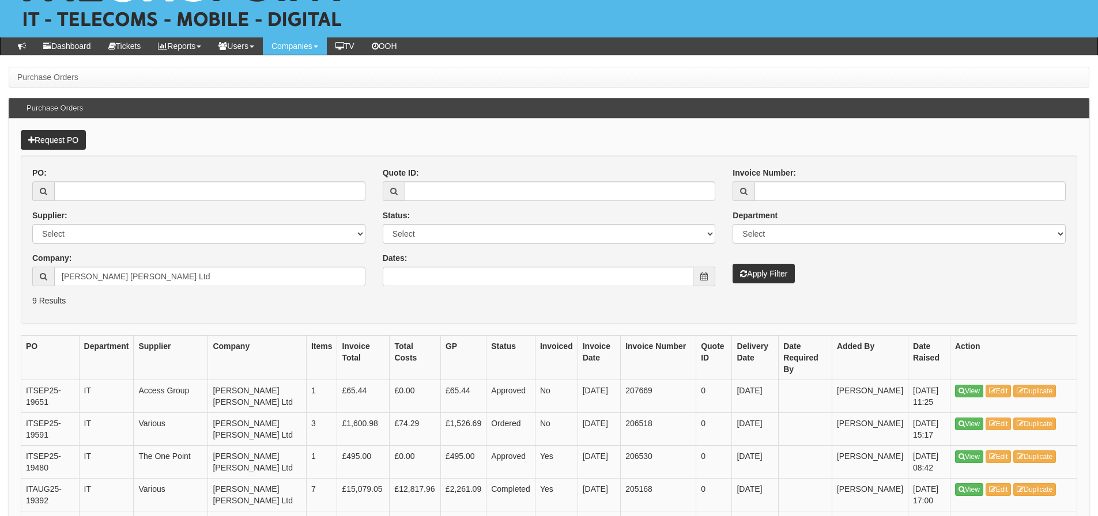
drag, startPoint x: 175, startPoint y: 287, endPoint x: 151, endPoint y: 281, distance: 25.0
click at [151, 281] on div "PO: Supplier: Select 123 REG.co.uk 1Password 3 4Gon AA Jones Electric Ltd Abzor…" at bounding box center [199, 231] width 350 height 128
drag, startPoint x: 154, startPoint y: 278, endPoint x: 44, endPoint y: 295, distance: 111.3
click at [44, 295] on form "PO: Supplier: Select 123 REG.co.uk 1Password 3 4Gon AA Jones Electric Ltd Abzor…" at bounding box center [549, 240] width 1056 height 168
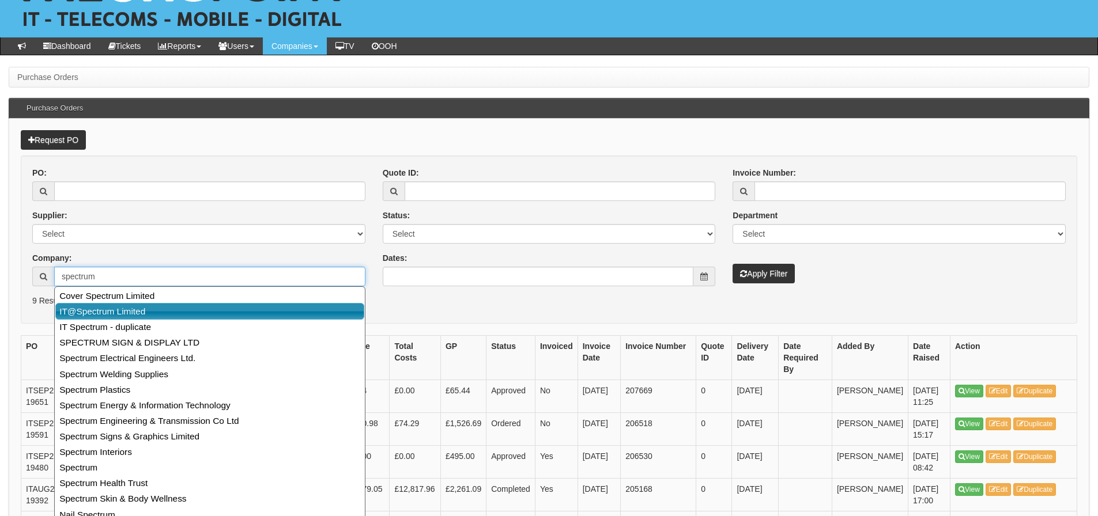
click at [65, 308] on link "IT@Spectrum Limited" at bounding box center [209, 311] width 309 height 17
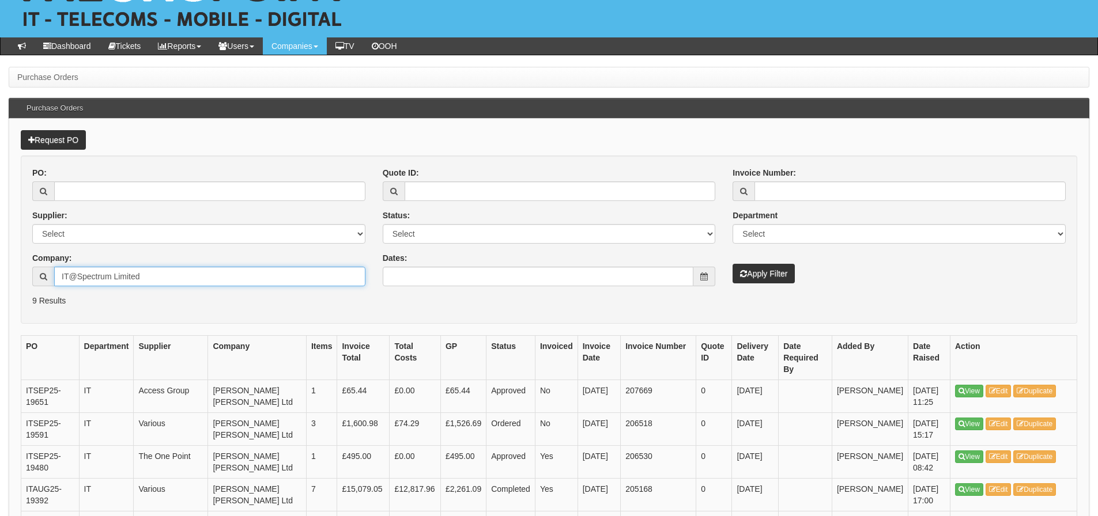
type input "IT@Spectrum Limited"
click at [732, 264] on button "Apply Filter" at bounding box center [763, 274] width 62 height 20
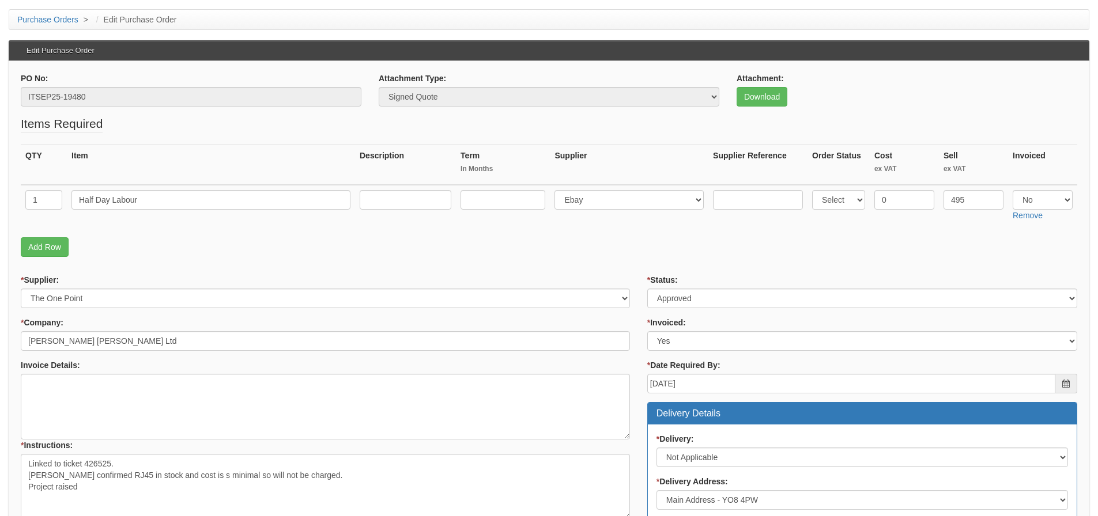
scroll to position [115, 0]
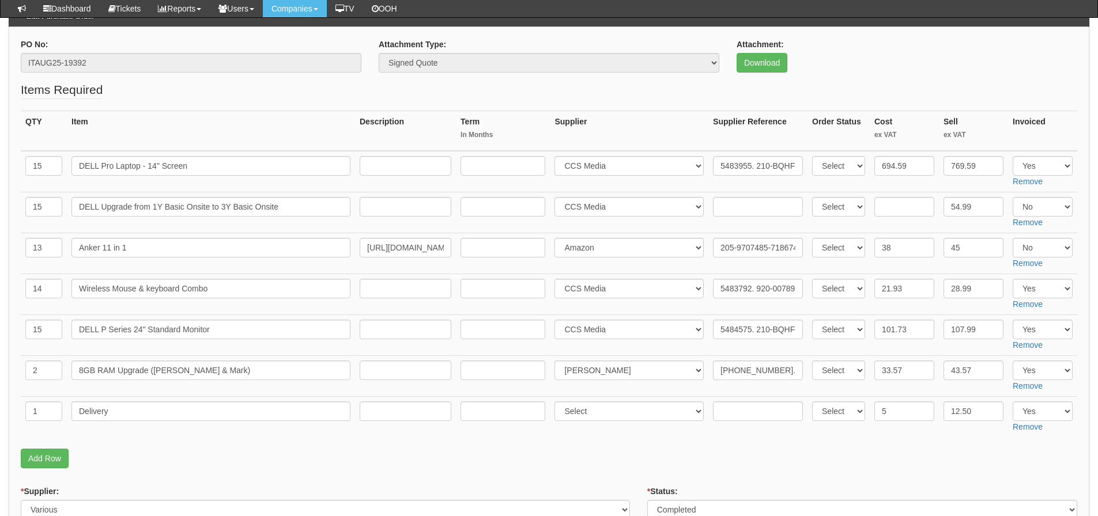
scroll to position [346, 0]
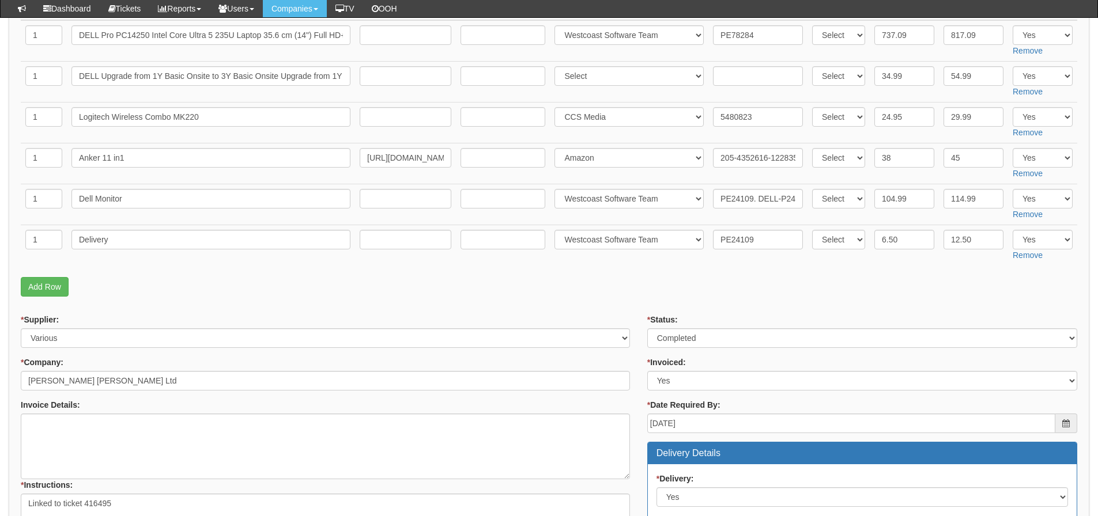
scroll to position [346, 0]
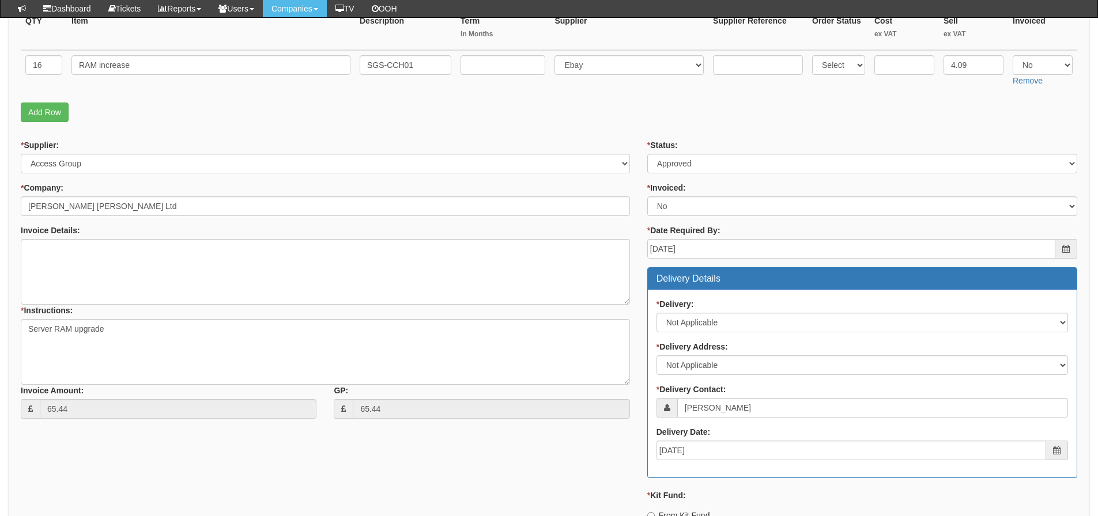
scroll to position [231, 0]
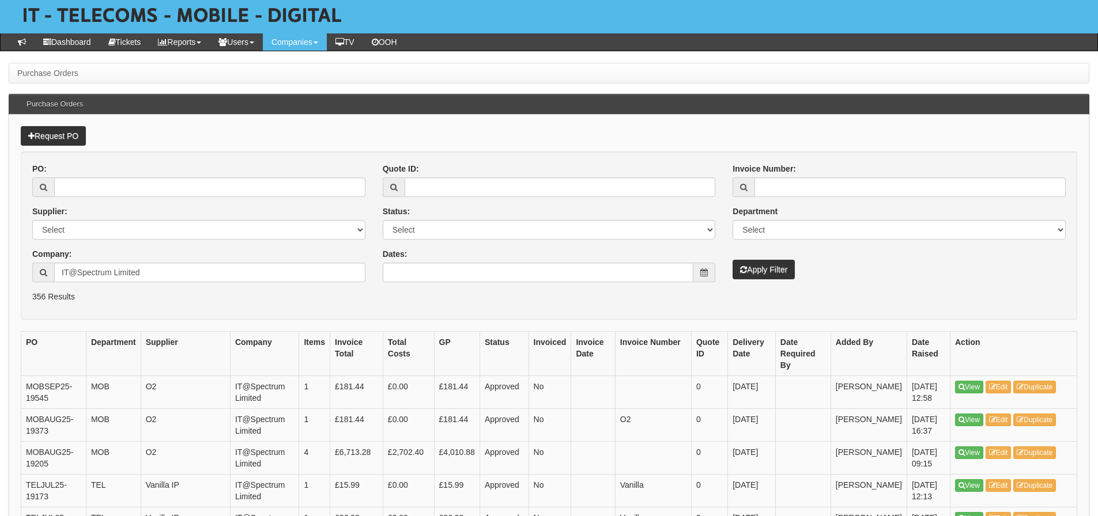
scroll to position [58, 0]
drag, startPoint x: 182, startPoint y: 273, endPoint x: -3, endPoint y: 291, distance: 185.9
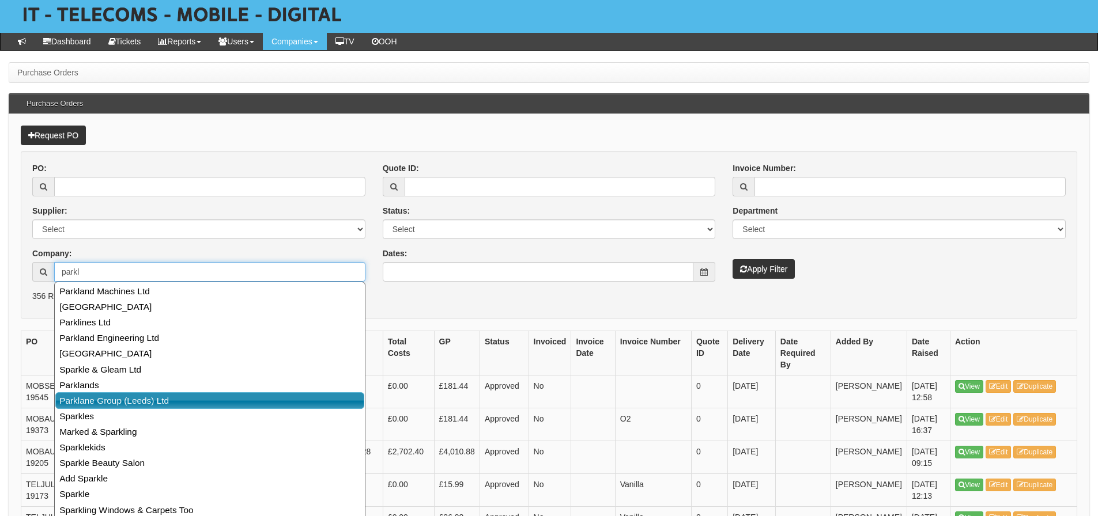
click at [73, 398] on link "Parklane Group (Leeds) Ltd" at bounding box center [209, 400] width 309 height 17
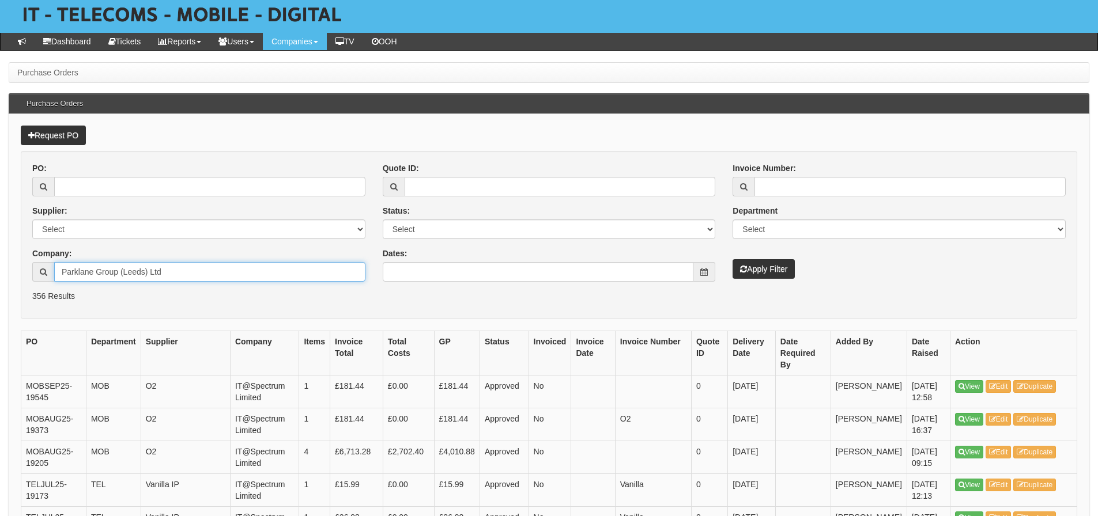
type input "Parklane Group (Leeds) Ltd"
click at [732, 259] on button "Apply Filter" at bounding box center [763, 269] width 62 height 20
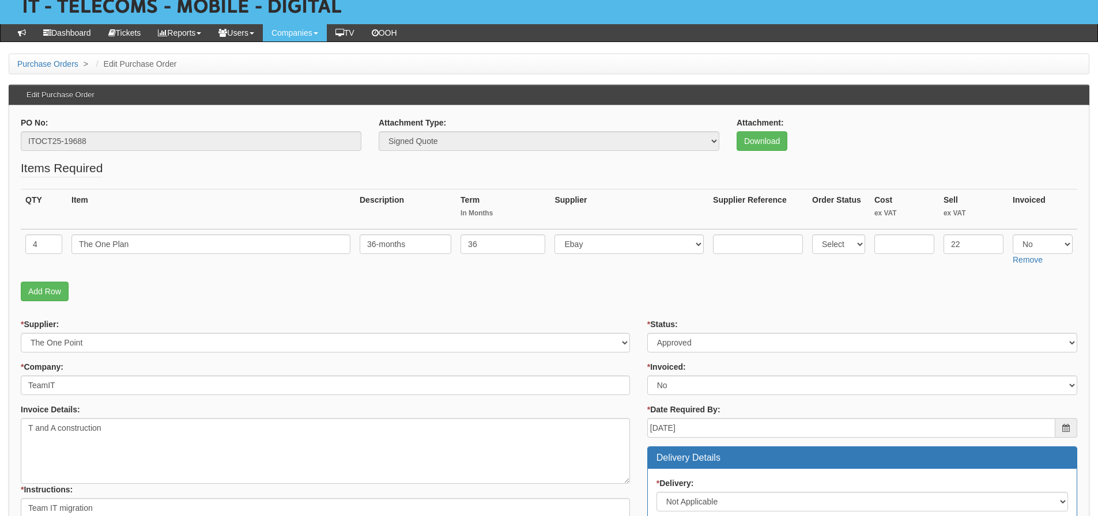
scroll to position [50, 0]
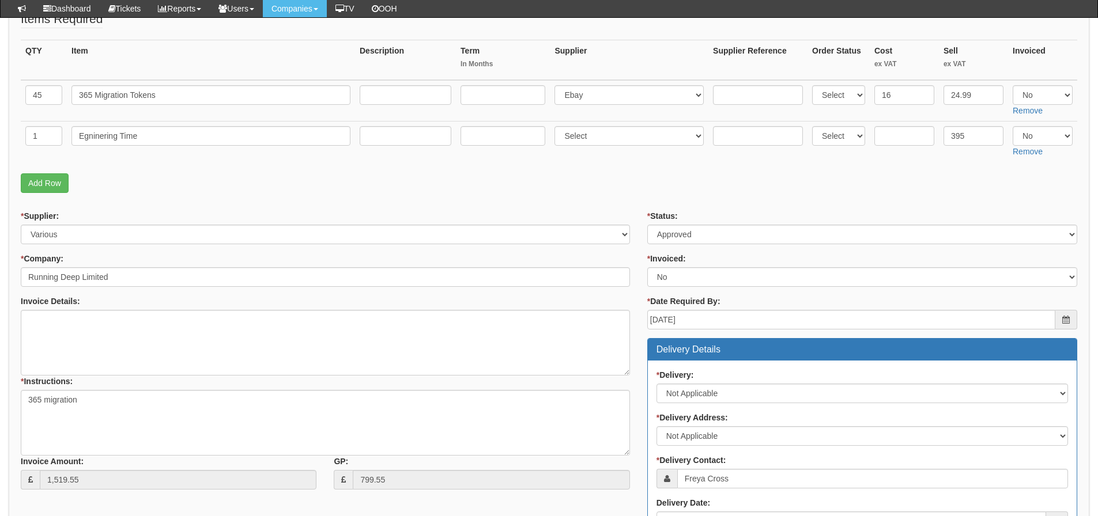
scroll to position [206, 0]
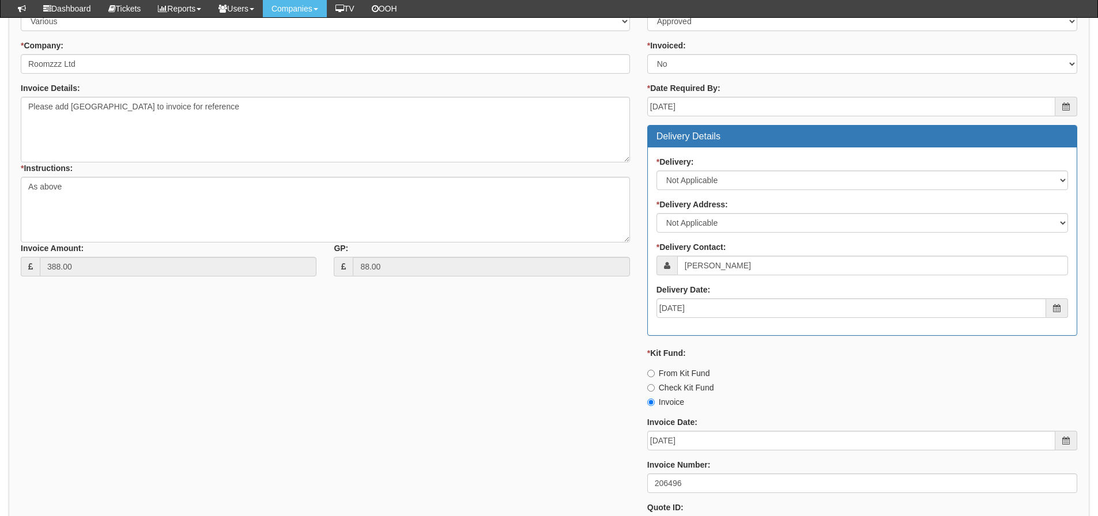
scroll to position [288, 0]
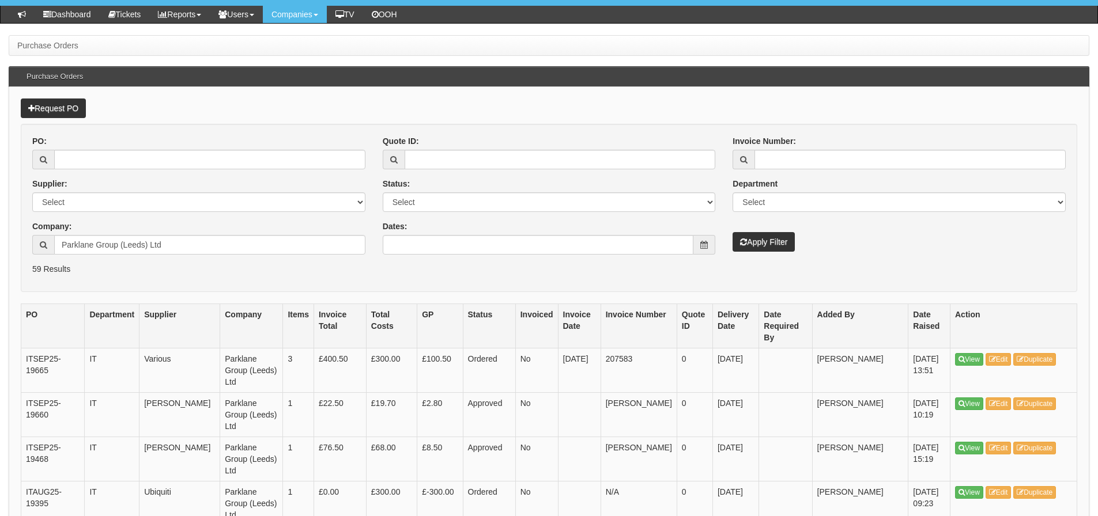
scroll to position [115, 0]
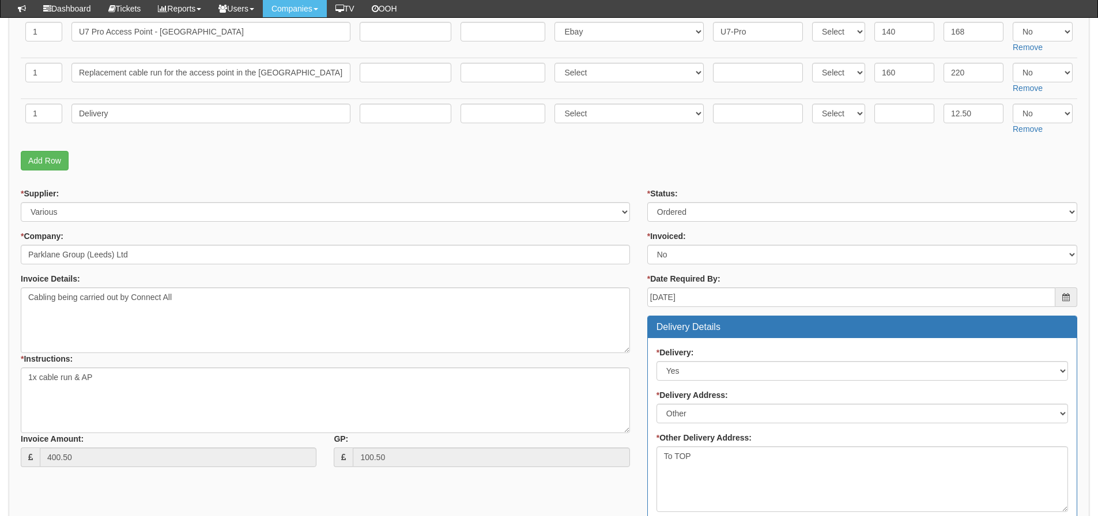
scroll to position [231, 0]
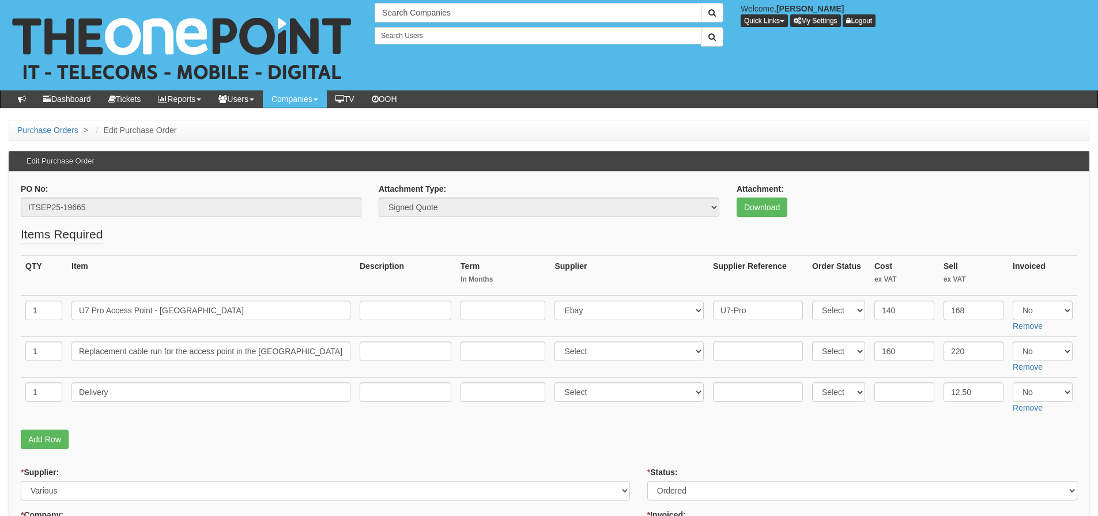
scroll to position [173, 0]
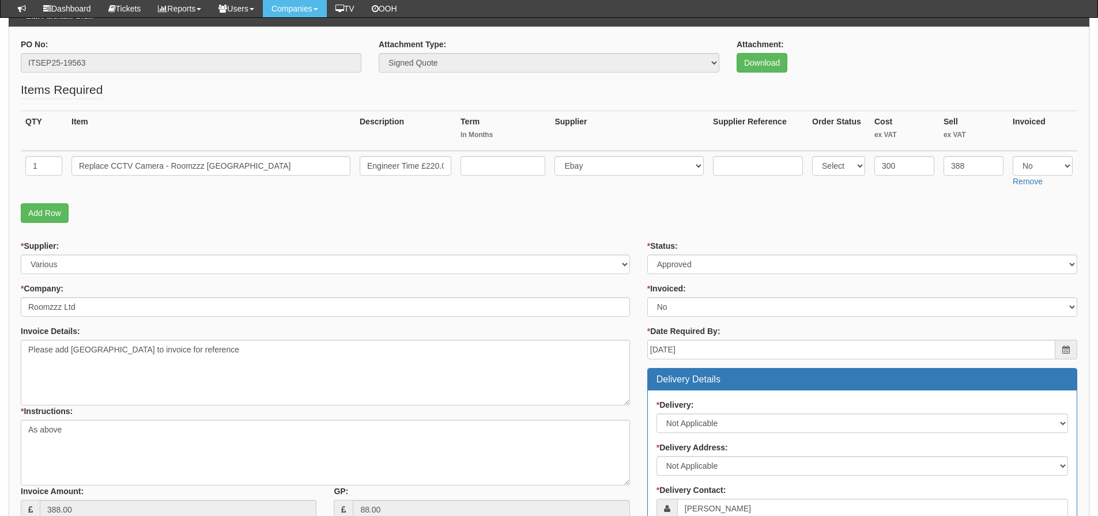
scroll to position [173, 0]
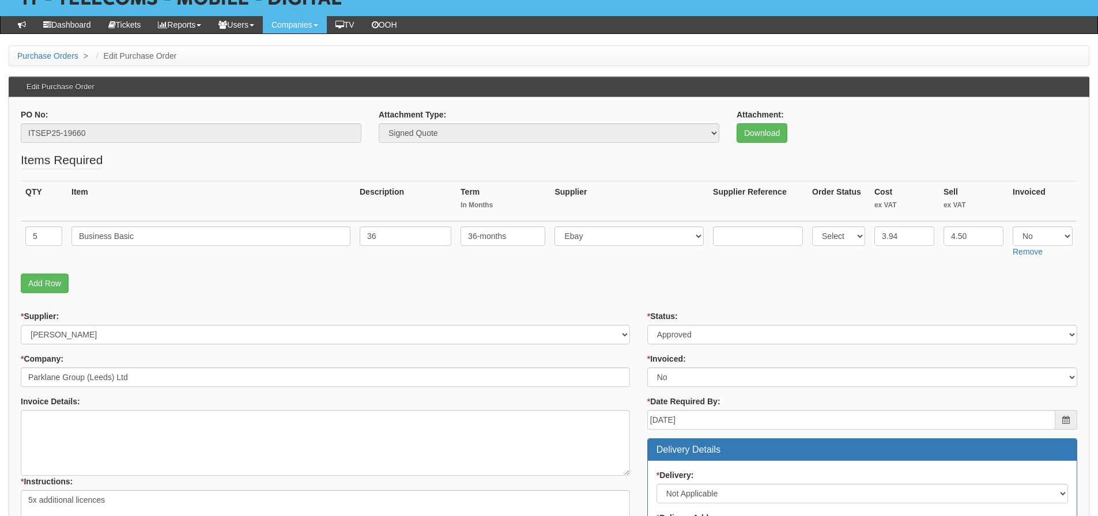
scroll to position [44, 0]
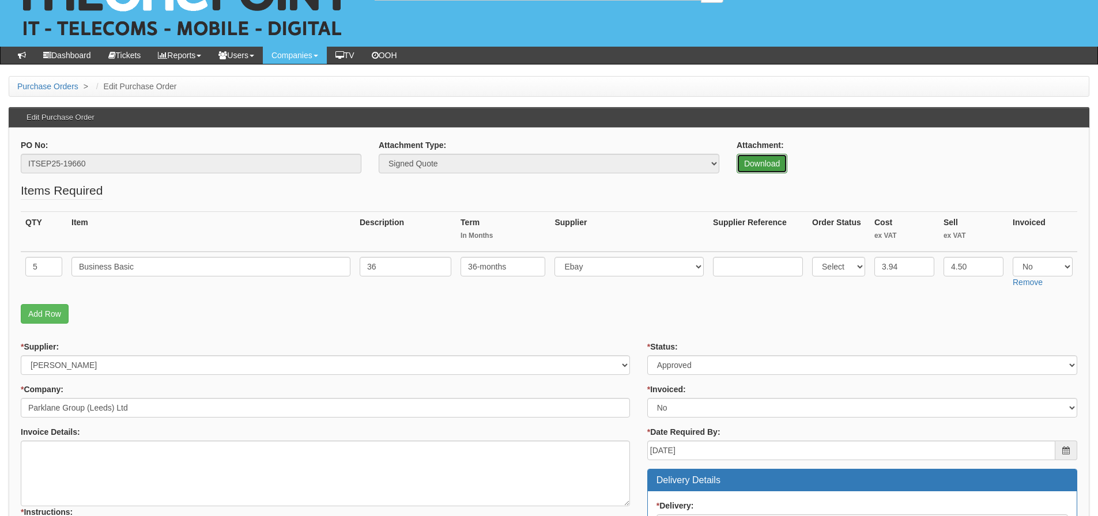
click at [773, 163] on link "Download" at bounding box center [761, 164] width 51 height 20
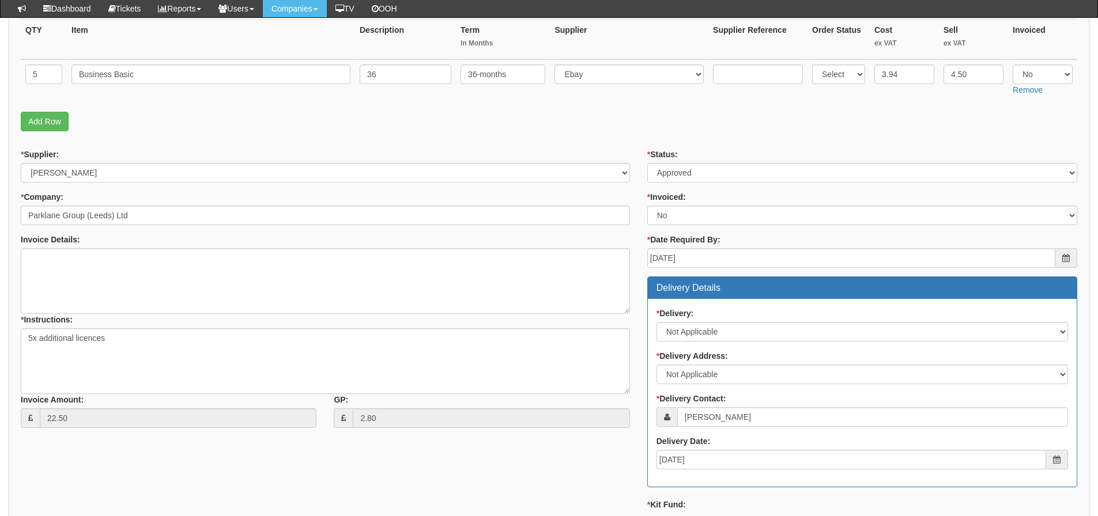
scroll to position [159, 0]
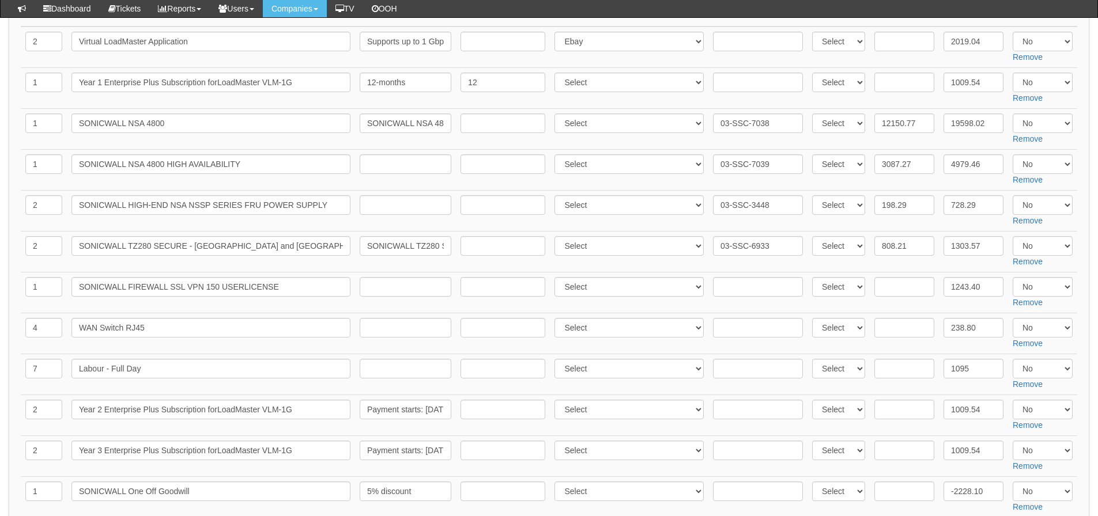
scroll to position [297, 0]
